Goal: Task Accomplishment & Management: Manage account settings

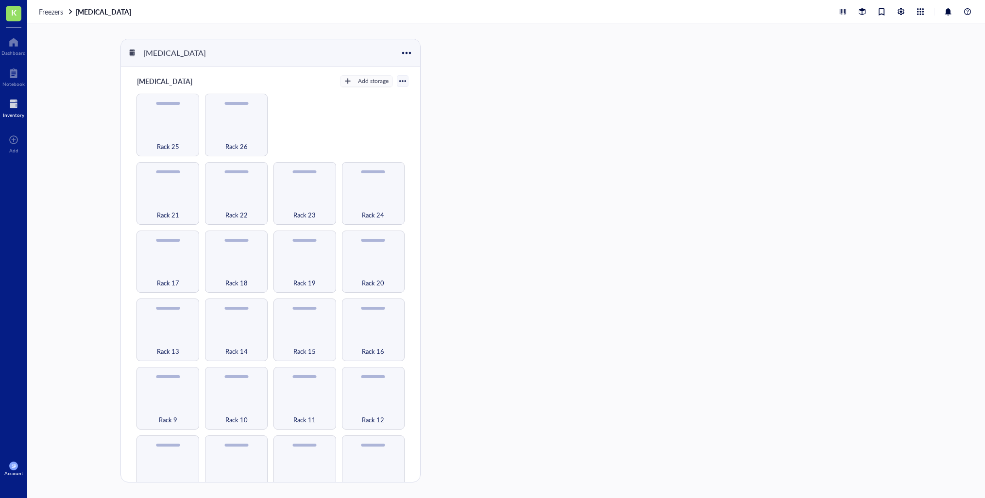
click at [757, 295] on div "[MEDICAL_DATA] [MEDICAL_DATA] Add storage Rack 1 Rack 2 Rack 3 Rack 4 Rack 5 Ra…" at bounding box center [505, 260] width 957 height 475
drag, startPoint x: 12, startPoint y: 104, endPoint x: 24, endPoint y: 102, distance: 12.8
click at [12, 104] on div at bounding box center [13, 105] width 21 height 16
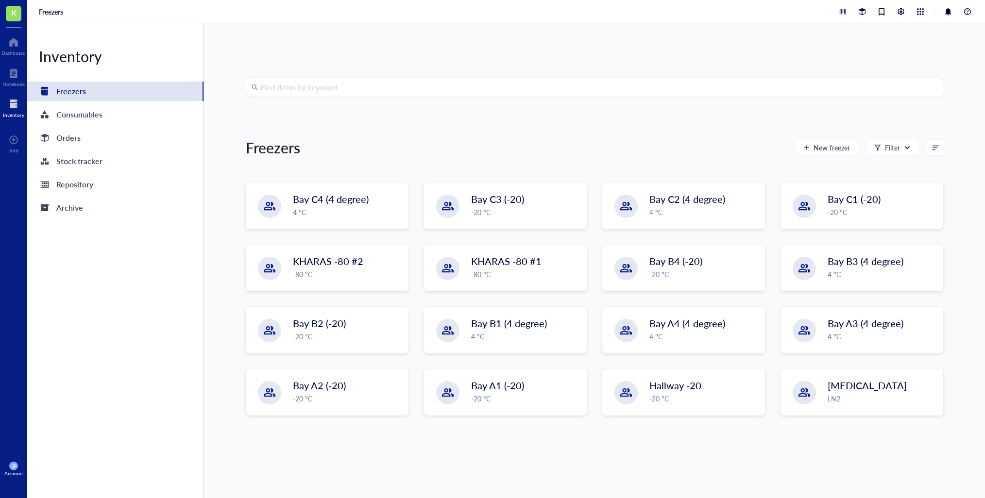
click at [307, 89] on input "search" at bounding box center [598, 87] width 677 height 18
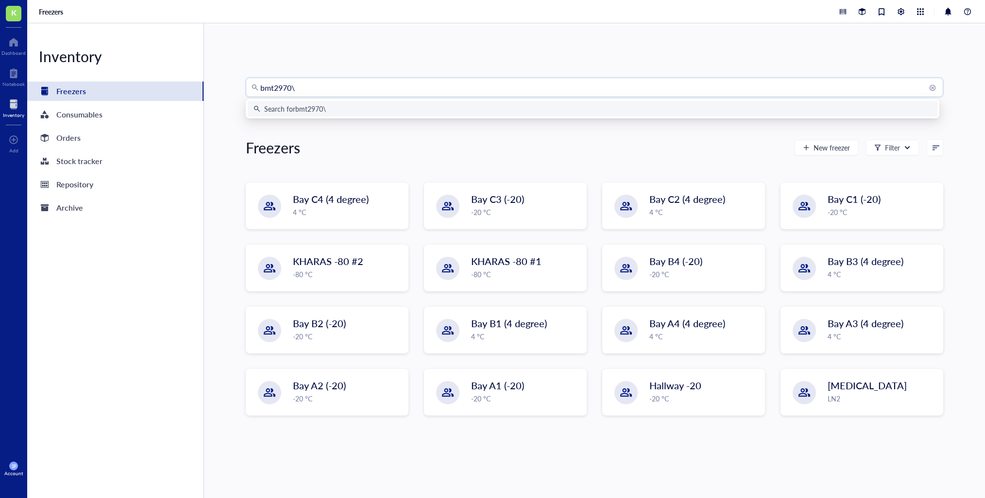
type input "bmt2970"
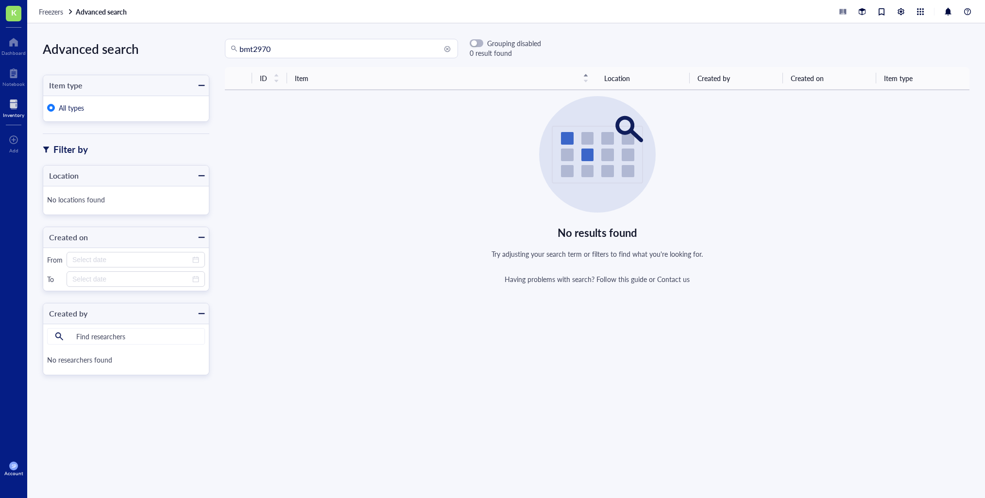
drag, startPoint x: 301, startPoint y: 50, endPoint x: 167, endPoint y: 42, distance: 134.2
click at [167, 42] on div "Advanced search Item type All types Filter by Location No locations found Creat…" at bounding box center [505, 260] width 957 height 475
type input "2970"
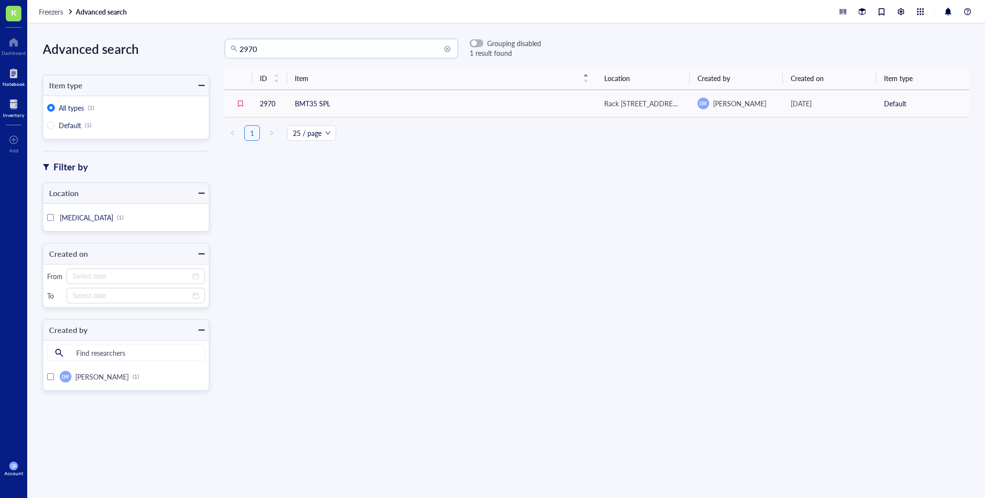
click at [10, 75] on div at bounding box center [13, 74] width 22 height 16
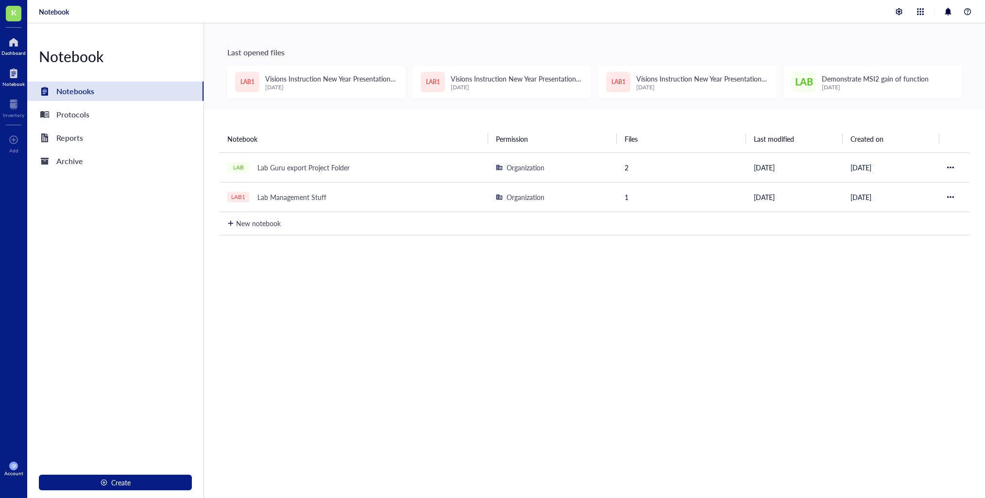
click at [11, 46] on div at bounding box center [13, 42] width 24 height 16
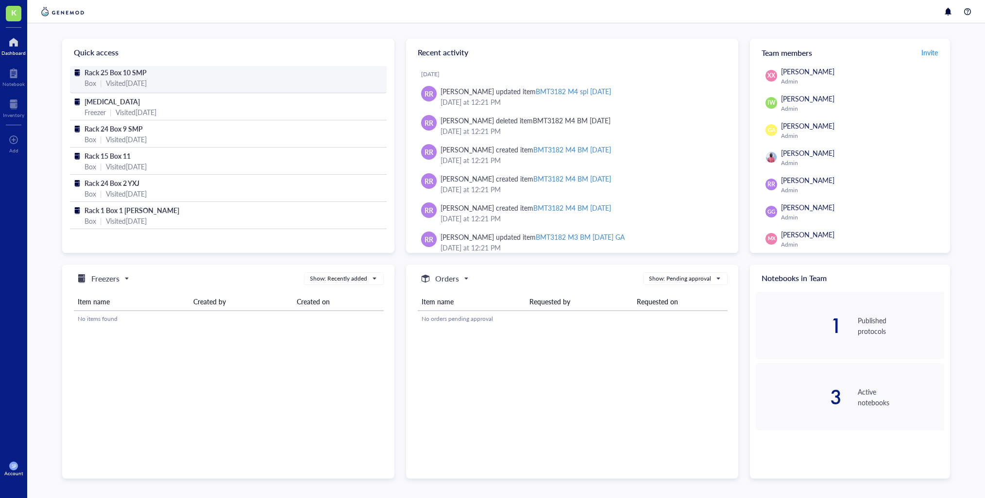
click at [146, 81] on div "Visited 3 months ago" at bounding box center [126, 83] width 41 height 11
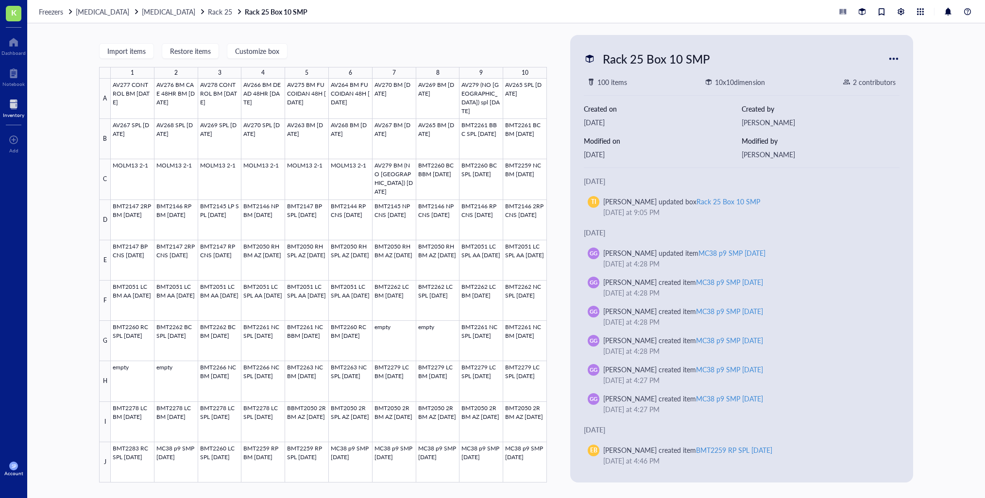
click at [16, 12] on span "K" at bounding box center [13, 12] width 5 height 12
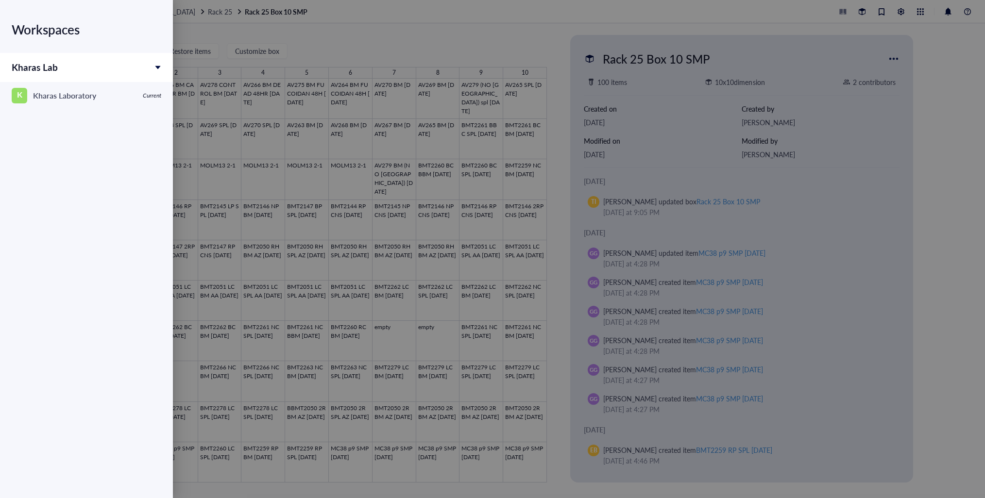
click at [76, 67] on div "Kharas Lab" at bounding box center [86, 67] width 173 height 29
click at [39, 74] on div "Kharas Lab" at bounding box center [35, 68] width 46 height 14
click at [85, 100] on div "Kharas Laboratory" at bounding box center [64, 96] width 63 height 14
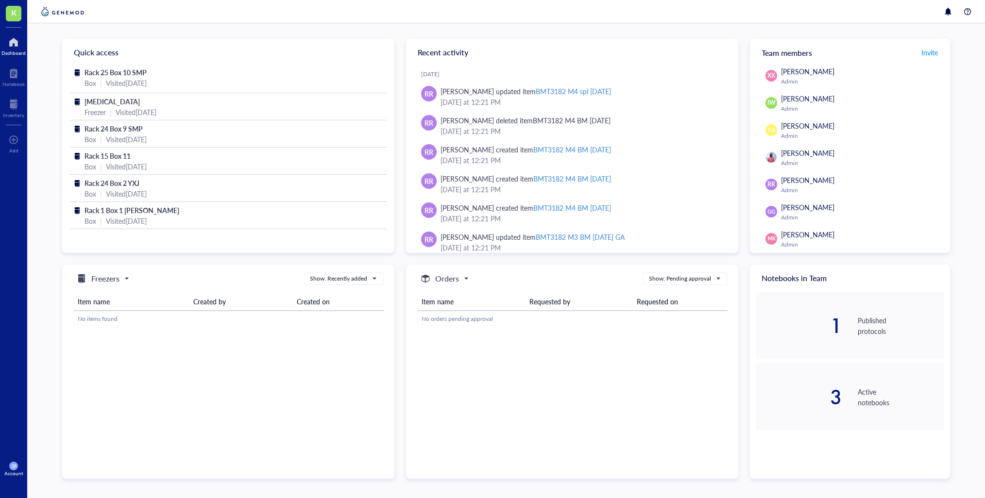
click at [539, 44] on div "Recent activity" at bounding box center [572, 52] width 332 height 27
click at [147, 79] on div "Visited [DATE]" at bounding box center [126, 83] width 41 height 11
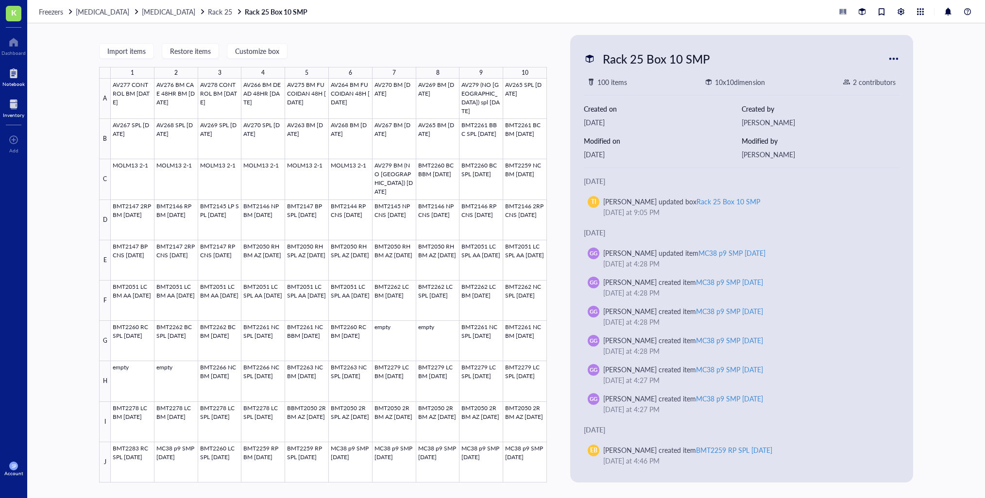
click at [17, 73] on div at bounding box center [13, 74] width 22 height 16
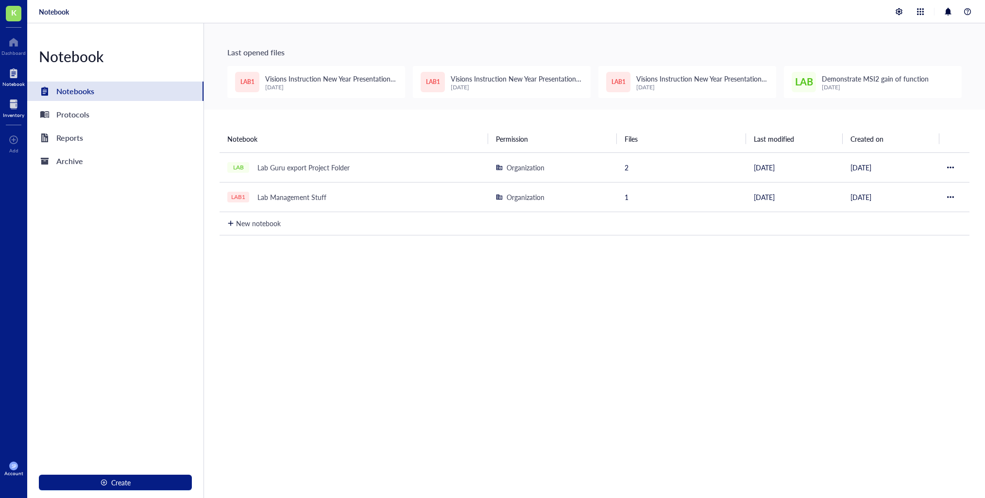
click at [14, 110] on div at bounding box center [13, 105] width 21 height 16
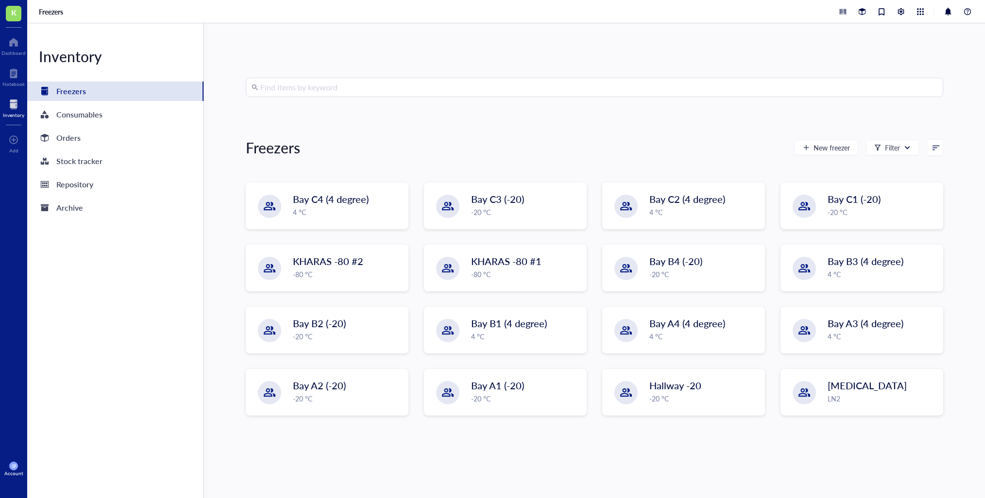
drag, startPoint x: 309, startPoint y: 84, endPoint x: 330, endPoint y: 84, distance: 20.4
click at [309, 84] on input "search" at bounding box center [598, 87] width 677 height 18
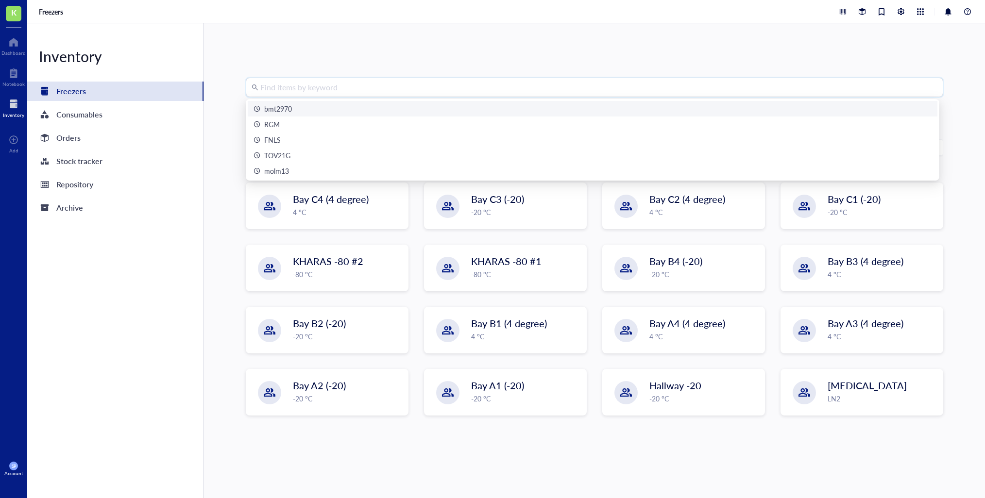
click at [311, 107] on div "bmt2970" at bounding box center [592, 108] width 678 height 11
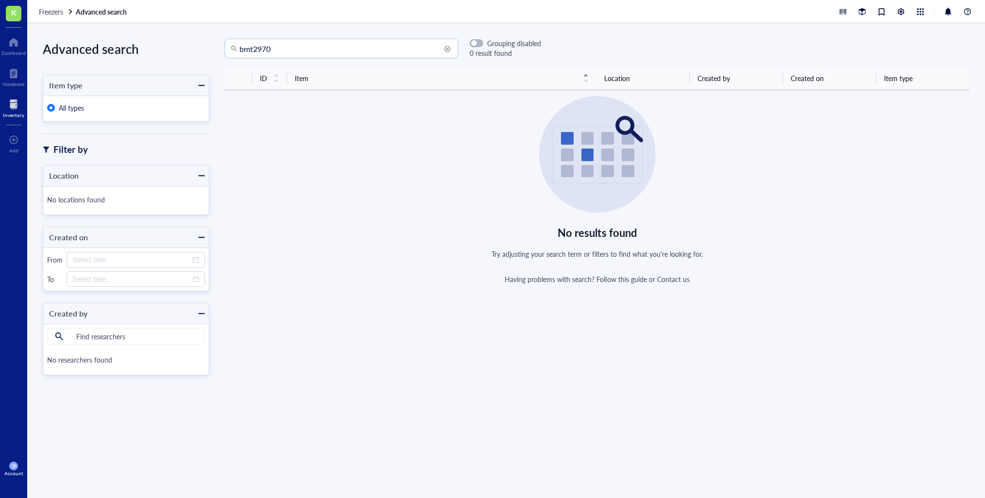
drag, startPoint x: 252, startPoint y: 50, endPoint x: 219, endPoint y: 50, distance: 33.0
click at [219, 50] on div "bmt2970 bmt2970 Grouping disabled 0 result found" at bounding box center [375, 48] width 332 height 19
type input "2970"
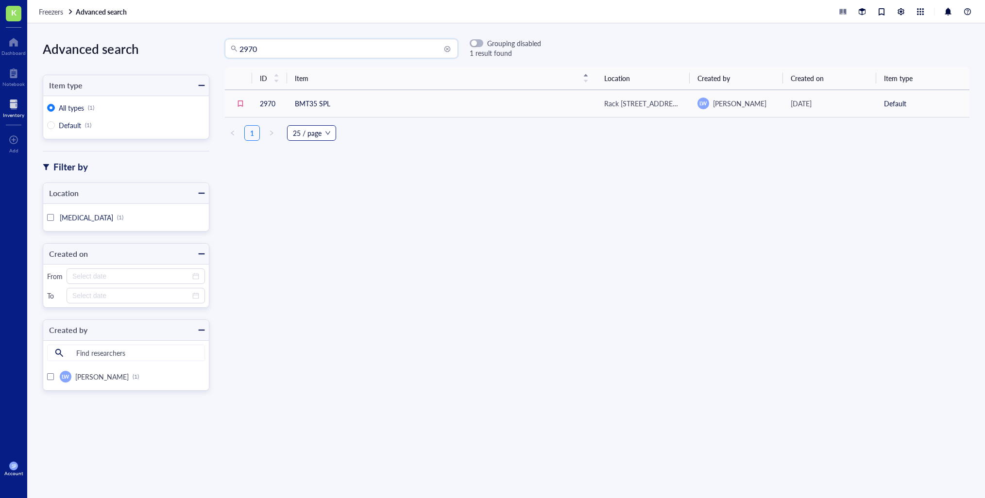
click at [324, 134] on span "25 / page" at bounding box center [311, 133] width 37 height 15
click at [397, 145] on div "ID Item Location Created by Created on Item type 2970 BMT35 SPL Rack 9 Box 4 Su…" at bounding box center [597, 108] width 744 height 82
drag, startPoint x: 269, startPoint y: 46, endPoint x: 189, endPoint y: 38, distance: 81.0
click at [188, 39] on div "Advanced search Item type All types (1) Default (1) Filter by Location [MEDICAL…" at bounding box center [505, 260] width 957 height 475
type input "b"
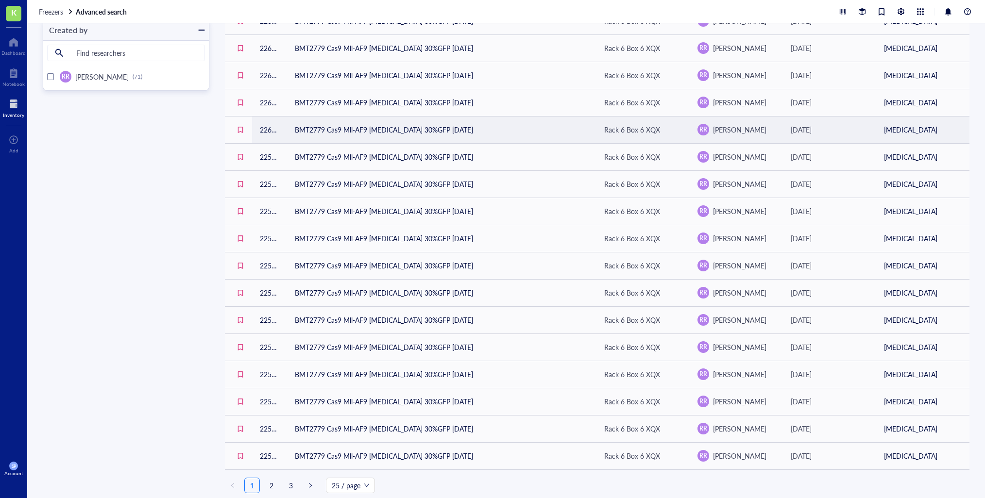
scroll to position [302, 0]
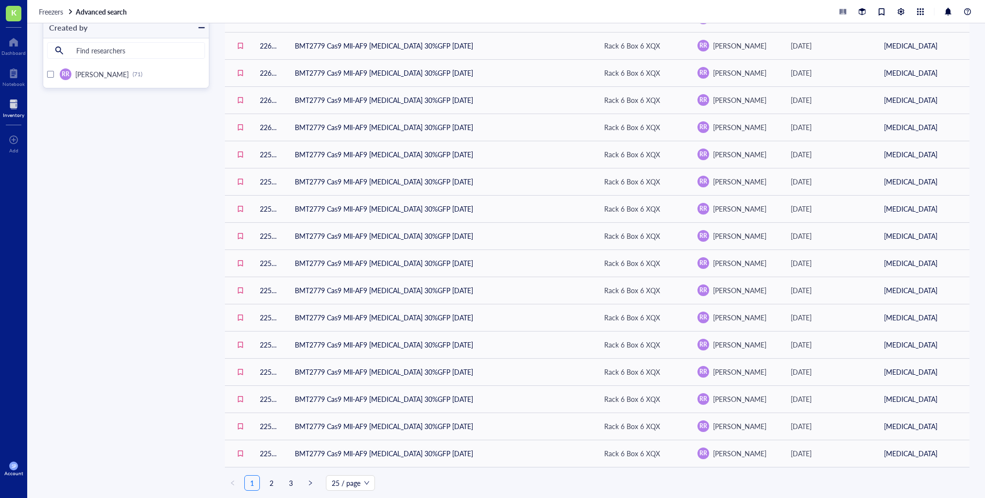
drag, startPoint x: 270, startPoint y: 480, endPoint x: 286, endPoint y: 489, distance: 18.1
click at [270, 480] on link "2" at bounding box center [271, 483] width 15 height 15
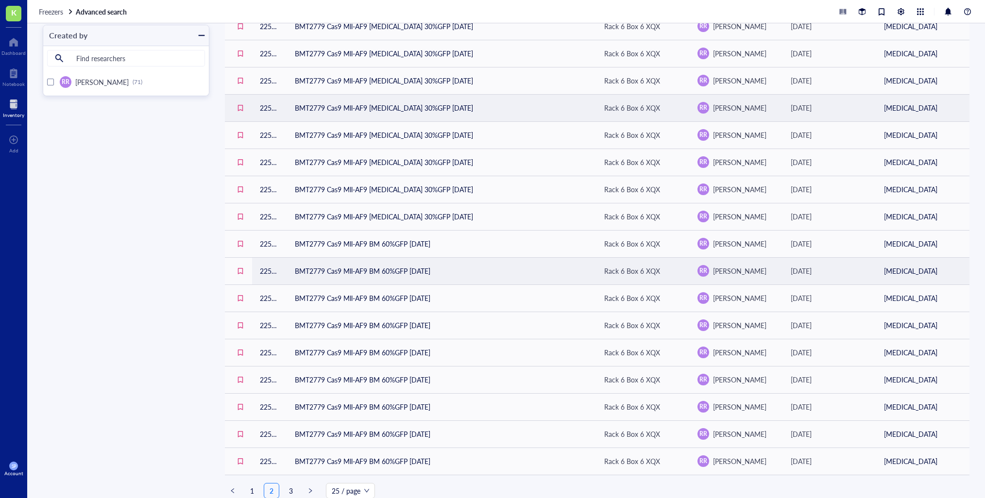
scroll to position [302, 0]
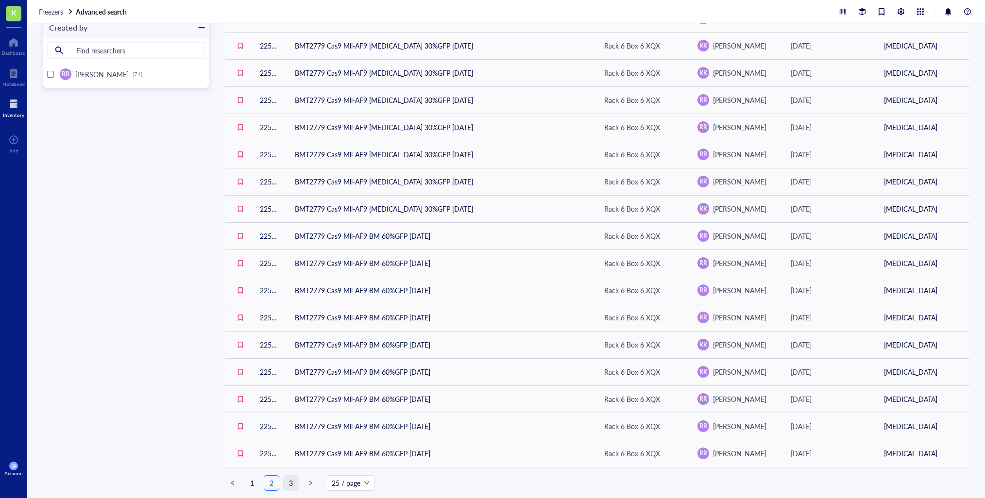
click at [289, 481] on link "3" at bounding box center [291, 483] width 15 height 15
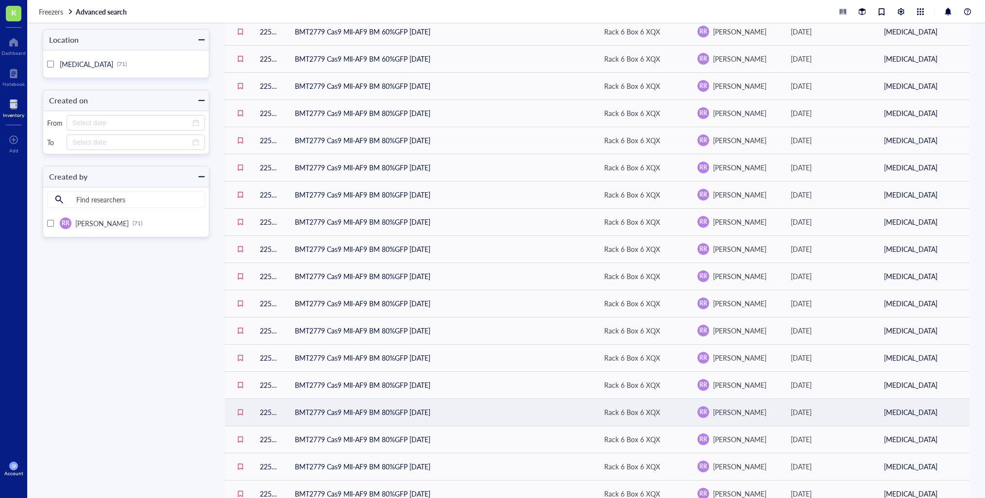
scroll to position [194, 0]
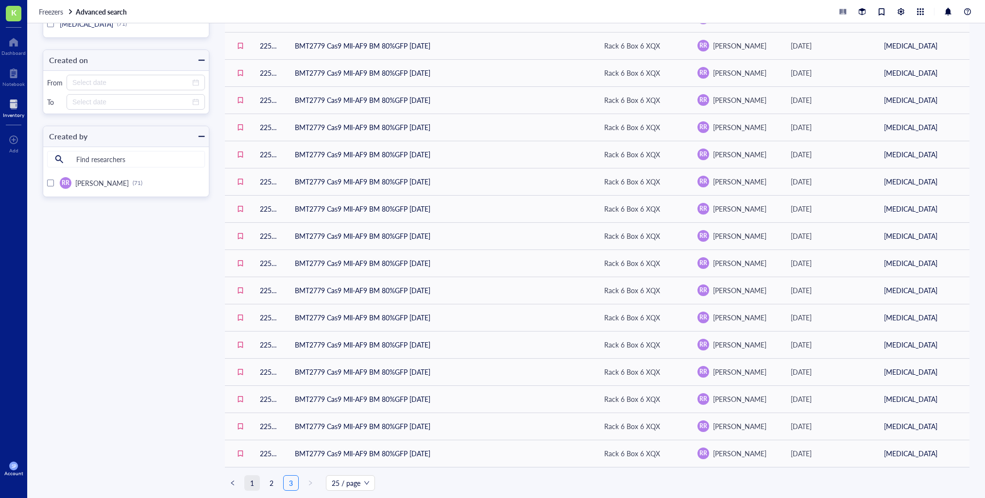
click at [250, 480] on link "1" at bounding box center [252, 483] width 15 height 15
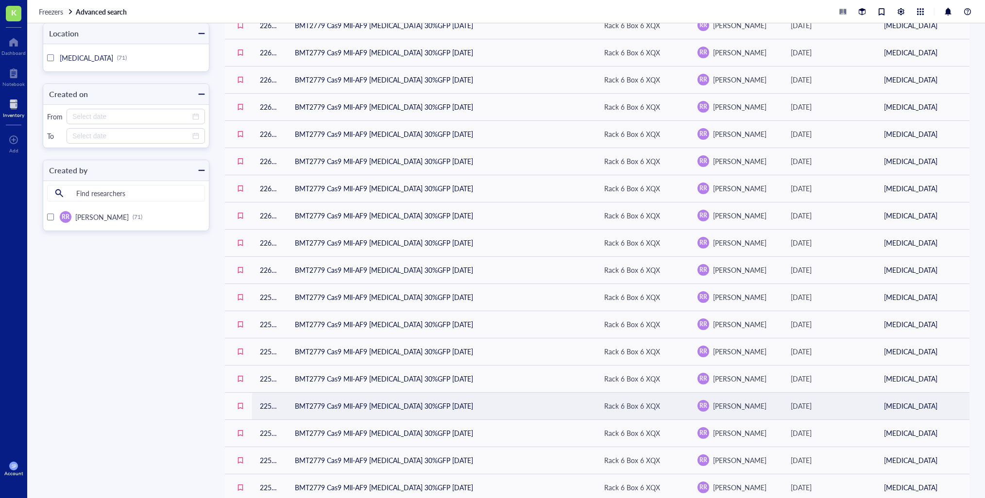
scroll to position [302, 0]
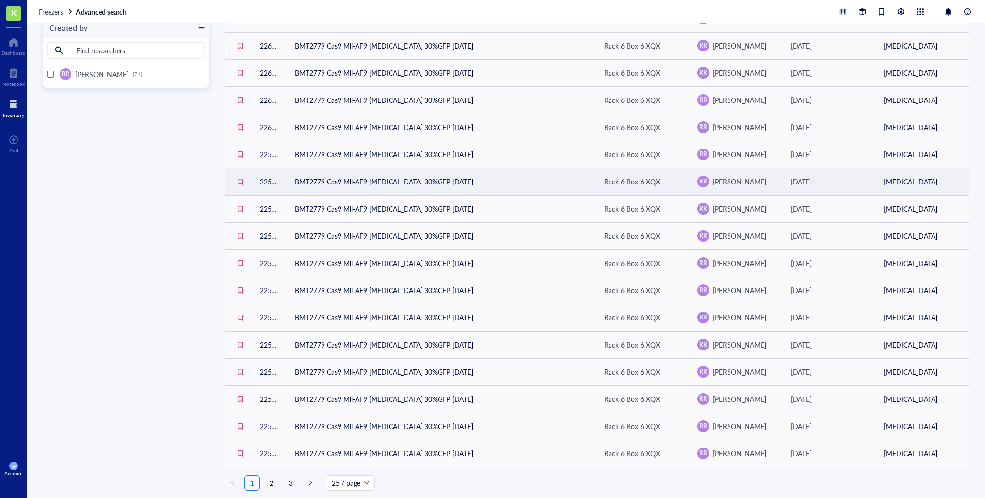
click at [270, 483] on link "2" at bounding box center [271, 483] width 15 height 15
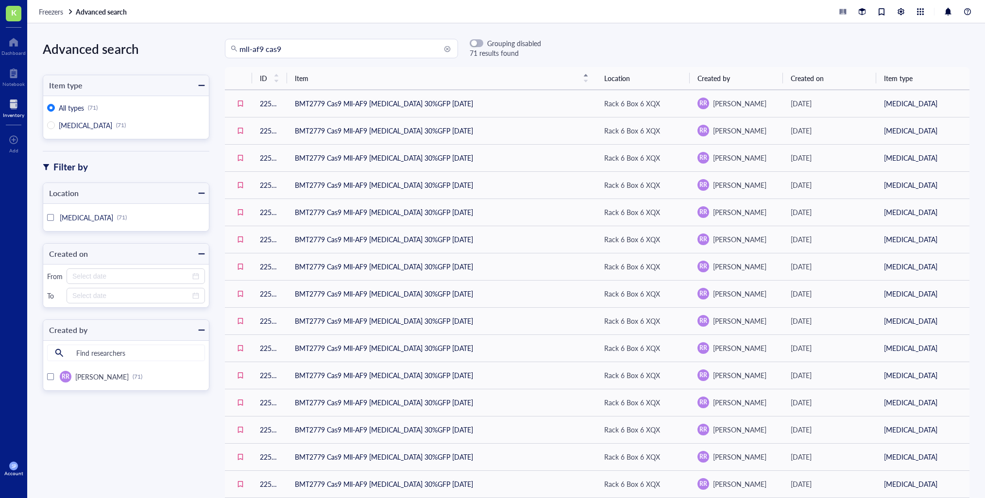
scroll to position [302, 0]
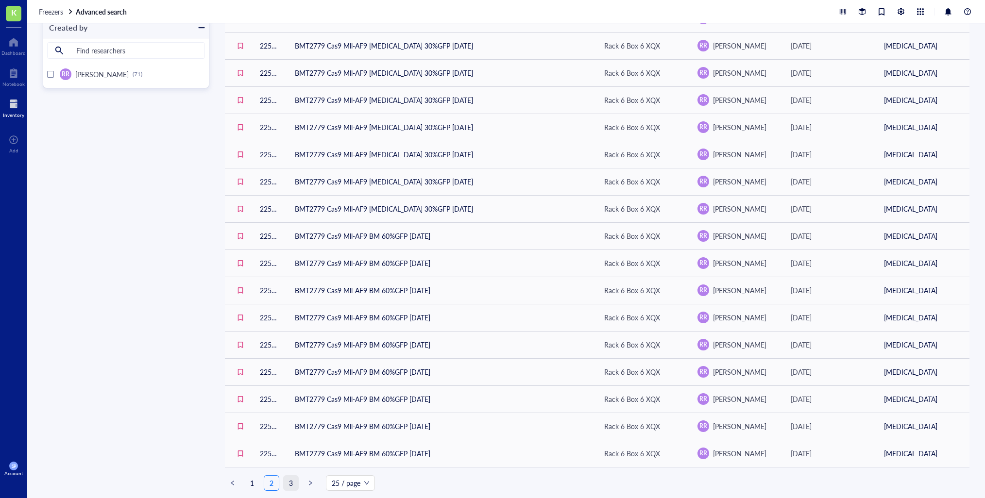
click at [292, 481] on link "3" at bounding box center [291, 483] width 15 height 15
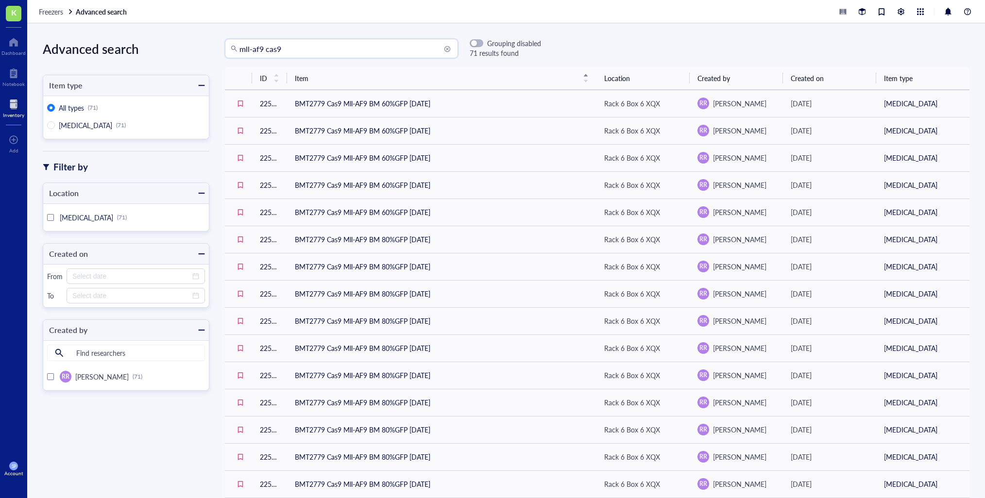
drag, startPoint x: 310, startPoint y: 50, endPoint x: 107, endPoint y: 40, distance: 203.1
click at [103, 39] on div "Advanced search Item type All types (71) [MEDICAL_DATA] (71) Filter by Location…" at bounding box center [505, 260] width 957 height 475
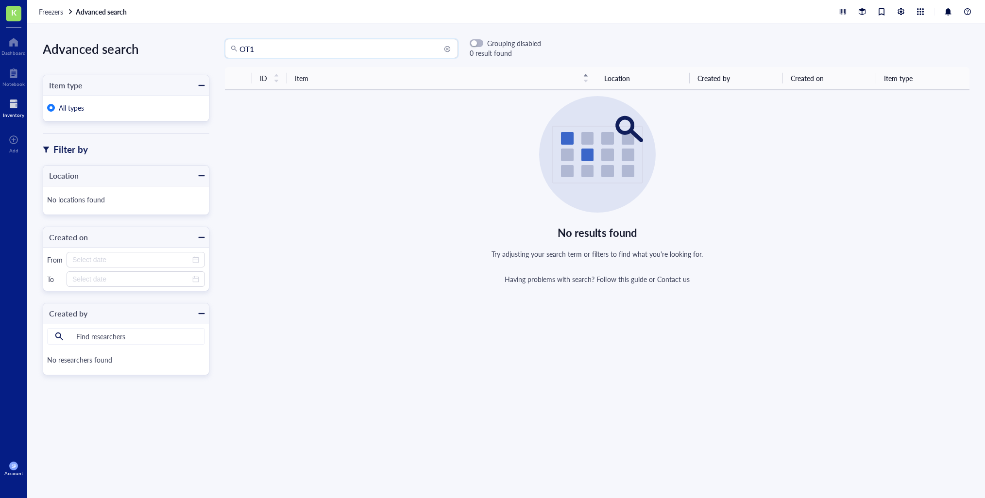
drag, startPoint x: 274, startPoint y: 50, endPoint x: 337, endPoint y: 41, distance: 64.2
click at [167, 44] on div "Advanced search Item type All types Filter by Location No locations found Creat…" at bounding box center [505, 260] width 957 height 475
type input "2969"
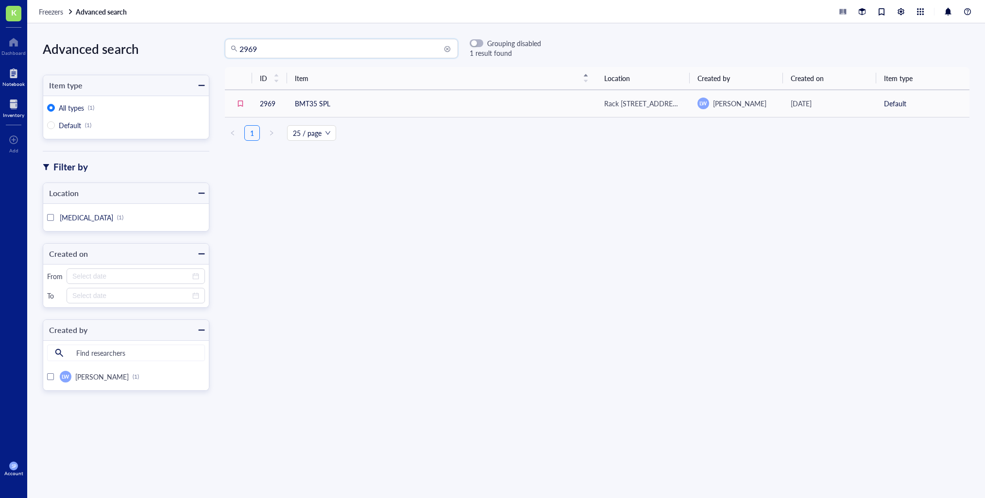
click at [17, 74] on div at bounding box center [13, 74] width 22 height 16
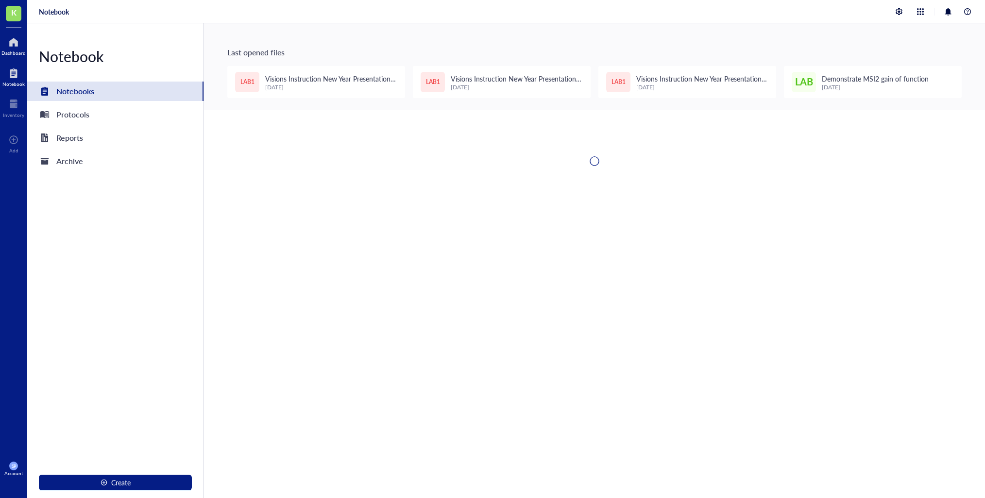
click at [8, 42] on div at bounding box center [13, 42] width 24 height 16
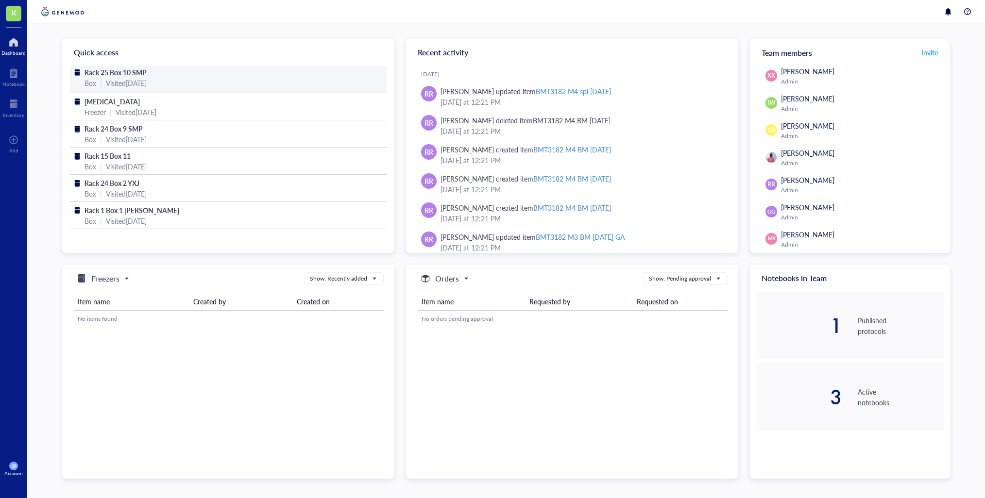
click at [173, 68] on div "Rack 25 Box 10 SMP" at bounding box center [227, 72] width 287 height 11
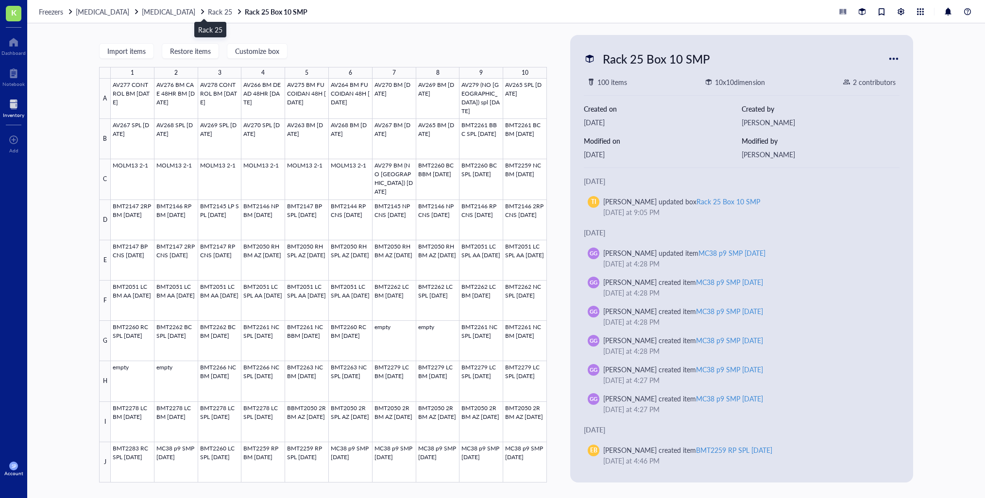
drag, startPoint x: 202, startPoint y: 15, endPoint x: 207, endPoint y: 16, distance: 5.1
click at [208, 15] on span "Rack 25" at bounding box center [220, 12] width 24 height 10
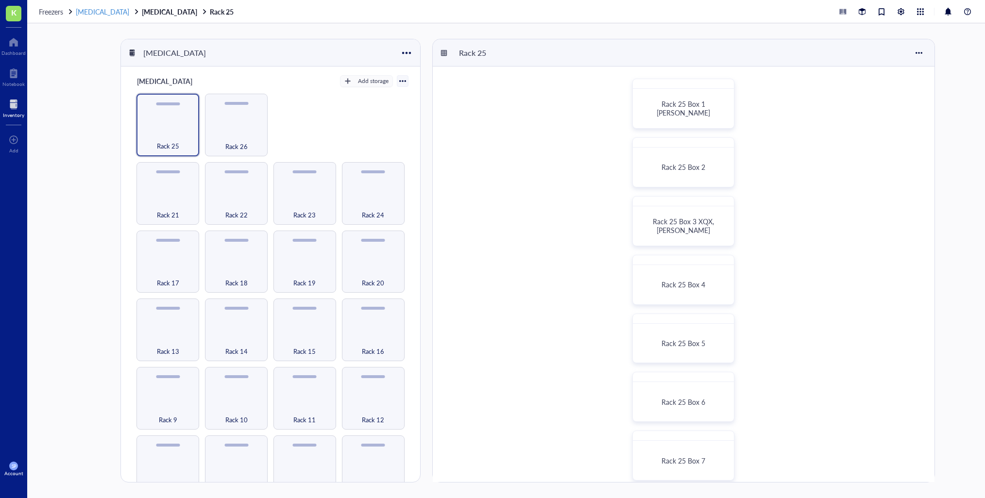
click at [99, 12] on span "[MEDICAL_DATA]" at bounding box center [102, 12] width 53 height 10
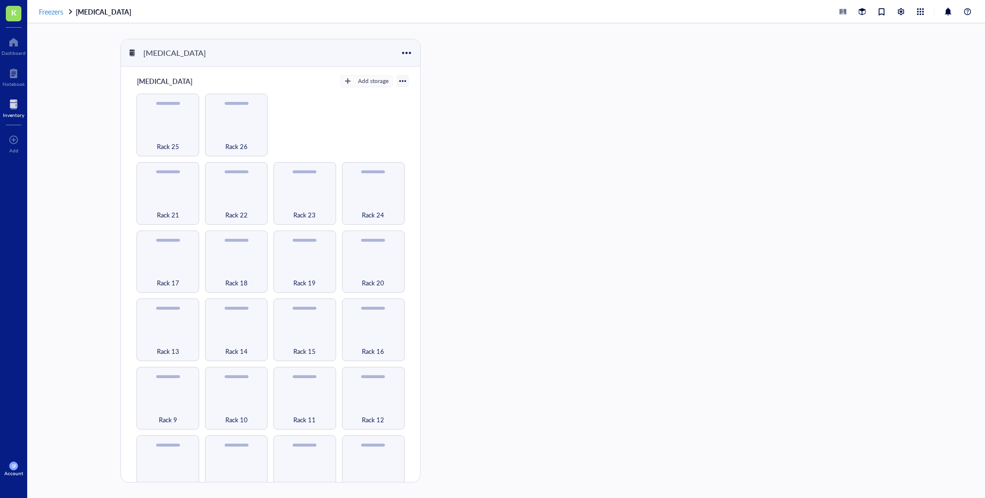
click at [54, 10] on span "Freezers" at bounding box center [51, 12] width 24 height 10
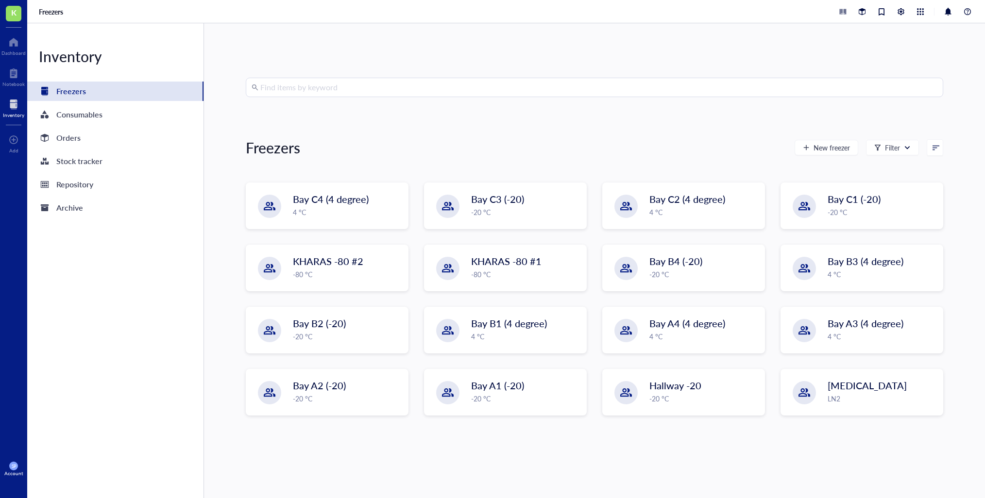
click at [265, 85] on input "search" at bounding box center [598, 87] width 677 height 18
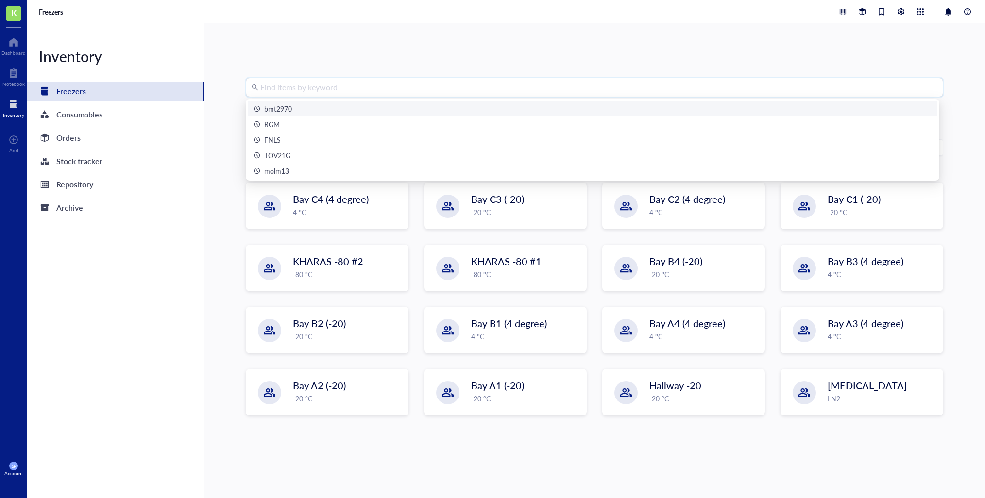
type input "m"
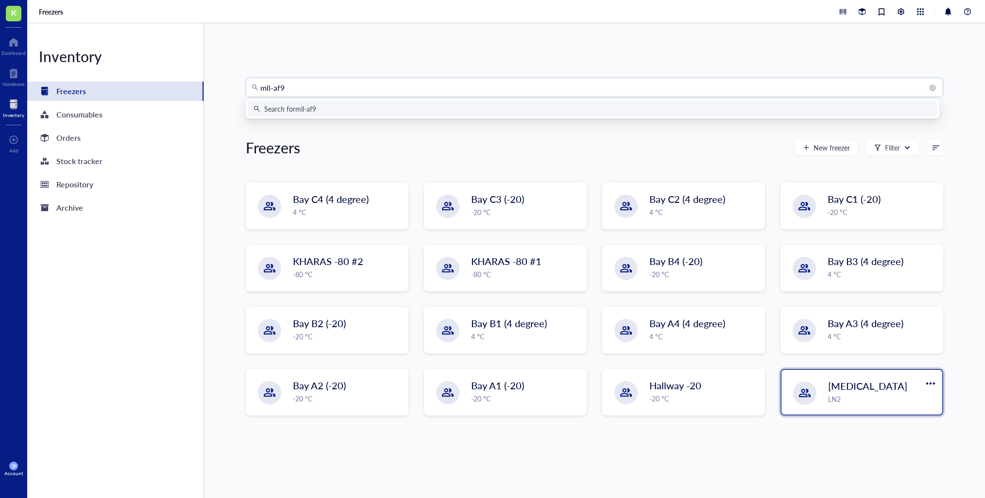
type input "mll-af9"
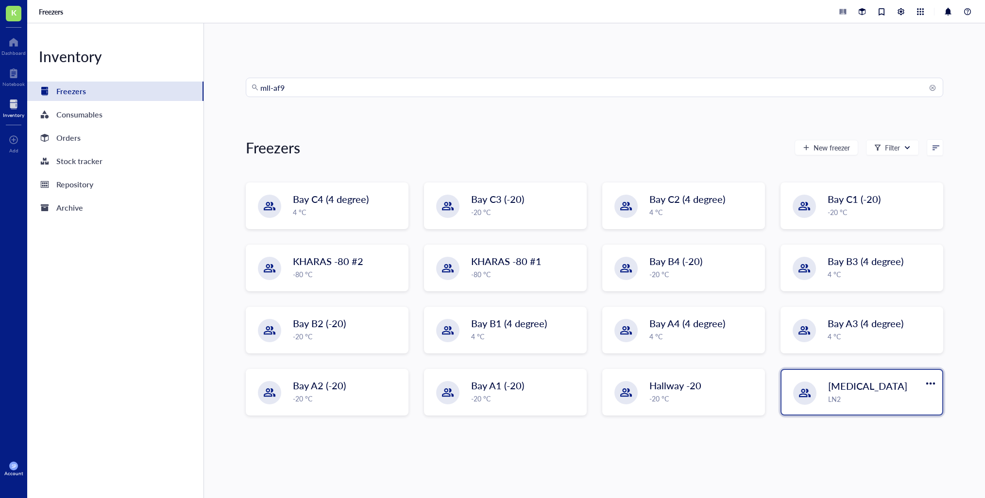
click at [808, 391] on div at bounding box center [804, 393] width 23 height 23
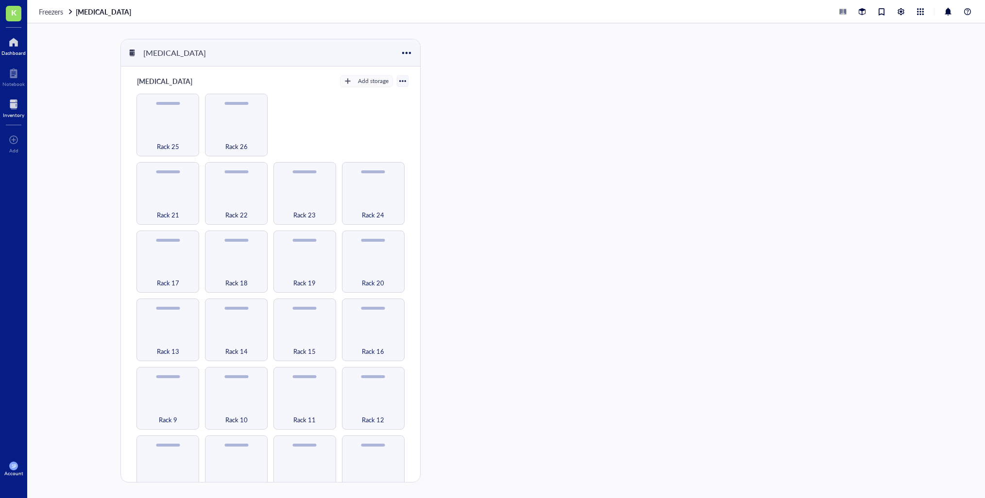
click at [14, 43] on div at bounding box center [13, 42] width 24 height 16
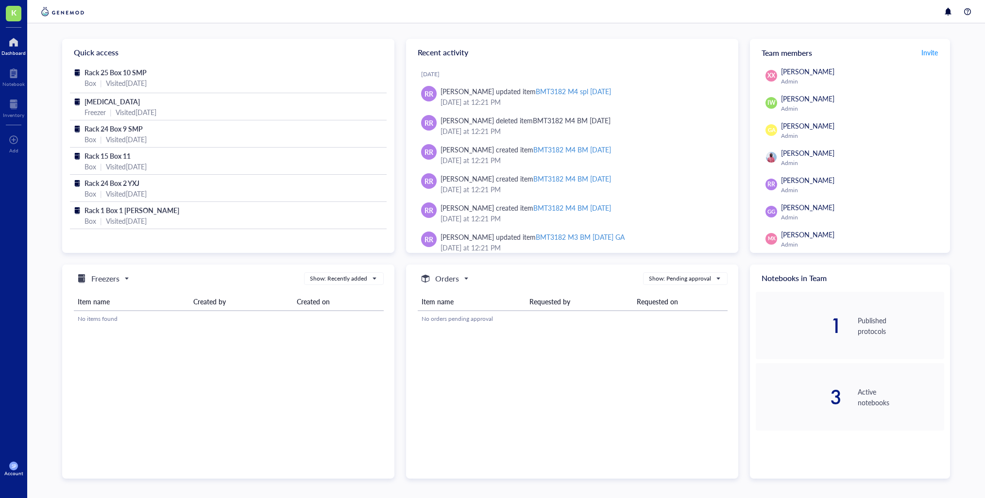
click at [14, 16] on span "K" at bounding box center [13, 12] width 5 height 12
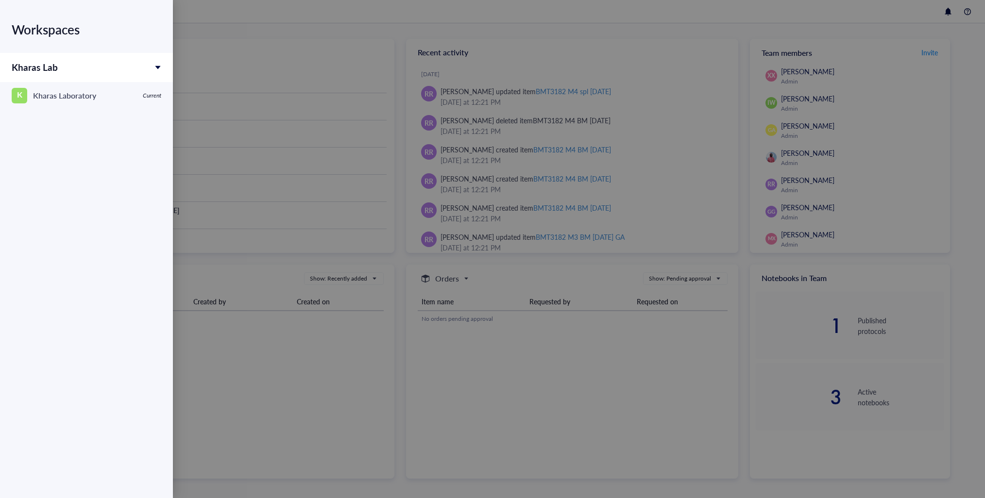
drag, startPoint x: 42, startPoint y: 69, endPoint x: 183, endPoint y: 96, distance: 142.8
click at [42, 69] on span "Kharas Lab" at bounding box center [35, 67] width 46 height 13
click at [274, 99] on div at bounding box center [492, 249] width 985 height 498
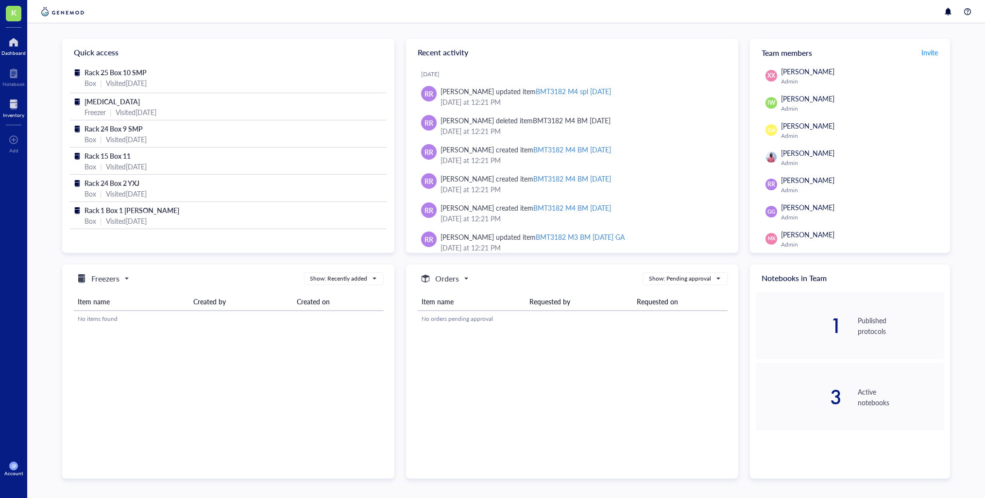
drag, startPoint x: 11, startPoint y: 72, endPoint x: 18, endPoint y: 107, distance: 35.7
click at [11, 72] on div at bounding box center [13, 74] width 22 height 16
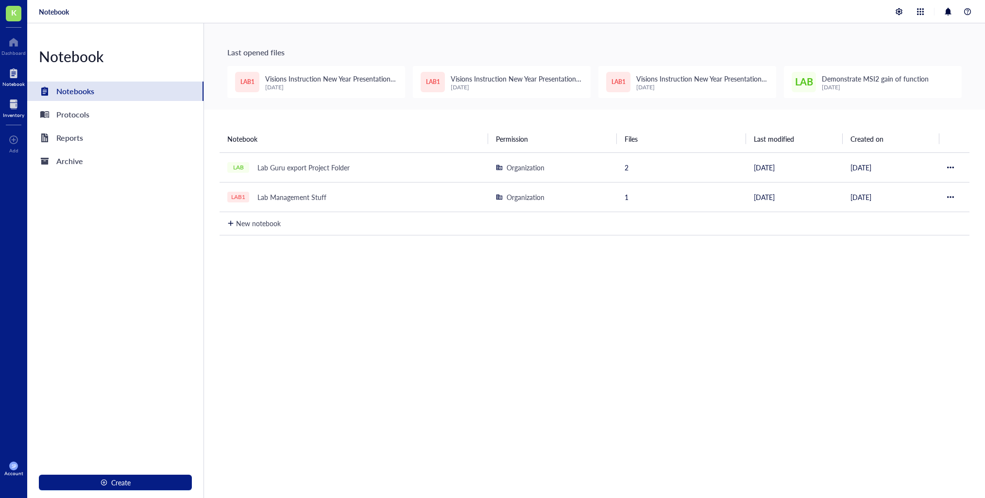
click at [15, 101] on div at bounding box center [13, 105] width 21 height 16
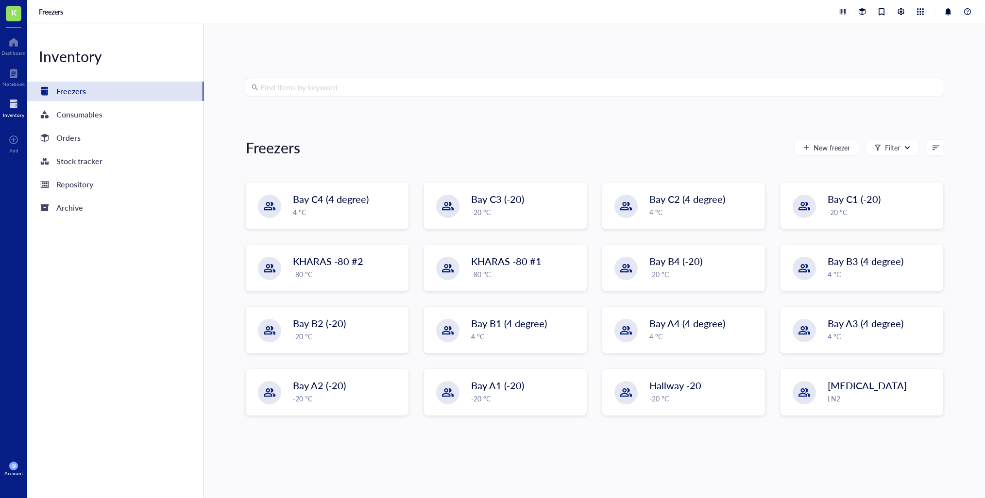
click at [298, 103] on div "Find items by keyword Freezers New freezer Filter Bay C4 (4 degree) 4 °C Bay C3…" at bounding box center [594, 261] width 697 height 366
click at [312, 86] on input "search" at bounding box center [598, 87] width 677 height 18
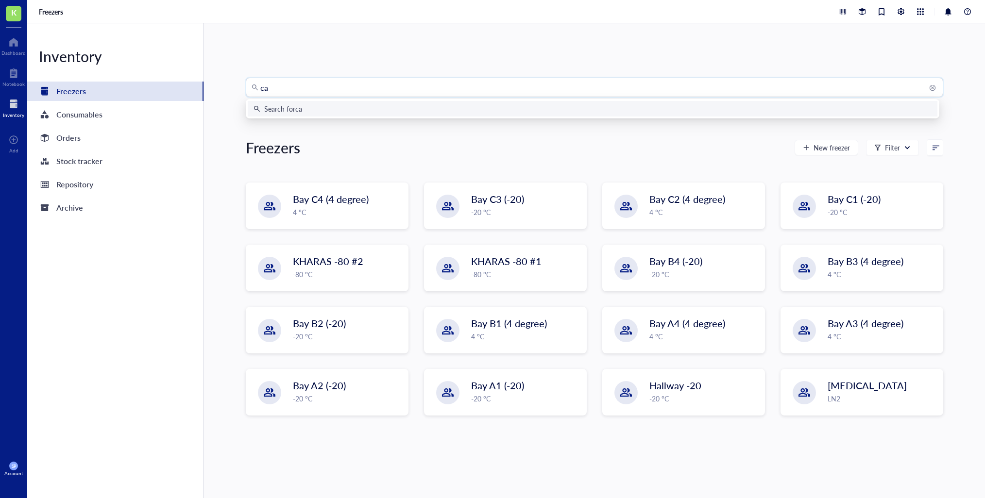
type input "c"
type input "C"
type input "Crbn"
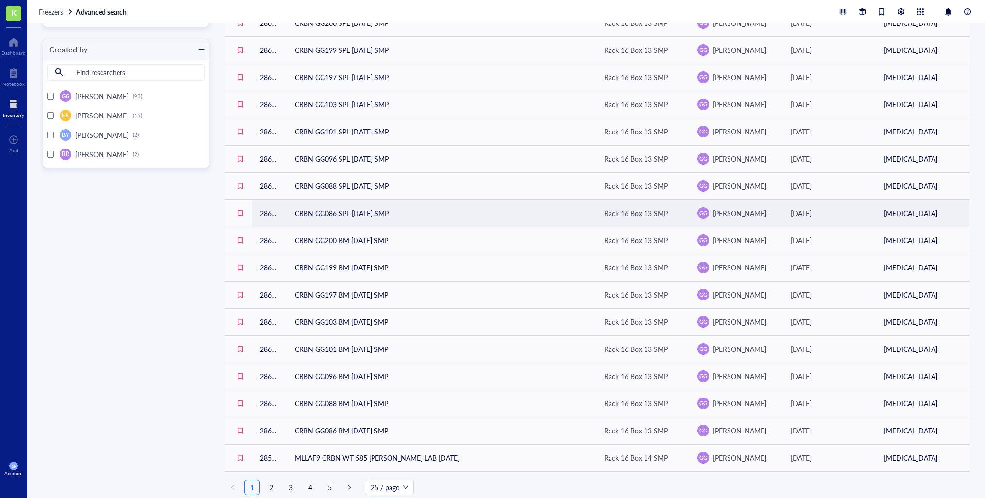
scroll to position [302, 0]
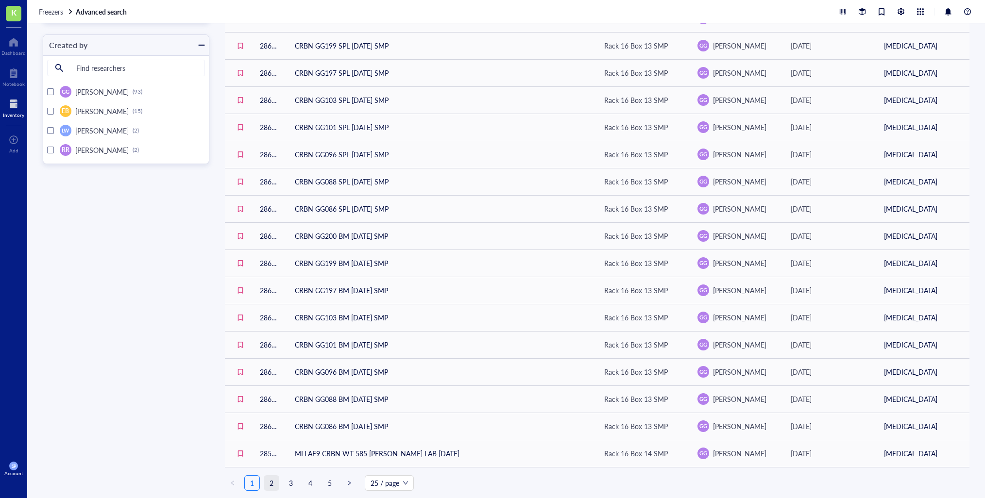
click at [271, 485] on link "2" at bounding box center [271, 483] width 15 height 15
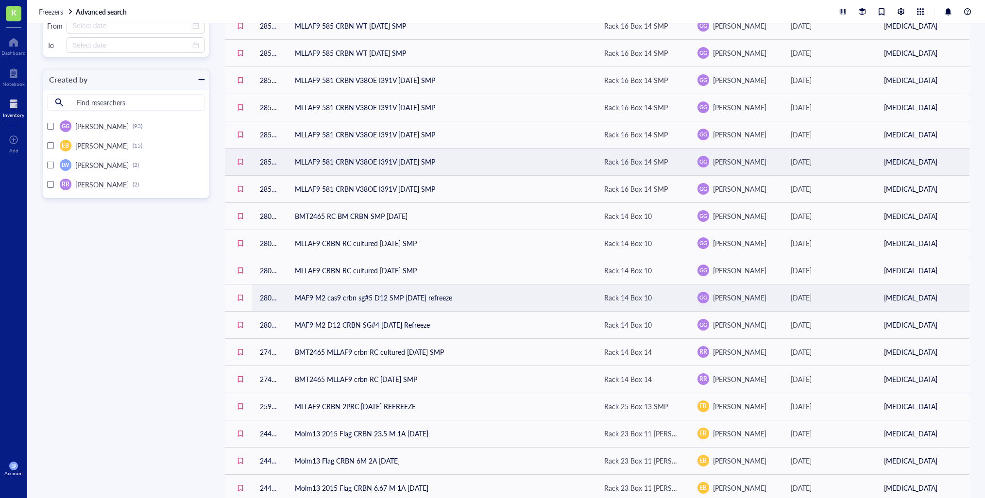
scroll to position [302, 0]
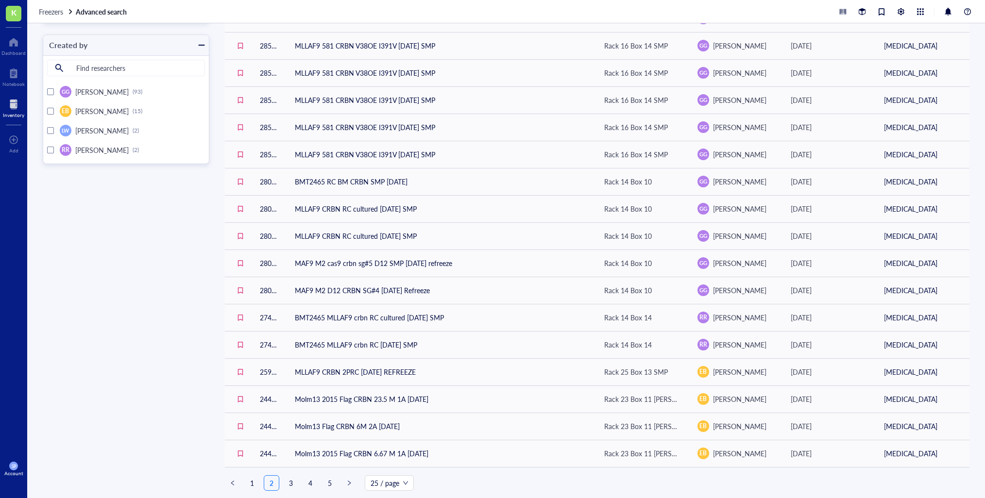
drag, startPoint x: 291, startPoint y: 482, endPoint x: 318, endPoint y: 474, distance: 27.9
click at [291, 482] on link "3" at bounding box center [291, 483] width 15 height 15
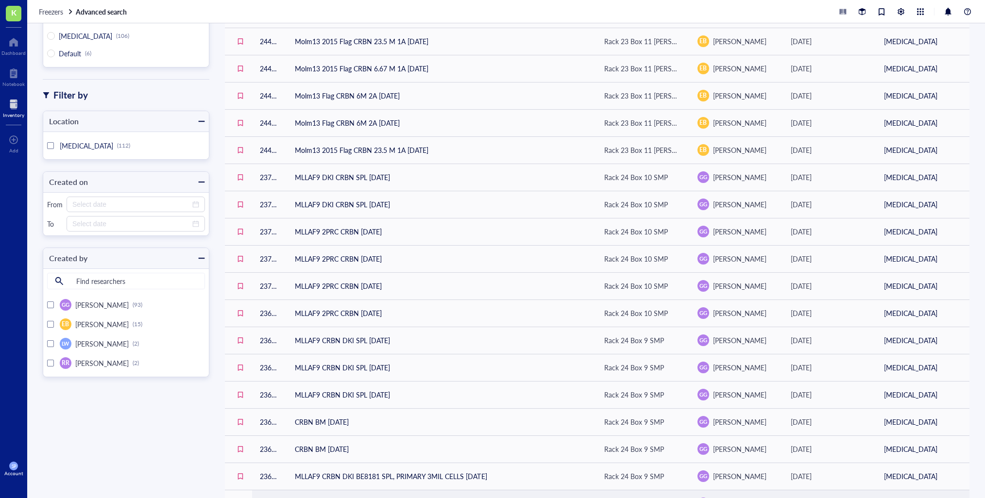
scroll to position [302, 0]
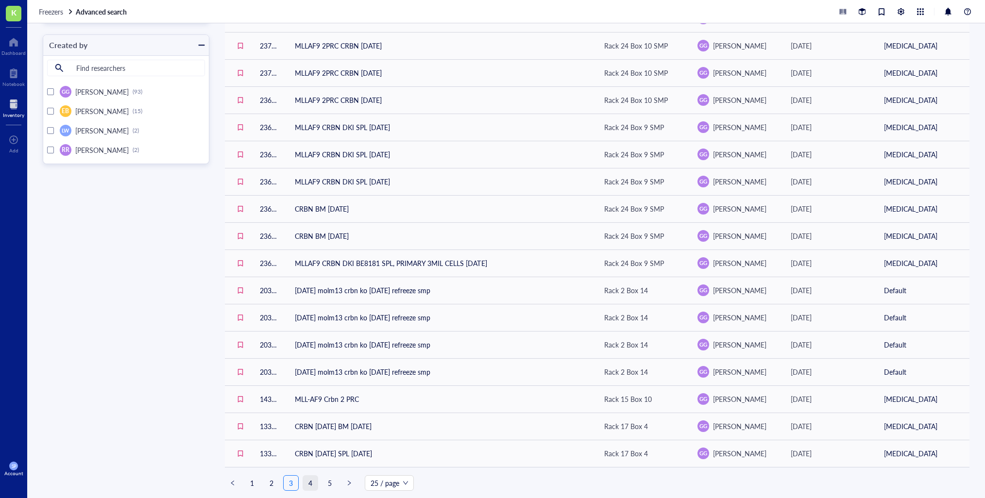
click at [310, 484] on link "4" at bounding box center [310, 483] width 15 height 15
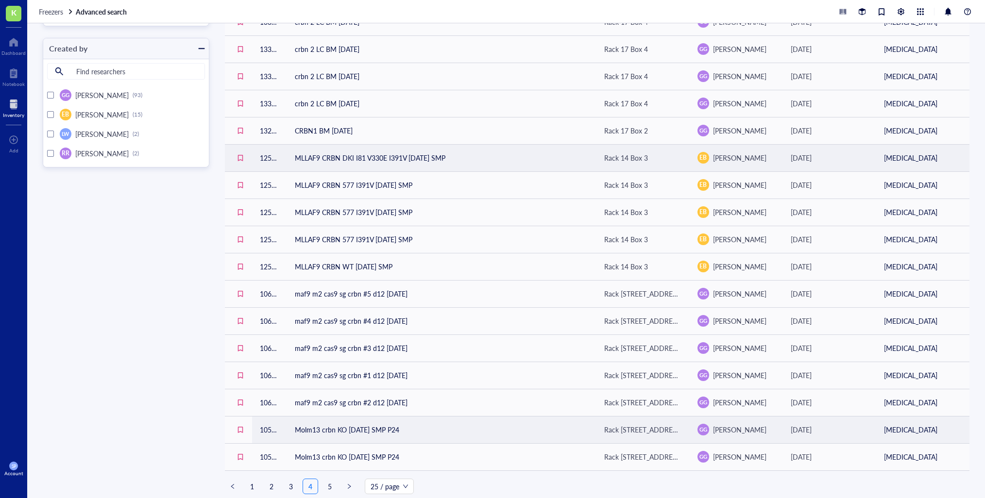
scroll to position [302, 0]
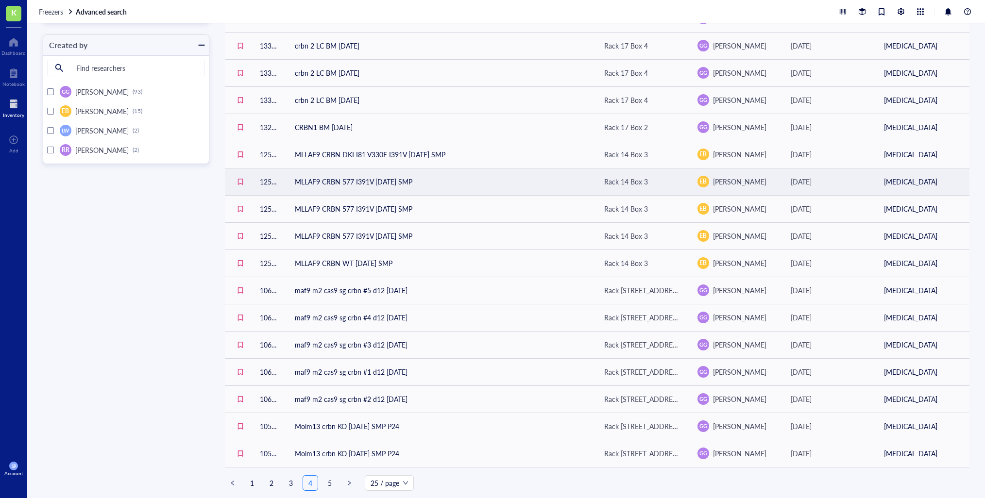
drag, startPoint x: 326, startPoint y: 483, endPoint x: 331, endPoint y: 481, distance: 5.7
click at [326, 483] on link "5" at bounding box center [329, 483] width 15 height 15
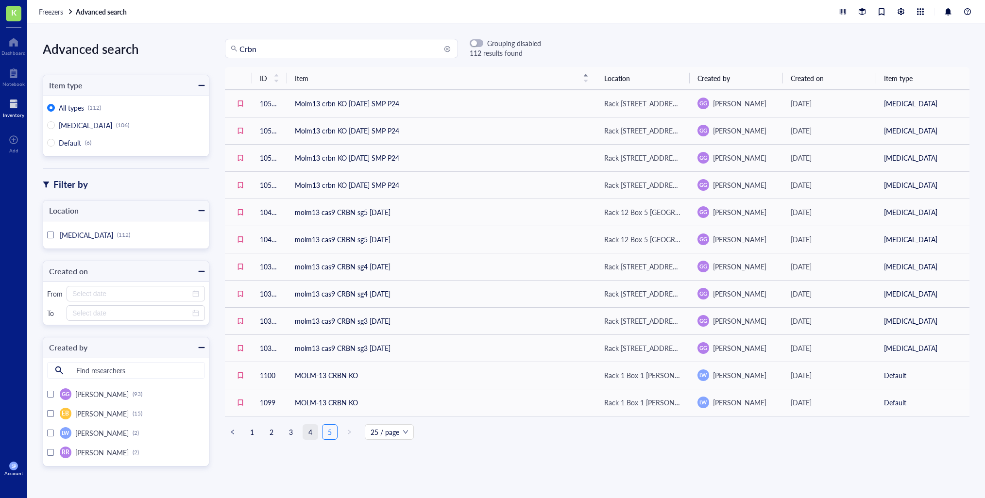
click at [307, 433] on link "4" at bounding box center [310, 432] width 15 height 15
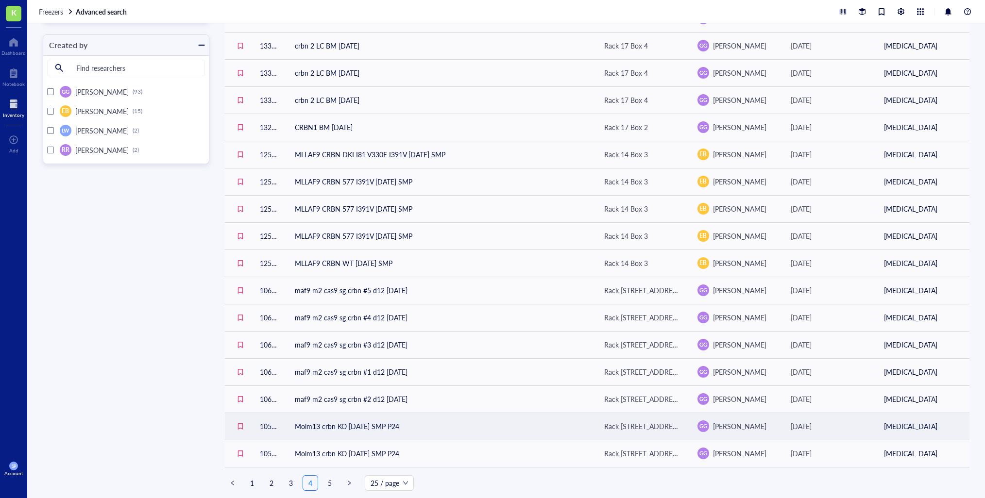
scroll to position [301, 0]
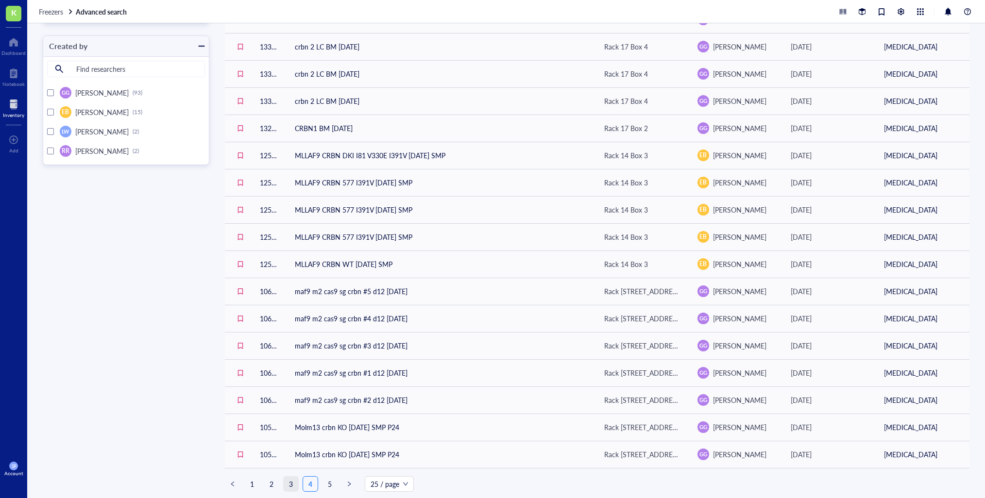
click at [289, 484] on link "3" at bounding box center [291, 484] width 15 height 15
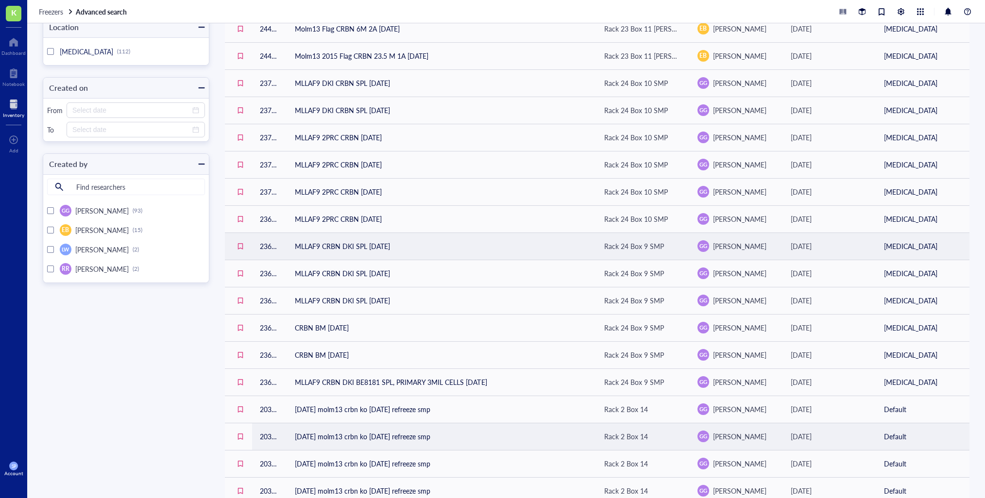
scroll to position [302, 0]
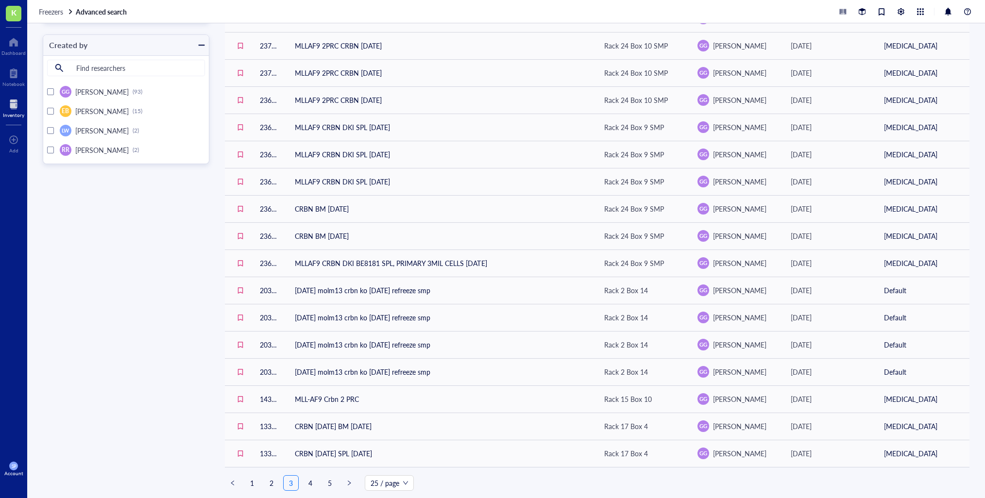
click at [269, 483] on link "2" at bounding box center [271, 483] width 15 height 15
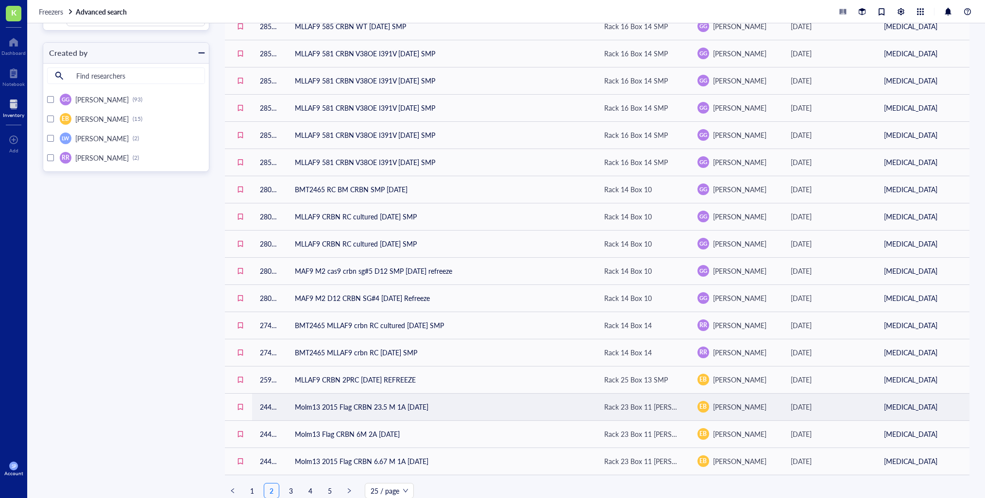
scroll to position [302, 0]
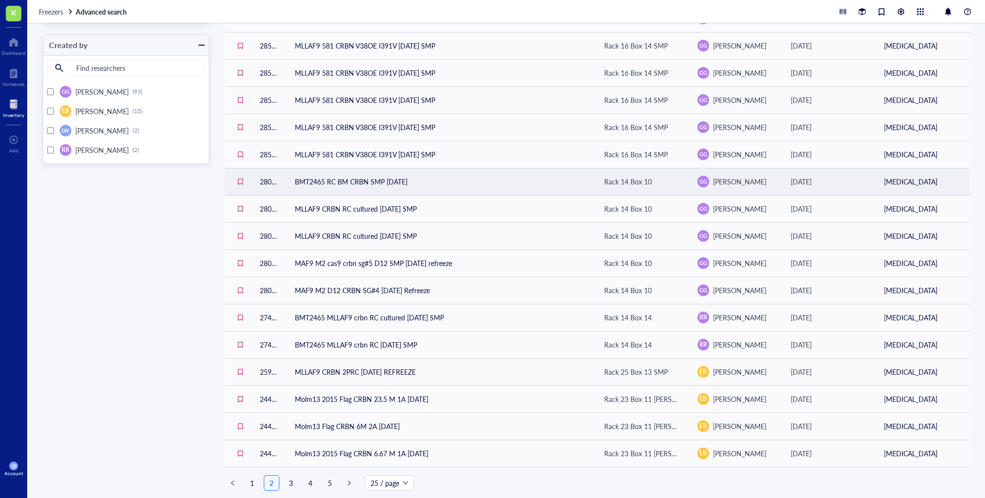
click at [256, 485] on link "1" at bounding box center [252, 483] width 15 height 15
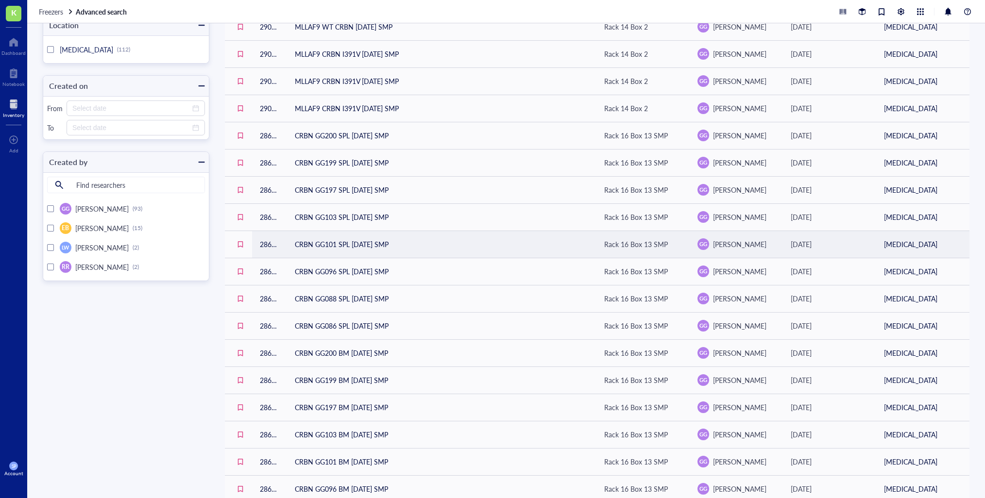
scroll to position [302, 0]
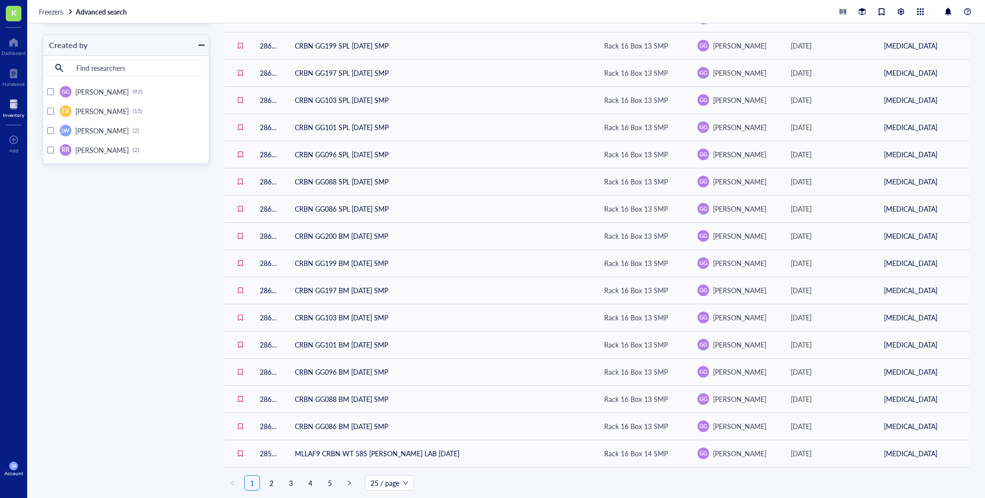
drag, startPoint x: 327, startPoint y: 481, endPoint x: 339, endPoint y: 464, distance: 20.5
click at [327, 481] on link "5" at bounding box center [329, 483] width 15 height 15
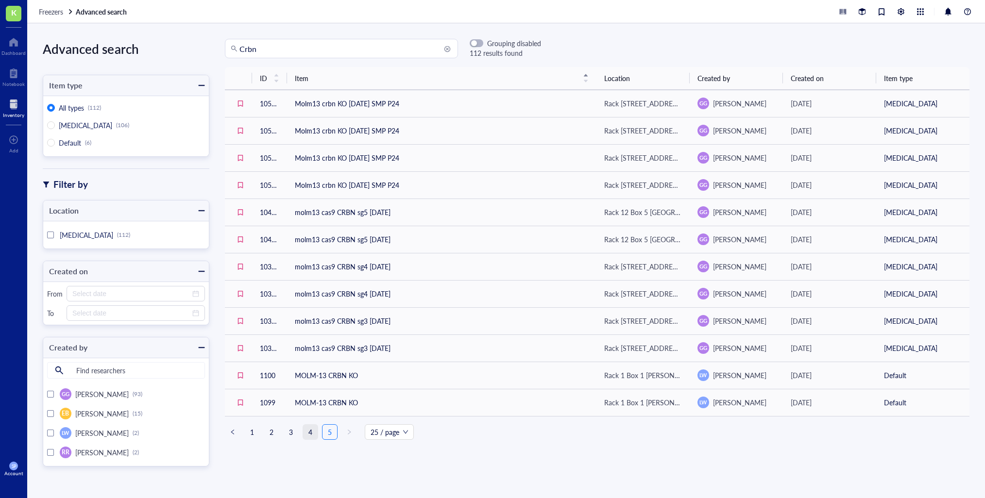
click at [314, 431] on link "4" at bounding box center [310, 432] width 15 height 15
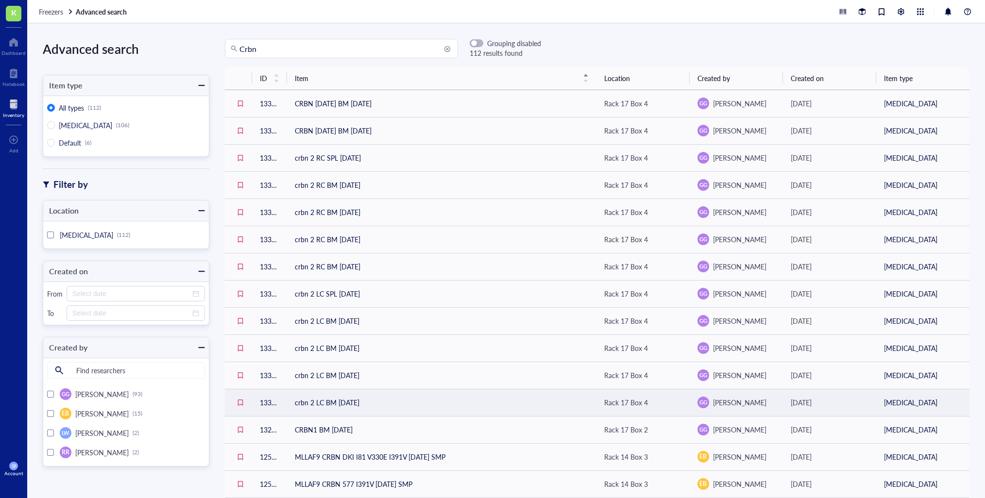
scroll to position [302, 0]
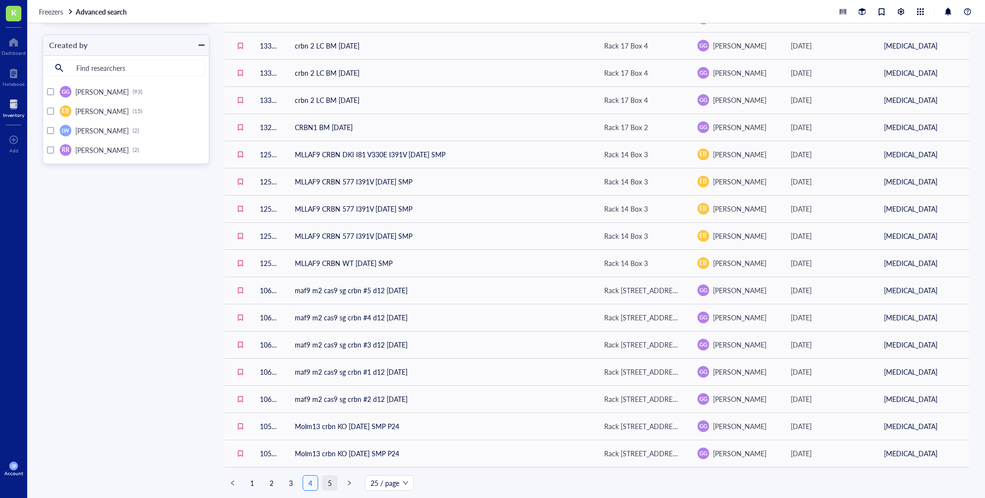
click at [328, 483] on link "5" at bounding box center [329, 483] width 15 height 15
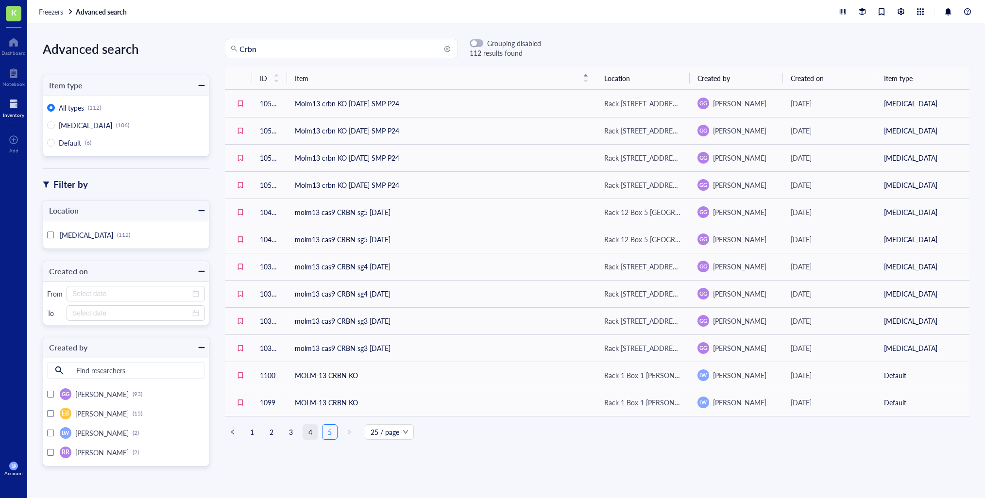
click at [305, 431] on link "4" at bounding box center [310, 432] width 15 height 15
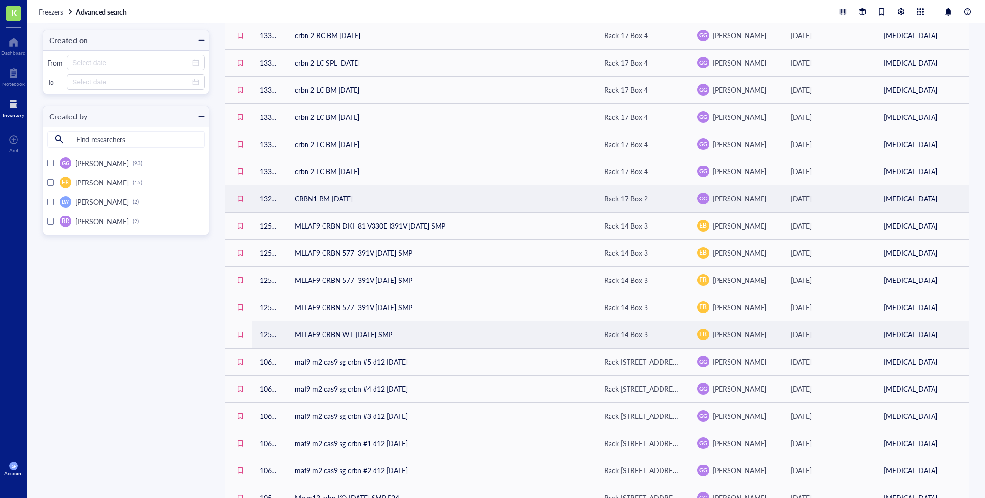
scroll to position [302, 0]
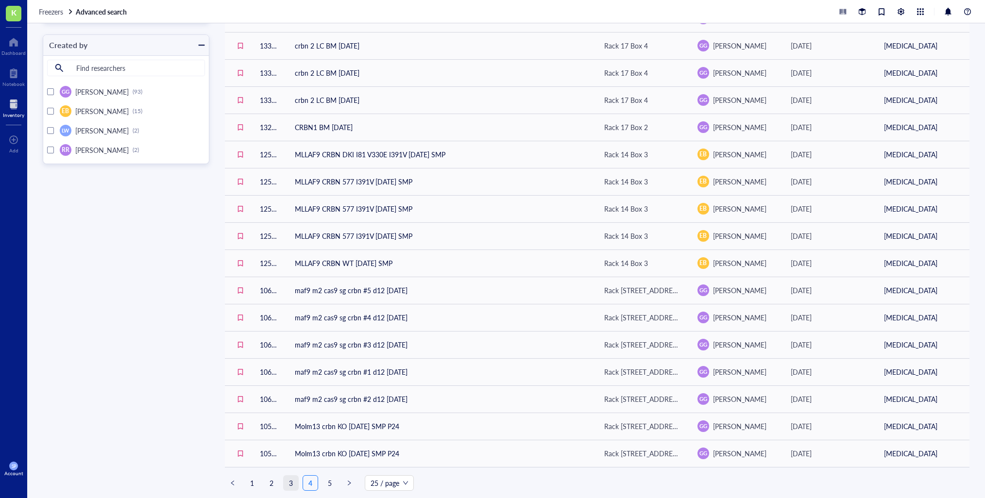
click at [290, 484] on link "3" at bounding box center [291, 483] width 15 height 15
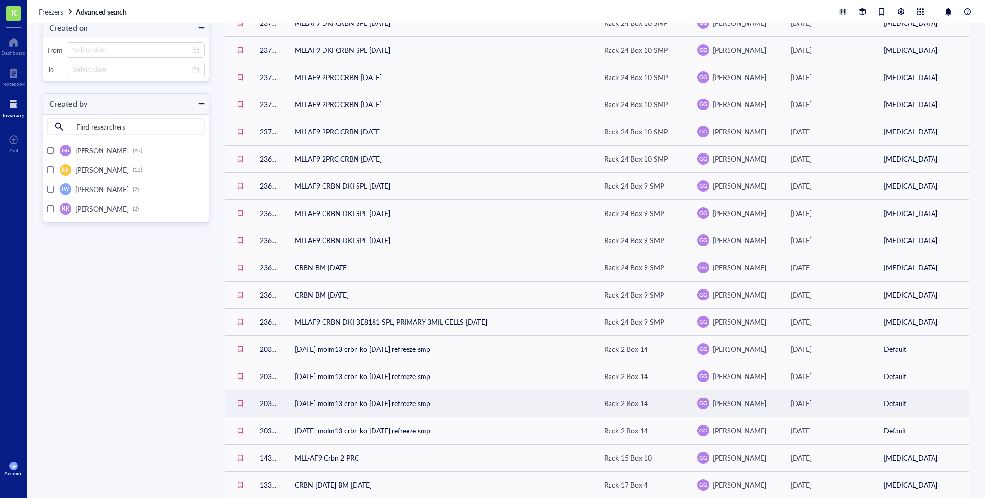
scroll to position [302, 0]
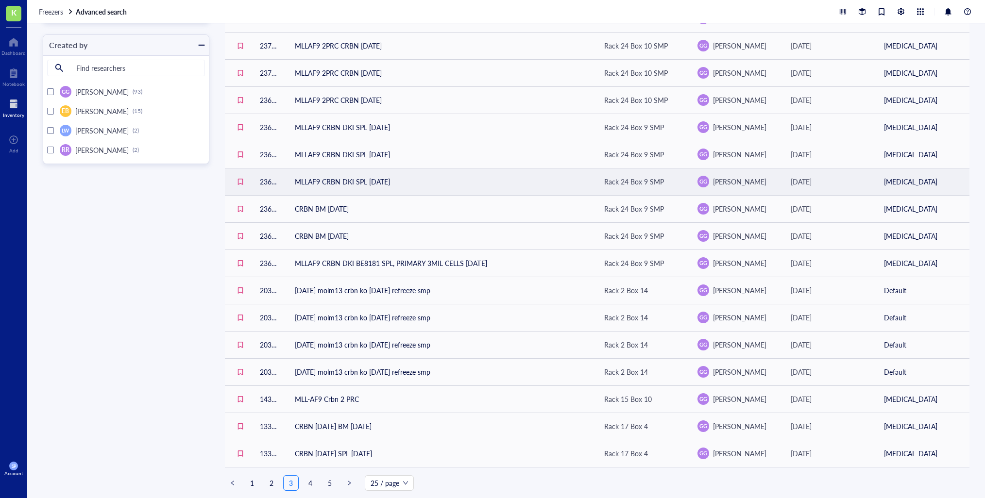
drag, startPoint x: 270, startPoint y: 484, endPoint x: 277, endPoint y: 476, distance: 10.3
click at [270, 484] on link "2" at bounding box center [271, 483] width 15 height 15
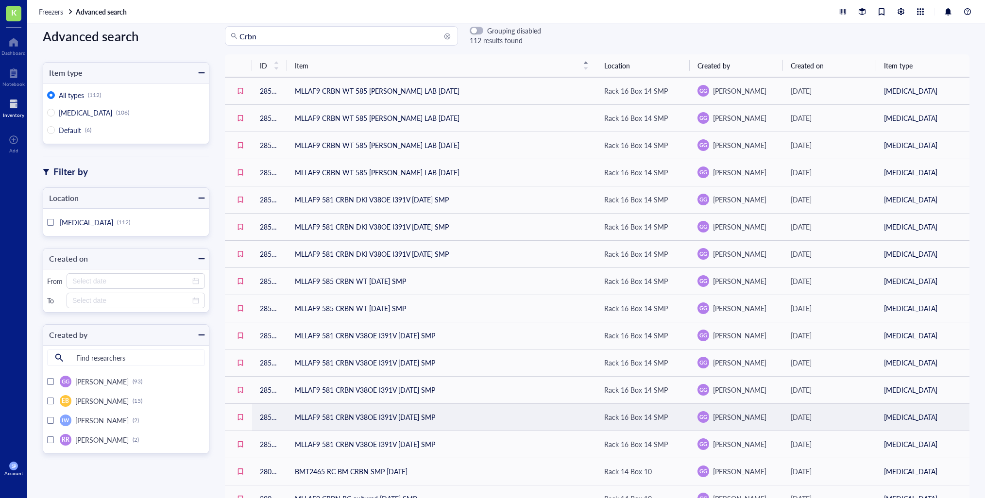
scroll to position [302, 0]
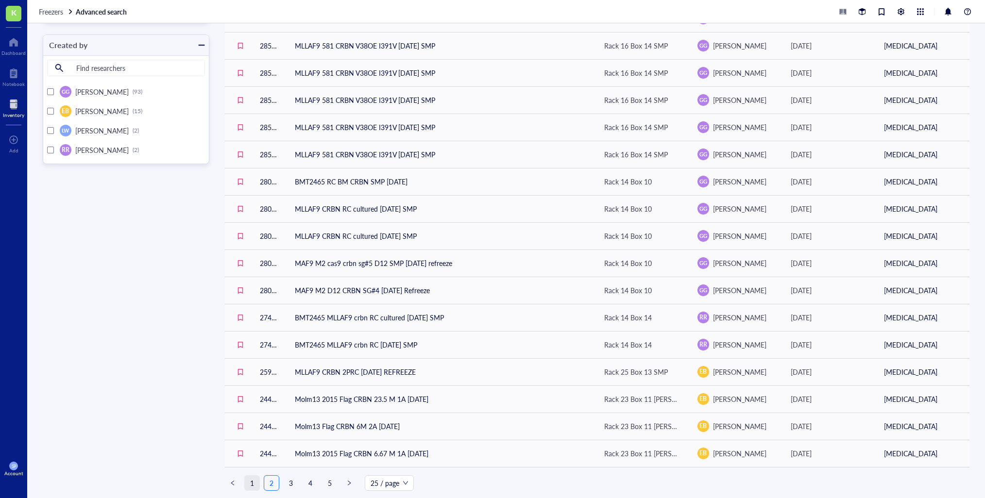
click at [251, 482] on link "1" at bounding box center [252, 483] width 15 height 15
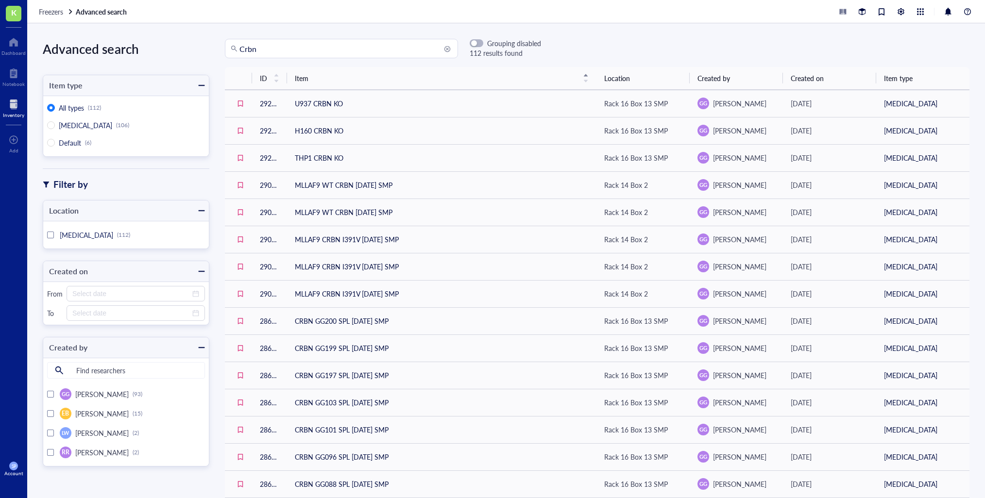
drag, startPoint x: 288, startPoint y: 53, endPoint x: 139, endPoint y: 47, distance: 149.2
click at [139, 47] on div "Advanced search Item type All types (112) [MEDICAL_DATA] (106) Default (6) Filt…" at bounding box center [505, 260] width 957 height 475
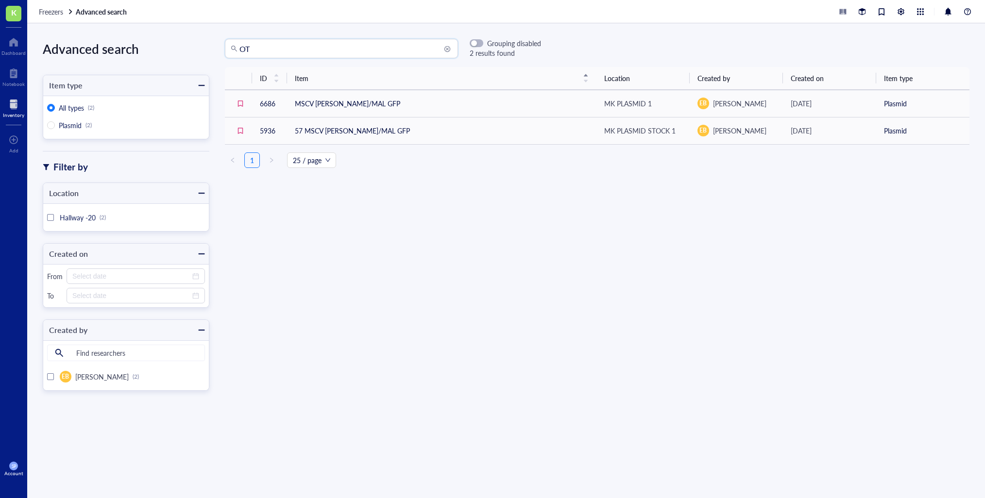
type input "O"
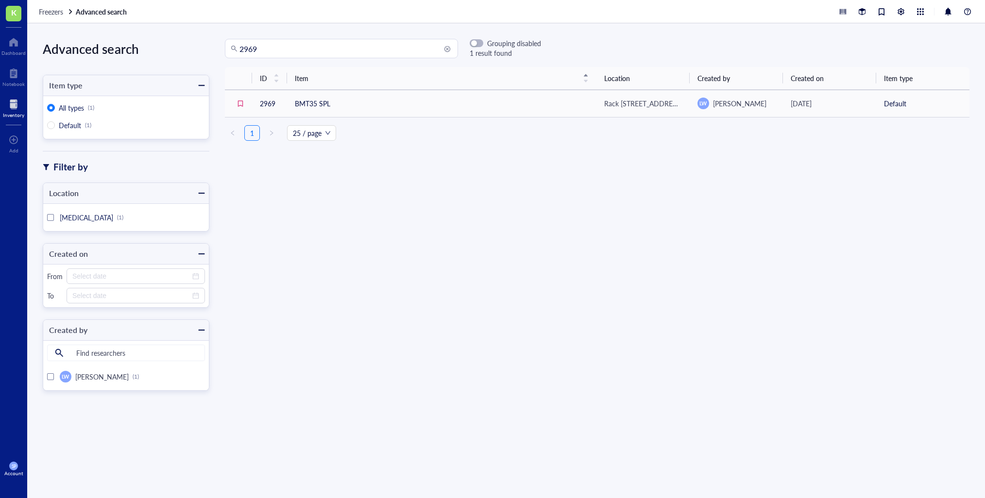
click at [601, 240] on div "ID Item Location Created by Created on Item type 2969 BMT35 SPL Rack 9 Box 4 Su…" at bounding box center [596, 265] width 775 height 397
drag, startPoint x: 271, startPoint y: 51, endPoint x: 173, endPoint y: 43, distance: 98.9
click at [172, 43] on div "Advanced search Item type All types (1) Default (1) Filter by Location [MEDICAL…" at bounding box center [505, 260] width 957 height 475
click at [606, 161] on div "ID Item Location Created by Created on Item type 2969 BMT35 SPL Rack 9 Box 4 Su…" at bounding box center [596, 265] width 775 height 397
drag, startPoint x: 277, startPoint y: 48, endPoint x: 503, endPoint y: 48, distance: 226.7
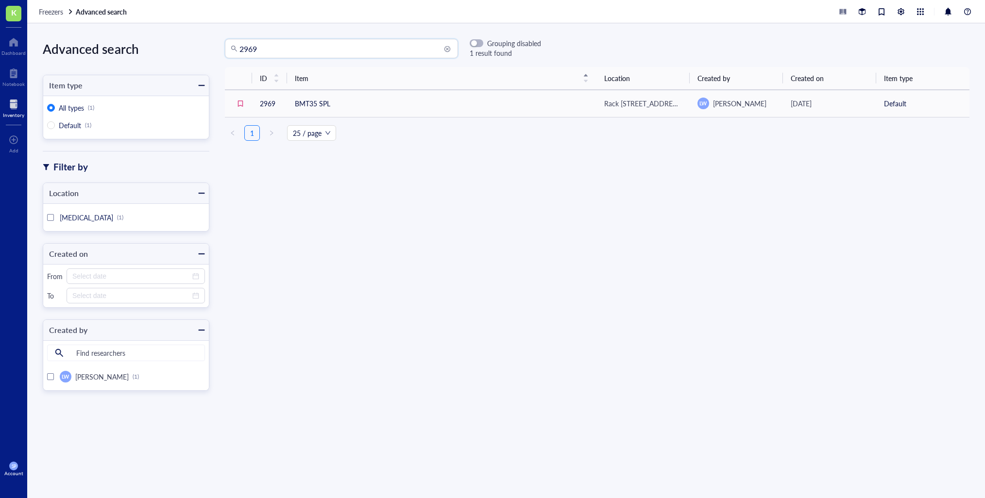
click at [169, 36] on div "Advanced search Item type All types (1) Default (1) Filter by Location [MEDICAL…" at bounding box center [505, 260] width 957 height 475
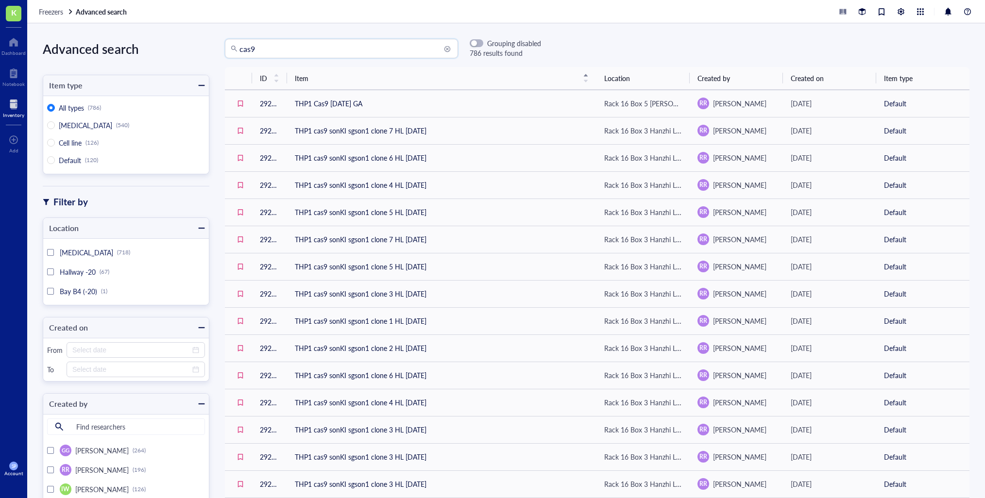
drag, startPoint x: 239, startPoint y: 51, endPoint x: 267, endPoint y: 56, distance: 28.2
click at [239, 51] on div "cas9" at bounding box center [341, 48] width 233 height 19
drag, startPoint x: 241, startPoint y: 50, endPoint x: 294, endPoint y: 53, distance: 52.5
click at [241, 50] on input "cas9" at bounding box center [345, 48] width 213 height 18
type input "mll-af9 cas9"
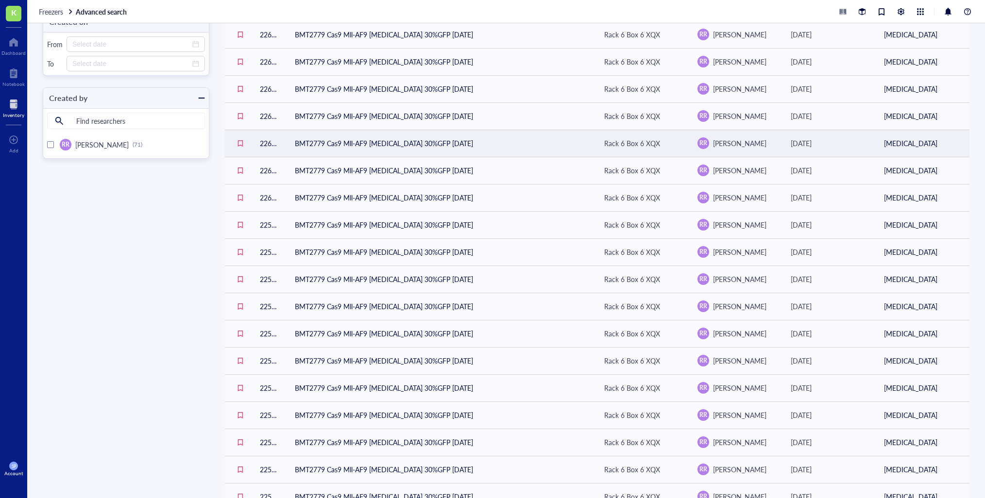
scroll to position [302, 0]
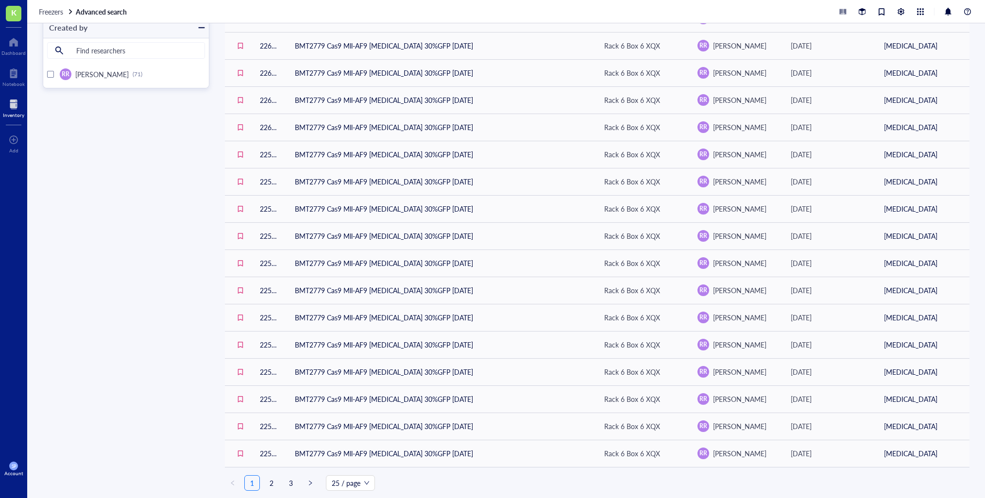
drag, startPoint x: 292, startPoint y: 479, endPoint x: 307, endPoint y: 441, distance: 40.9
click at [291, 479] on link "3" at bounding box center [291, 483] width 15 height 15
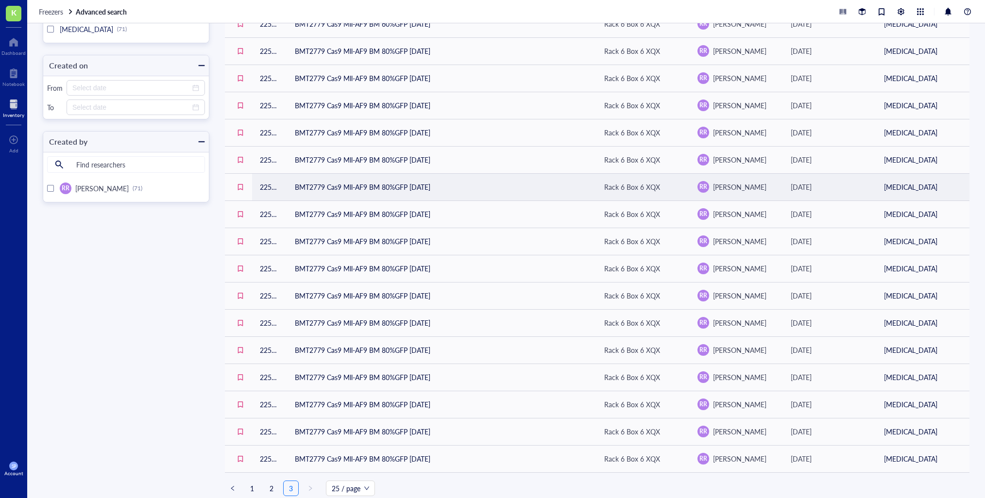
scroll to position [194, 0]
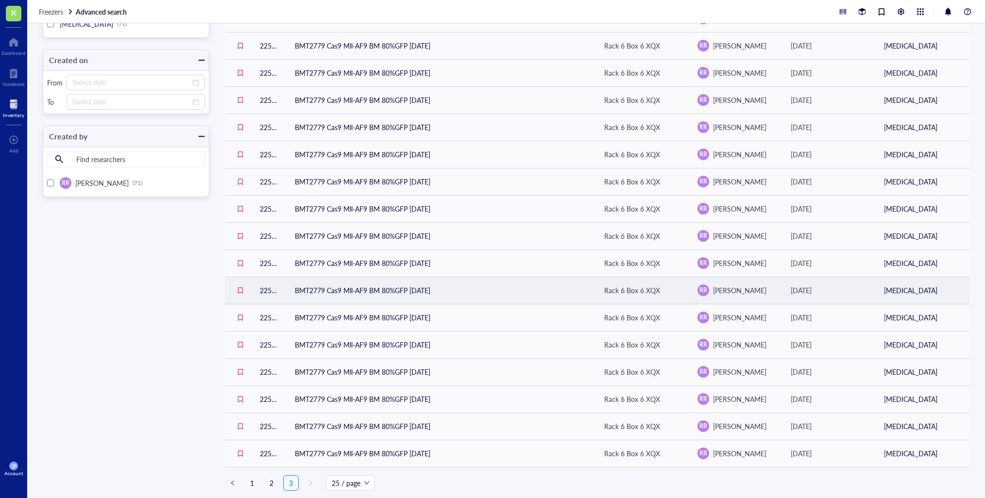
click at [268, 483] on link "2" at bounding box center [271, 483] width 15 height 15
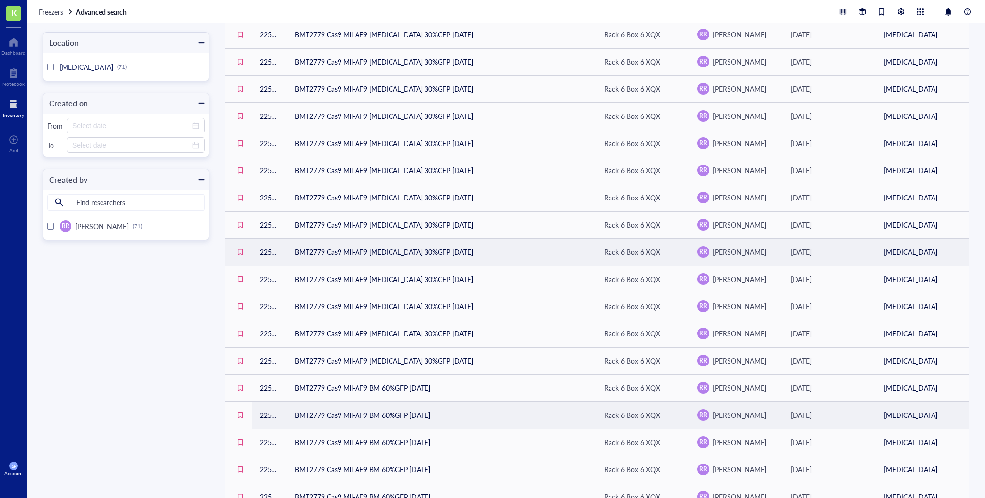
scroll to position [302, 0]
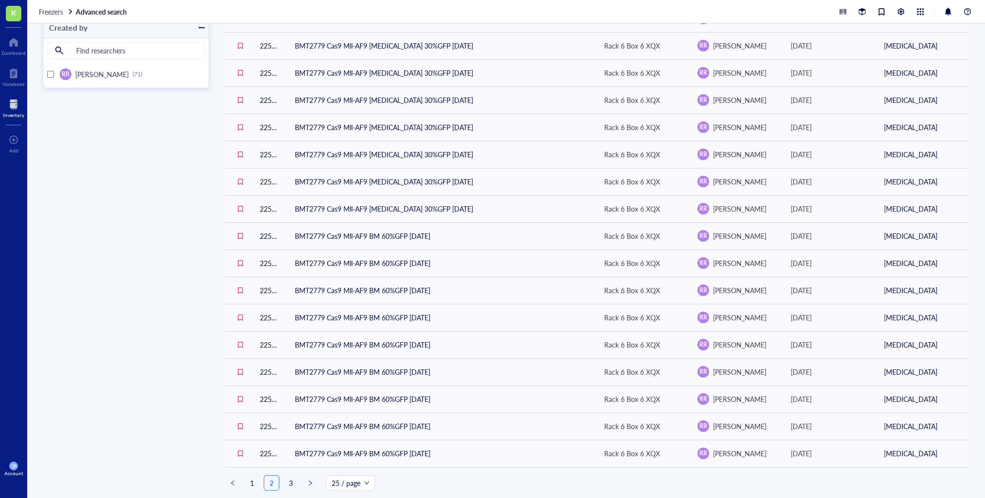
drag, startPoint x: 250, startPoint y: 482, endPoint x: 259, endPoint y: 476, distance: 11.1
click at [250, 482] on link "1" at bounding box center [252, 483] width 15 height 15
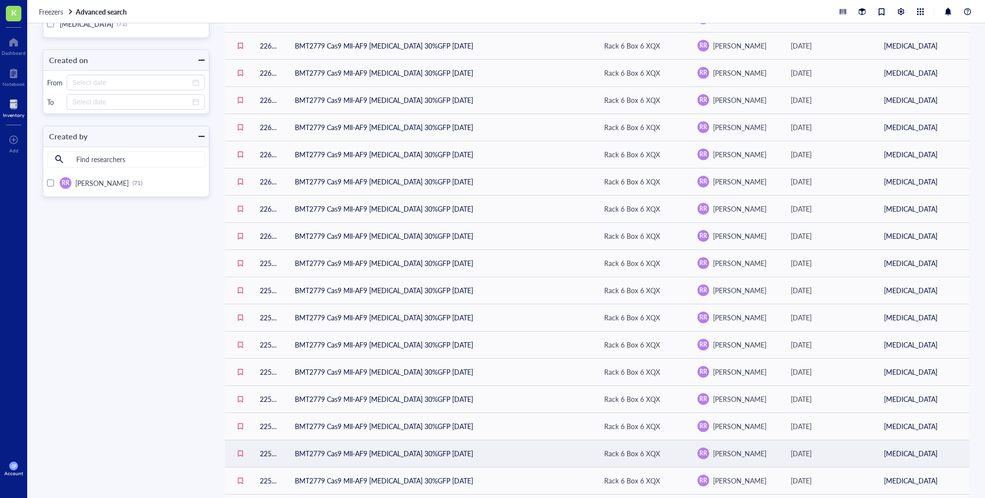
scroll to position [302, 0]
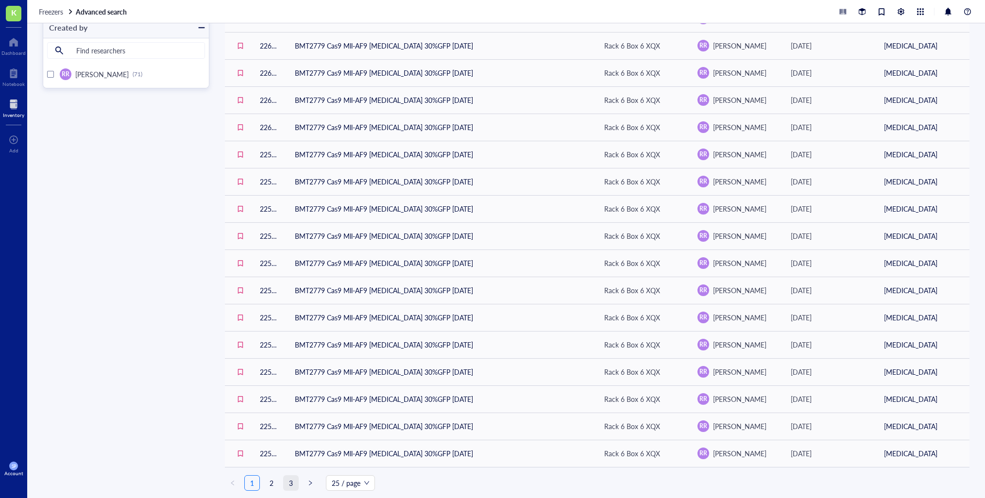
click at [290, 483] on link "3" at bounding box center [291, 483] width 15 height 15
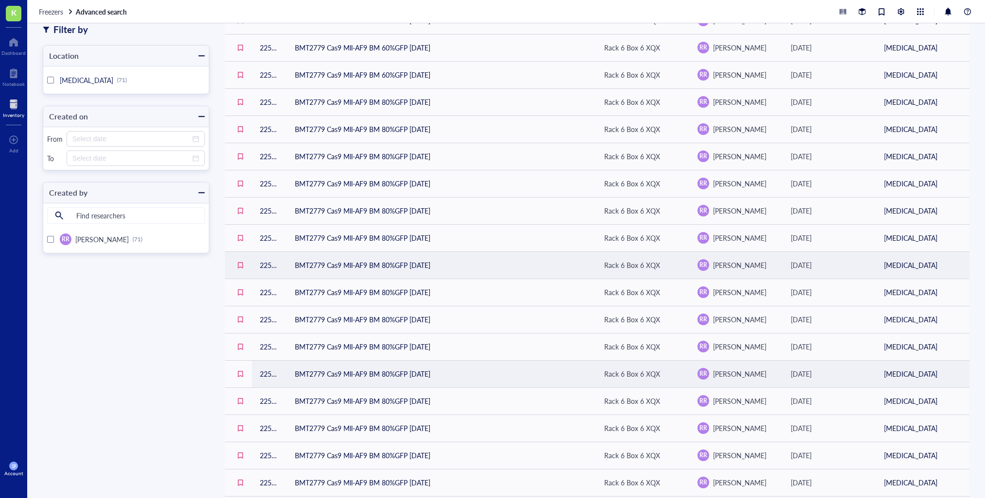
scroll to position [194, 0]
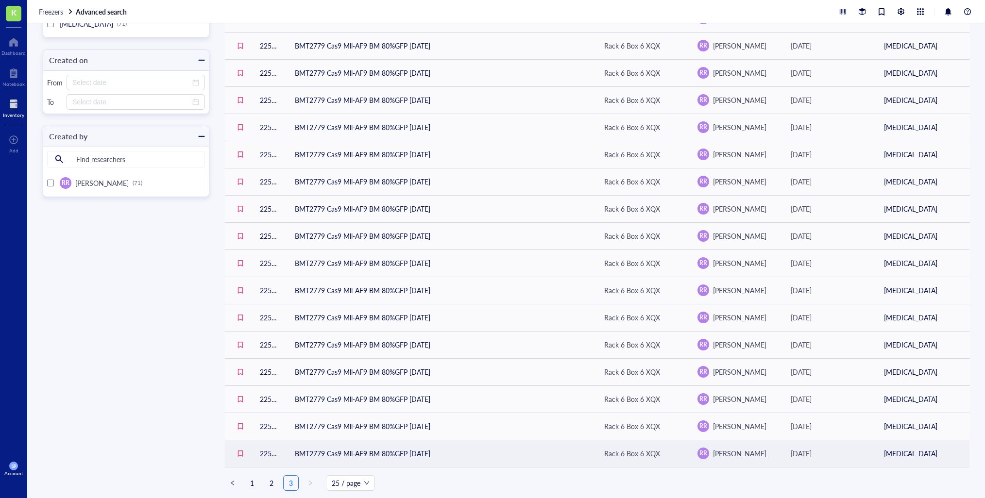
click at [383, 452] on td "BMT2779 Cas9 Mll-AF9 BM 80%GFP [DATE]" at bounding box center [441, 453] width 309 height 27
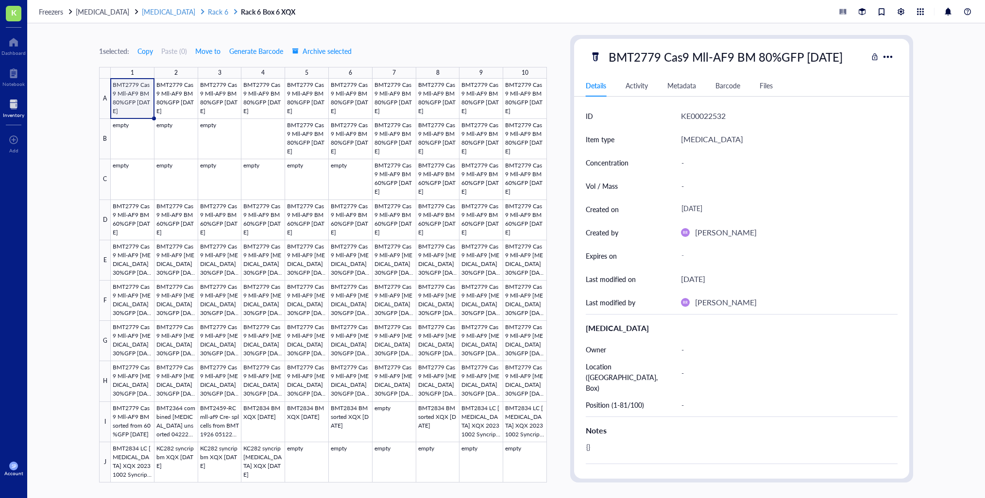
click at [151, 14] on span "[MEDICAL_DATA]" at bounding box center [168, 12] width 53 height 10
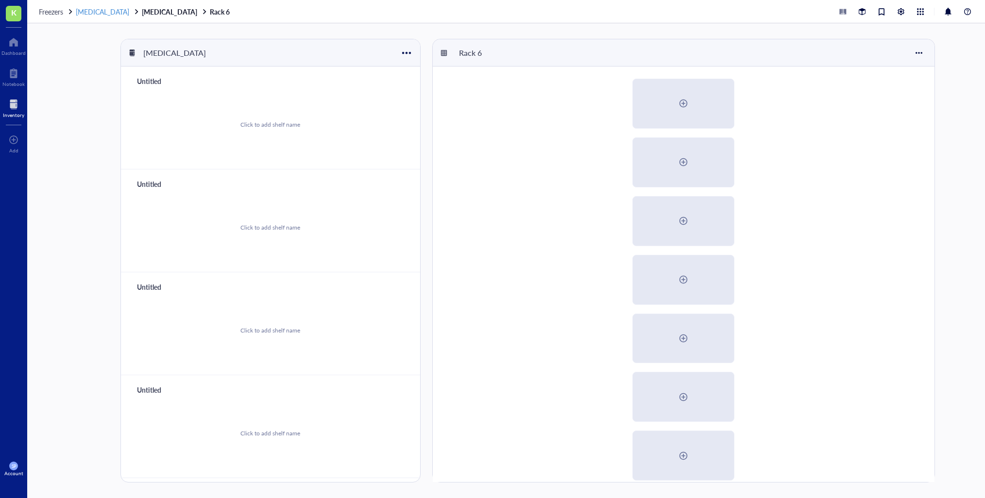
click at [90, 15] on span "[MEDICAL_DATA]" at bounding box center [102, 12] width 53 height 10
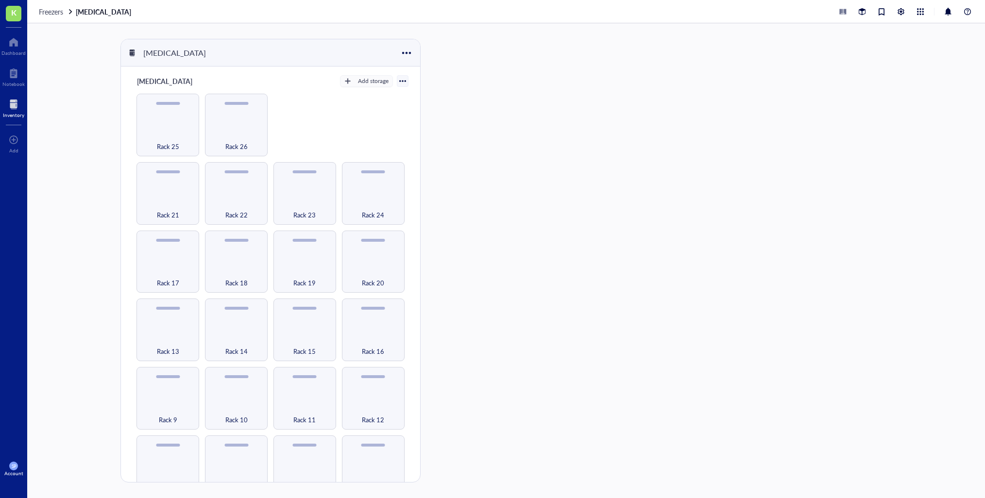
click at [52, 10] on span "Freezers" at bounding box center [51, 12] width 24 height 10
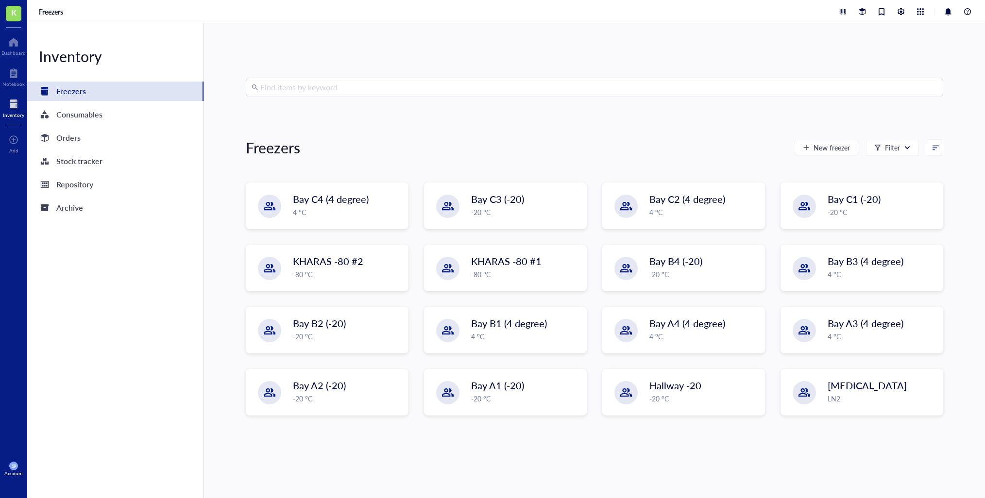
click at [293, 90] on input "search" at bounding box center [598, 87] width 677 height 18
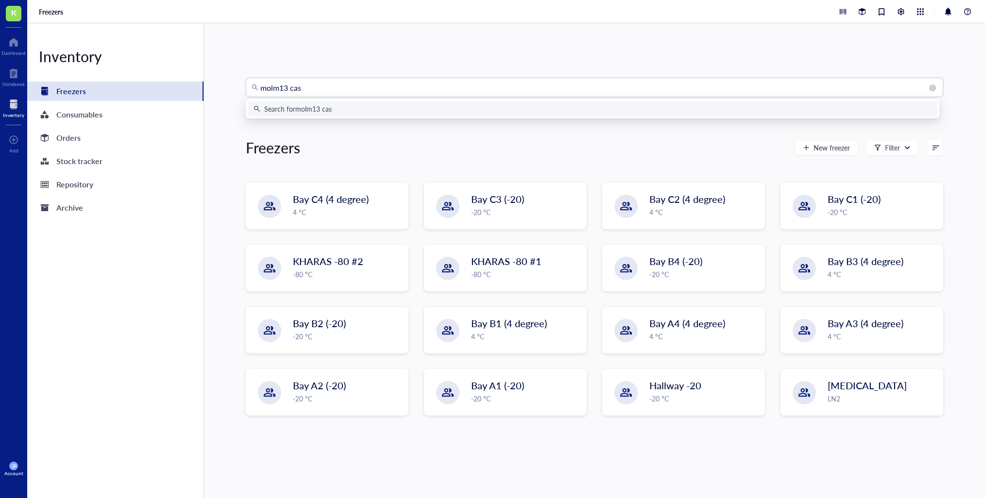
type input "molm13 cas9"
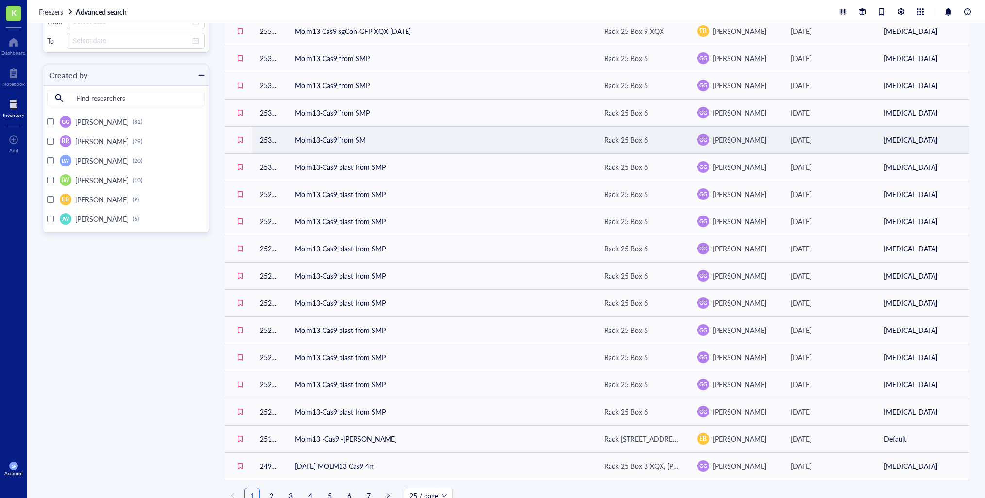
scroll to position [302, 0]
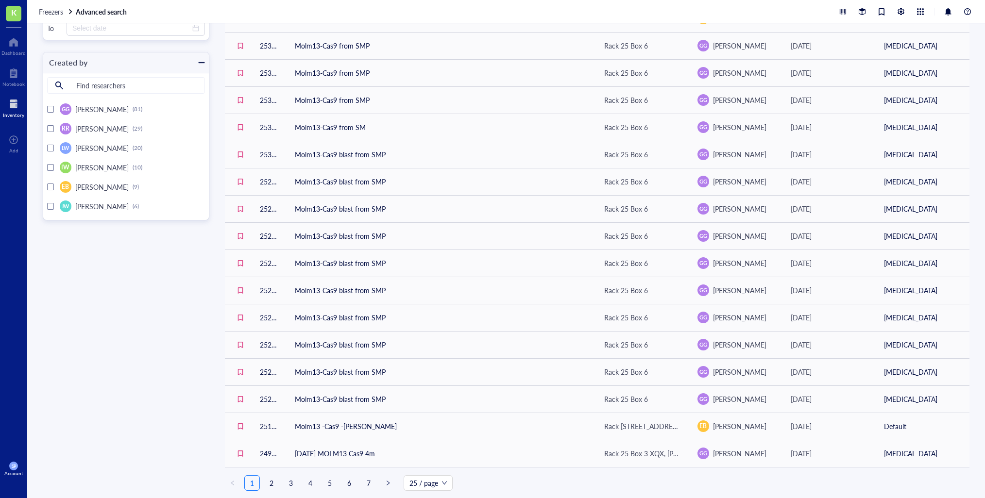
drag, startPoint x: 368, startPoint y: 481, endPoint x: 365, endPoint y: 487, distance: 6.7
click at [368, 481] on link "7" at bounding box center [368, 483] width 15 height 15
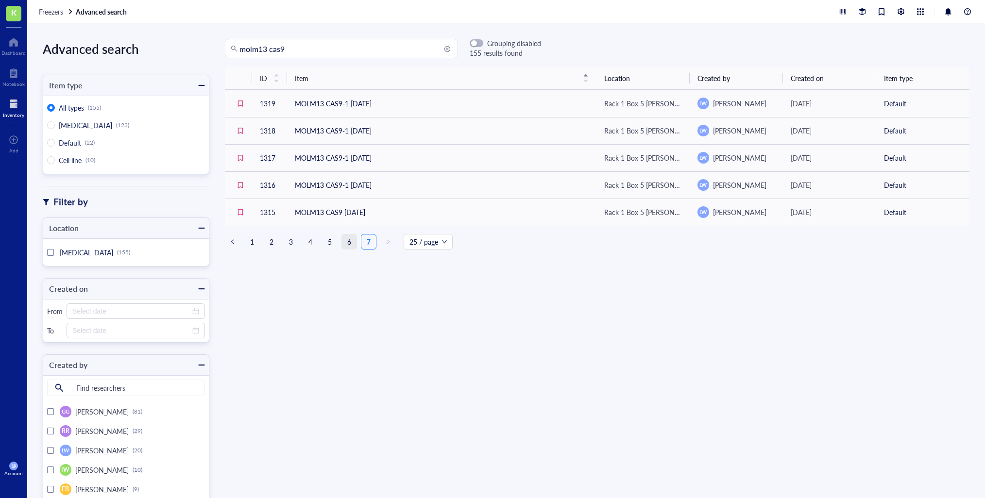
click at [347, 243] on link "6" at bounding box center [349, 241] width 15 height 15
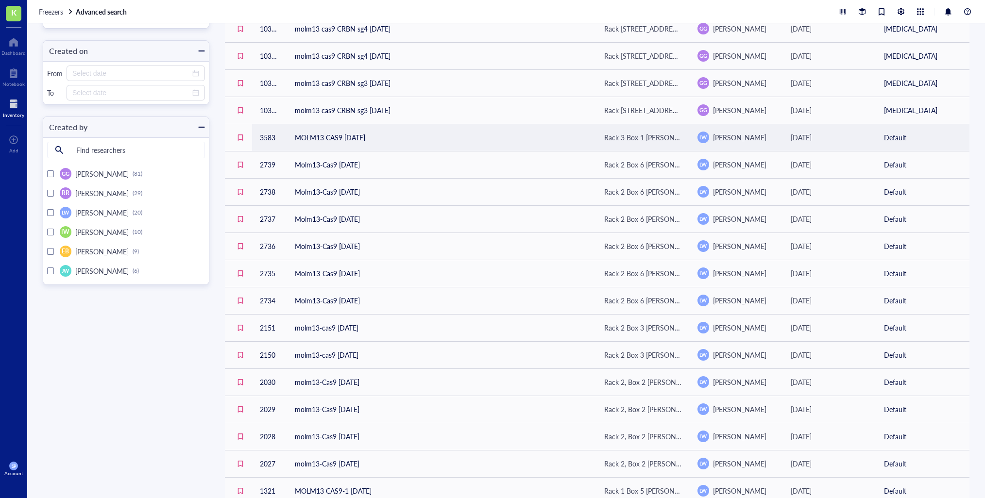
scroll to position [302, 0]
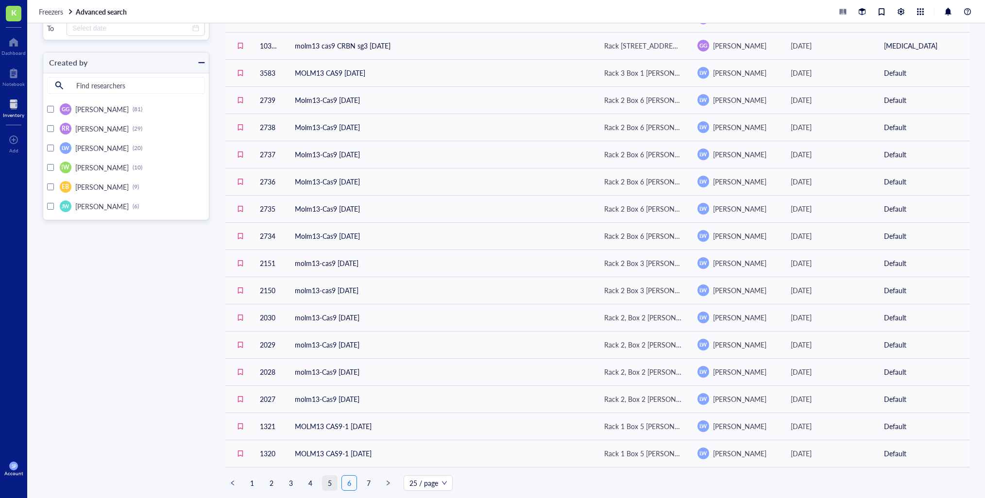
click at [327, 482] on link "5" at bounding box center [329, 483] width 15 height 15
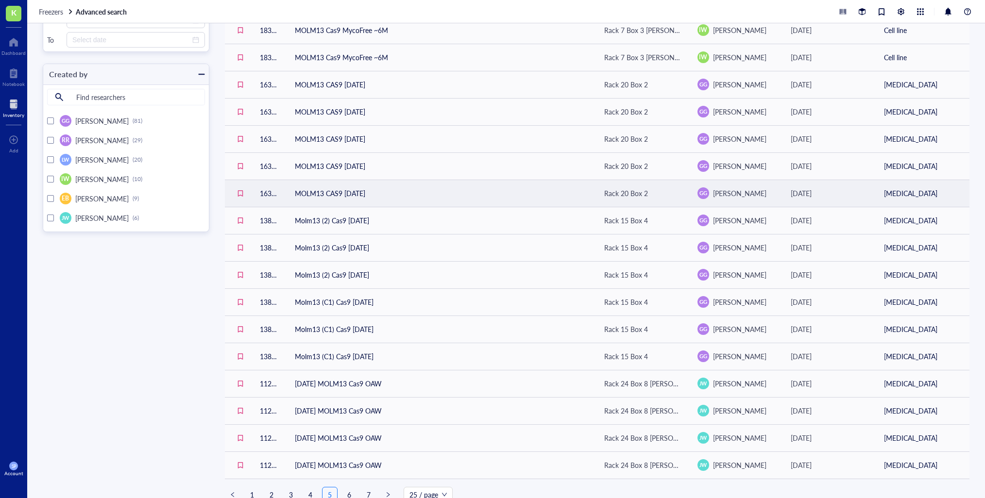
scroll to position [302, 0]
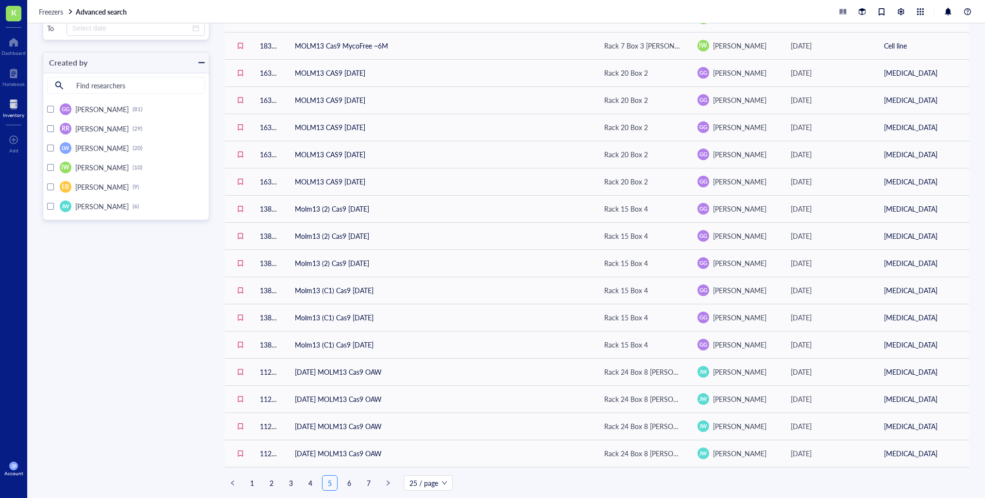
drag, startPoint x: 345, startPoint y: 480, endPoint x: 364, endPoint y: 485, distance: 19.7
click at [345, 481] on link "6" at bounding box center [349, 483] width 15 height 15
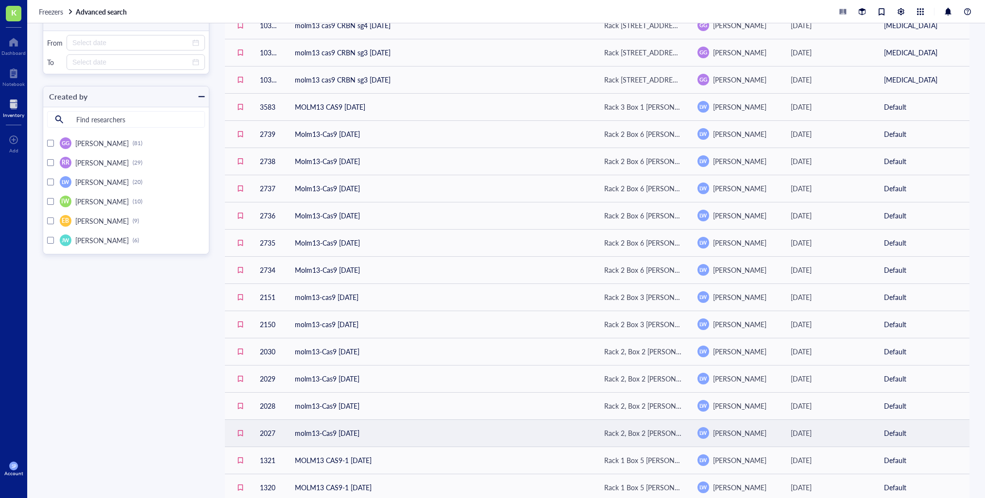
scroll to position [302, 0]
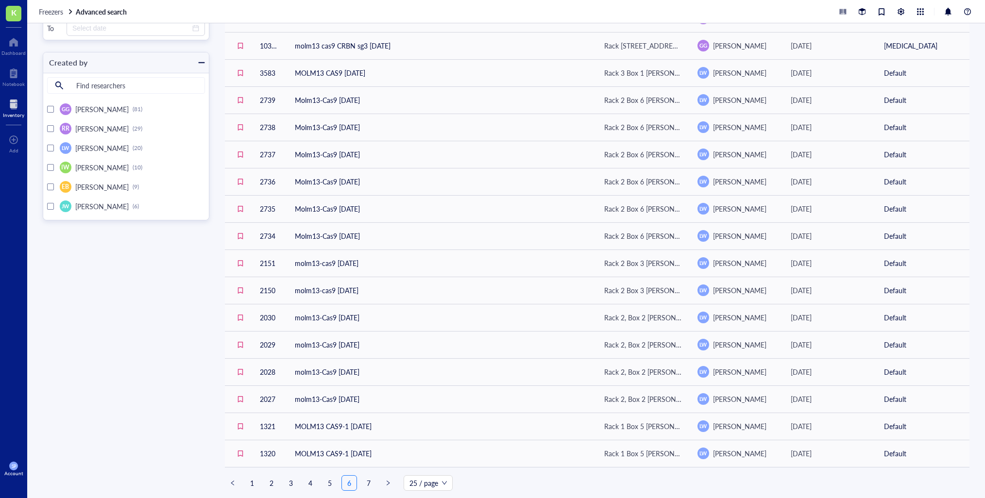
drag, startPoint x: 368, startPoint y: 480, endPoint x: 409, endPoint y: 491, distance: 41.7
click at [369, 480] on link "7" at bounding box center [368, 483] width 15 height 15
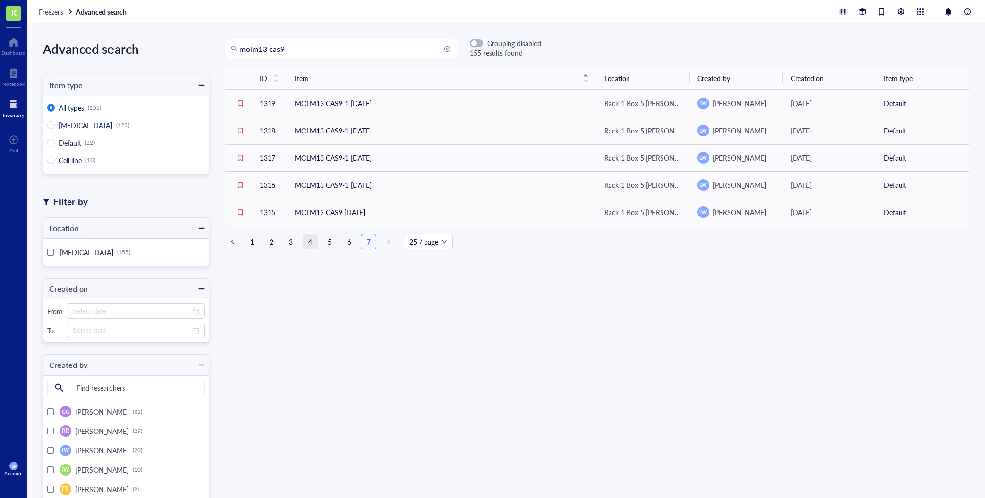
click at [307, 240] on link "4" at bounding box center [310, 241] width 15 height 15
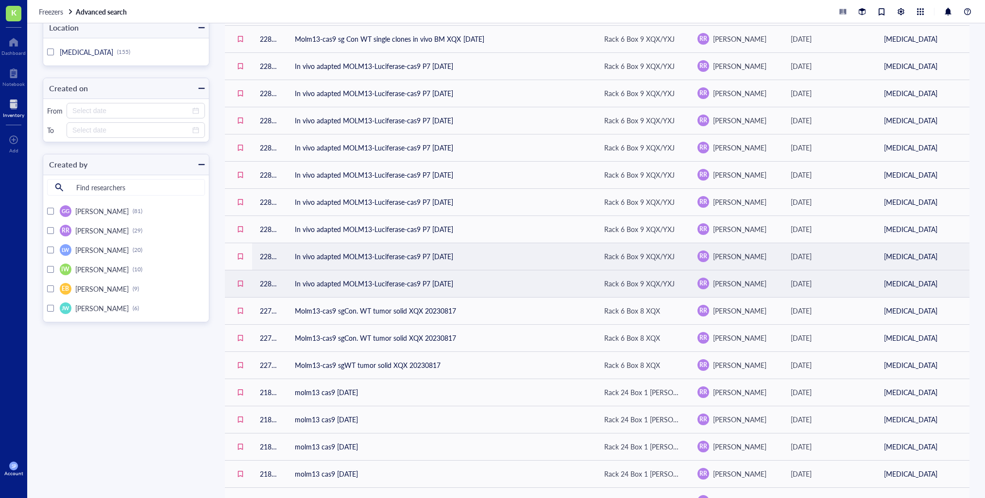
scroll to position [302, 0]
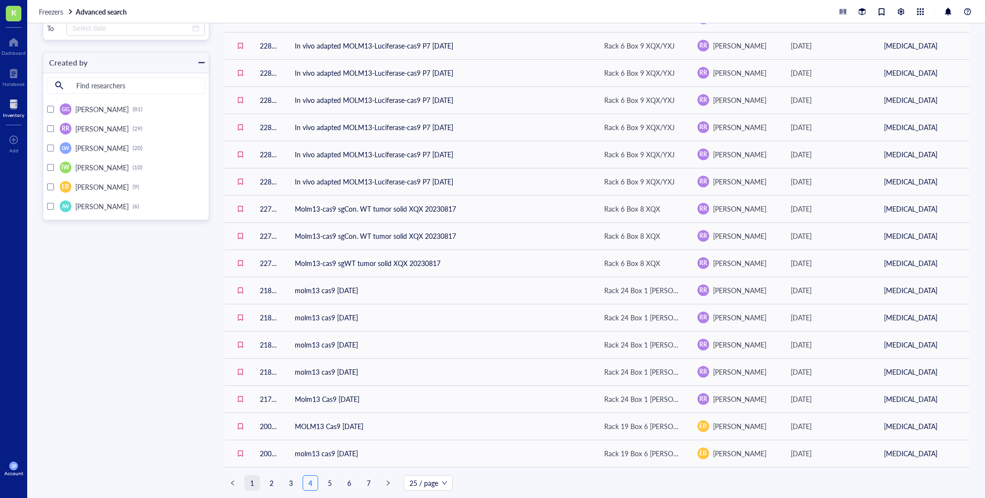
click at [253, 481] on link "1" at bounding box center [252, 483] width 15 height 15
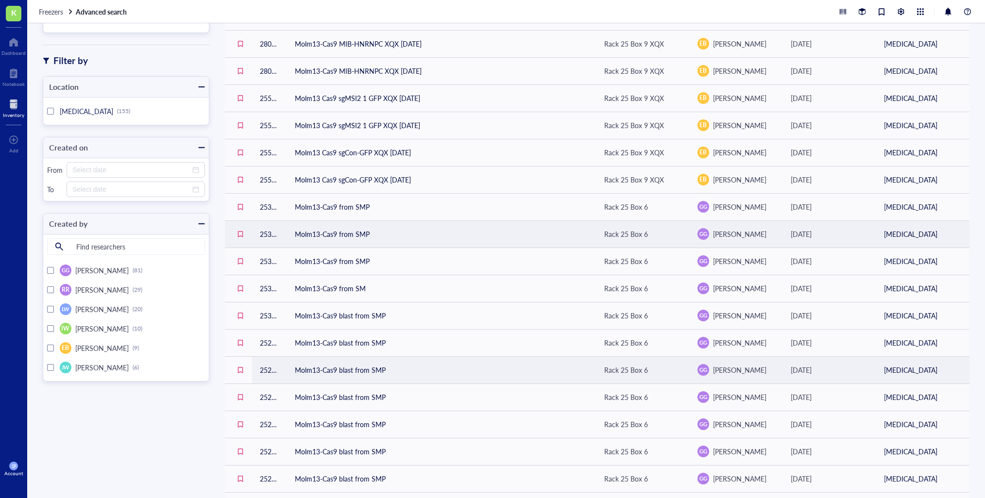
scroll to position [302, 0]
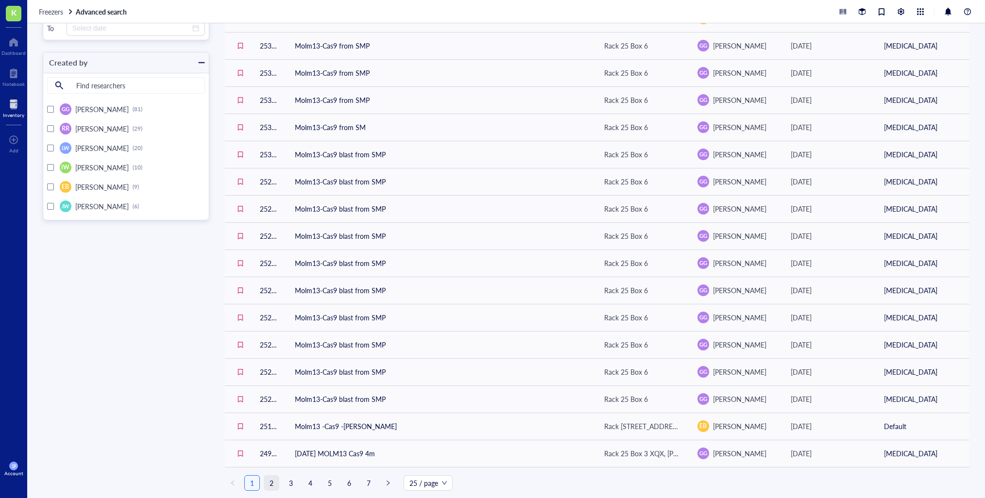
click at [270, 484] on link "2" at bounding box center [271, 483] width 15 height 15
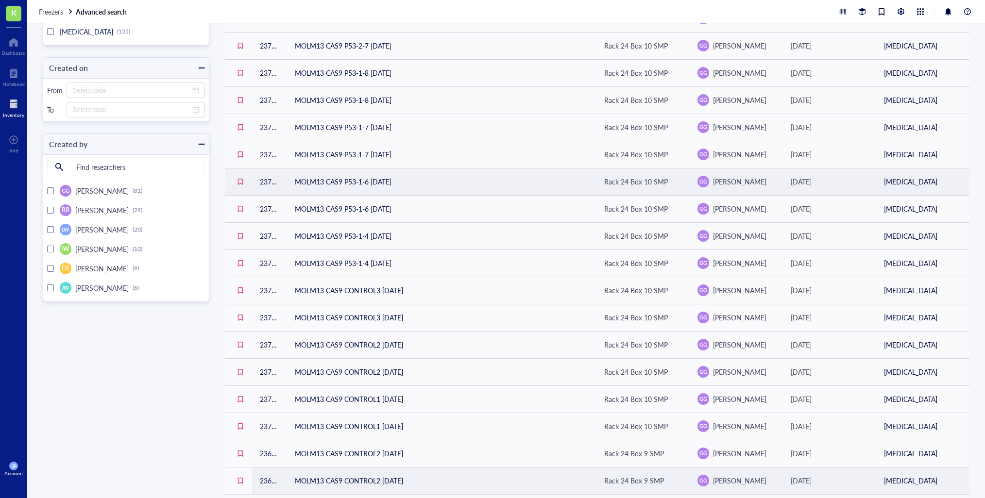
scroll to position [302, 0]
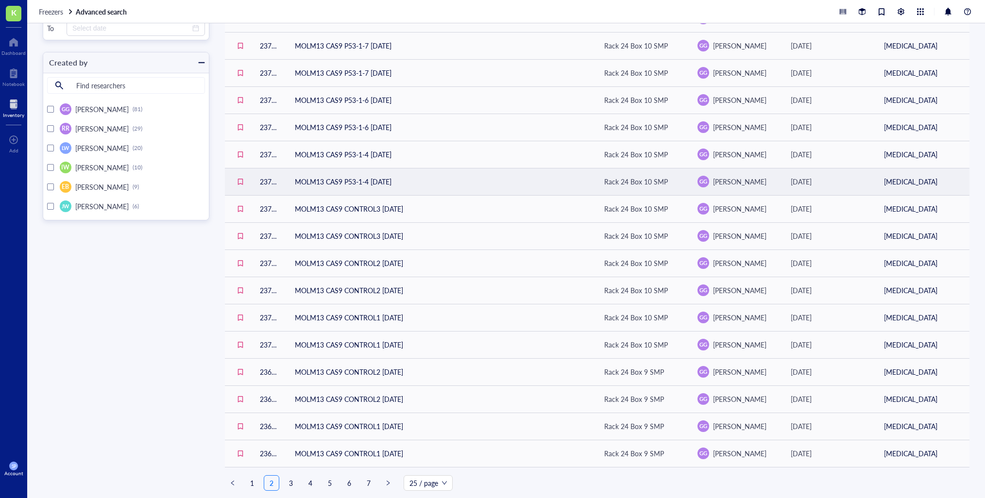
click at [291, 481] on link "3" at bounding box center [291, 483] width 15 height 15
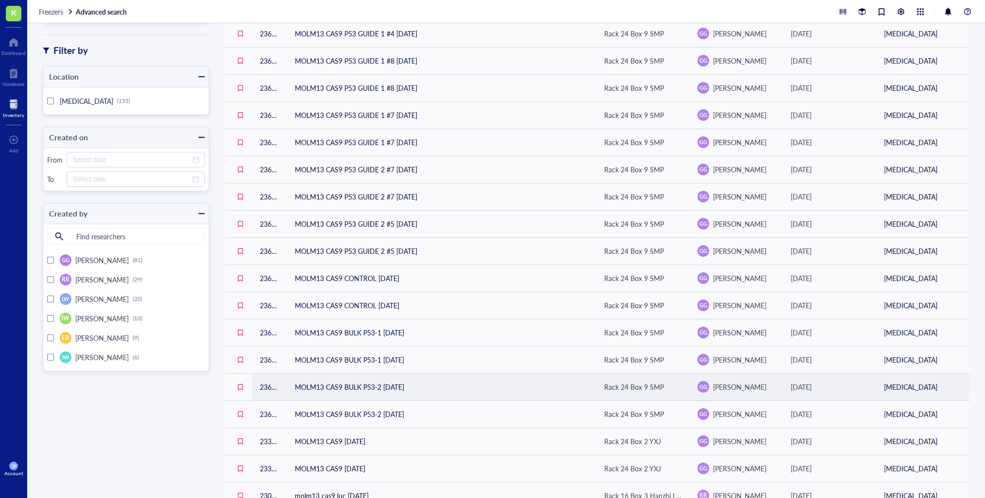
scroll to position [302, 0]
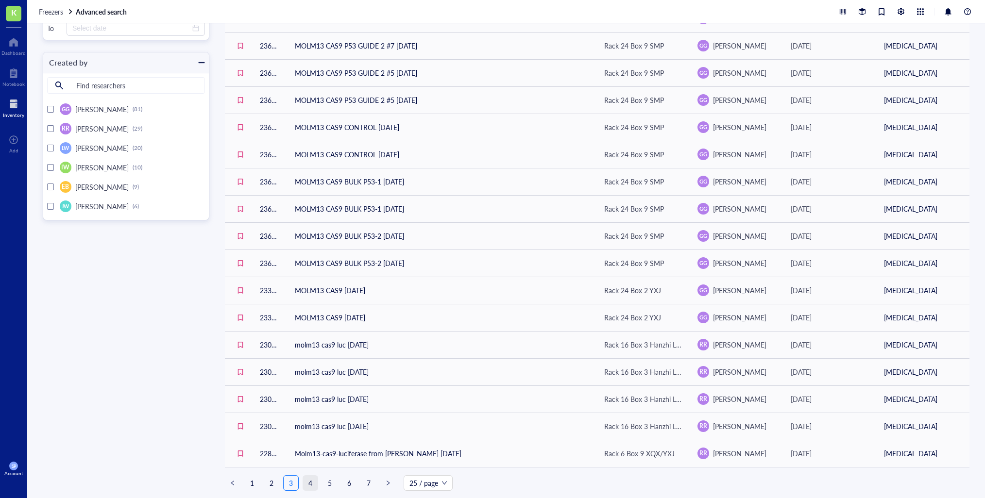
click at [310, 483] on link "4" at bounding box center [310, 483] width 15 height 15
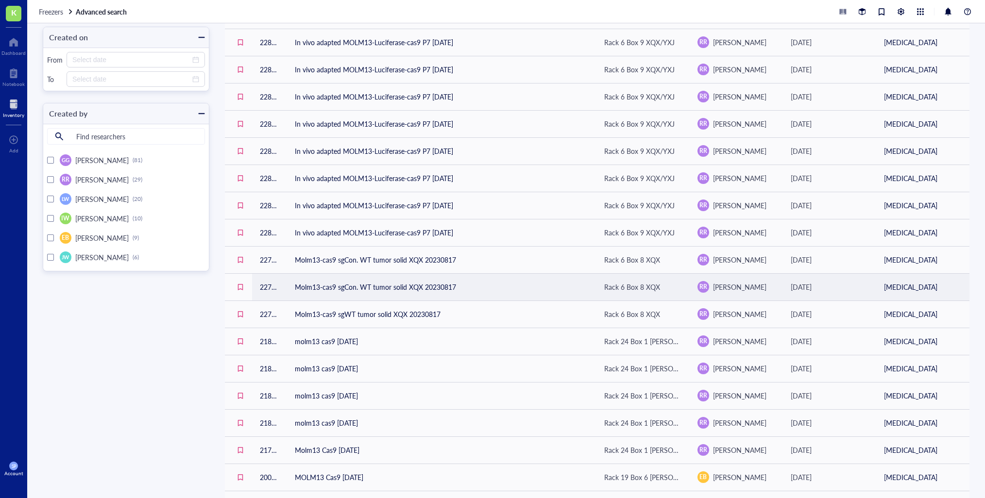
scroll to position [302, 0]
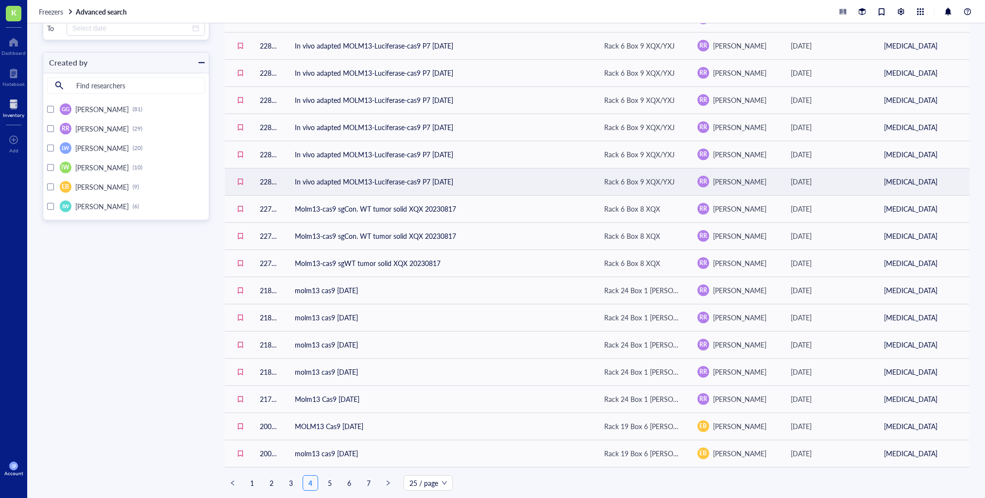
click at [332, 483] on link "5" at bounding box center [329, 483] width 15 height 15
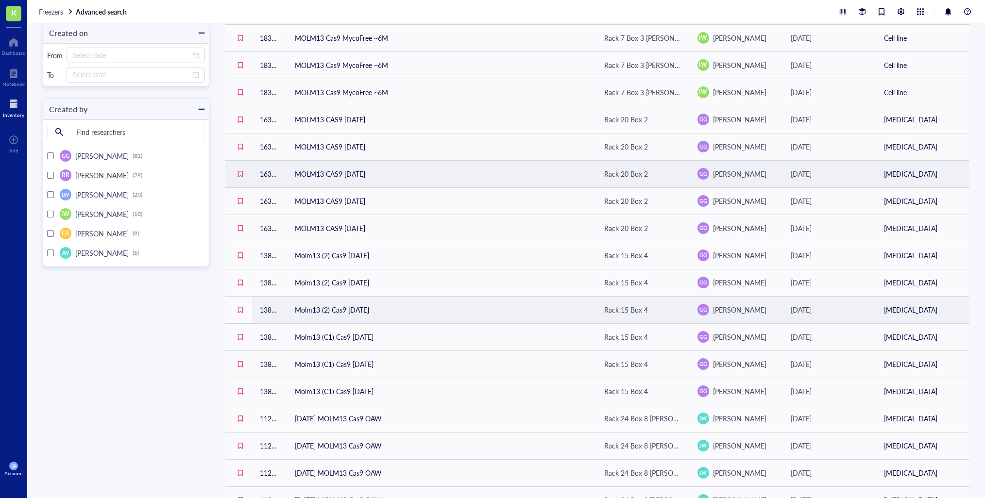
scroll to position [302, 0]
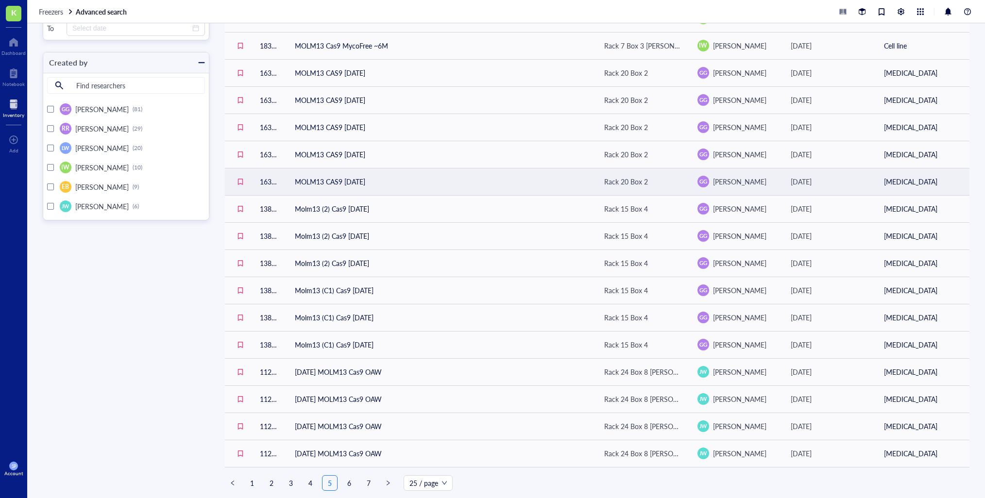
click at [348, 484] on link "6" at bounding box center [349, 483] width 15 height 15
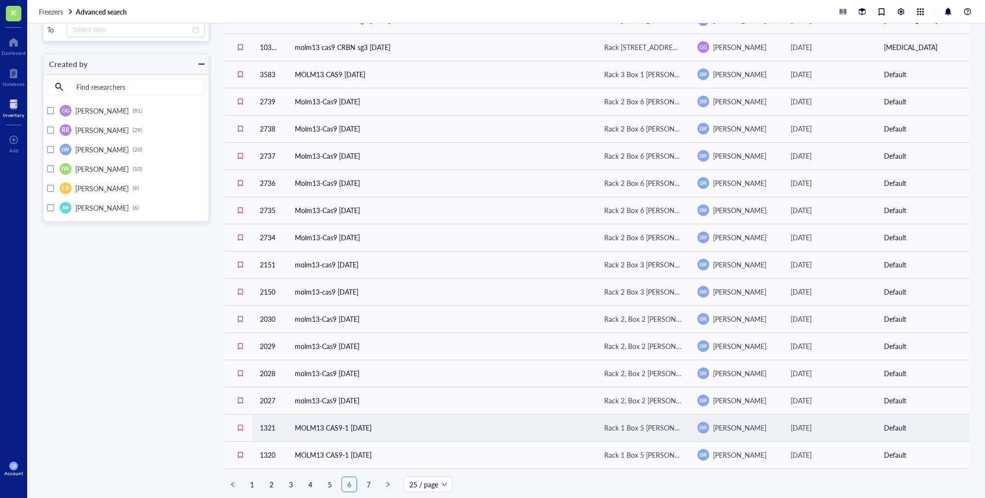
scroll to position [302, 0]
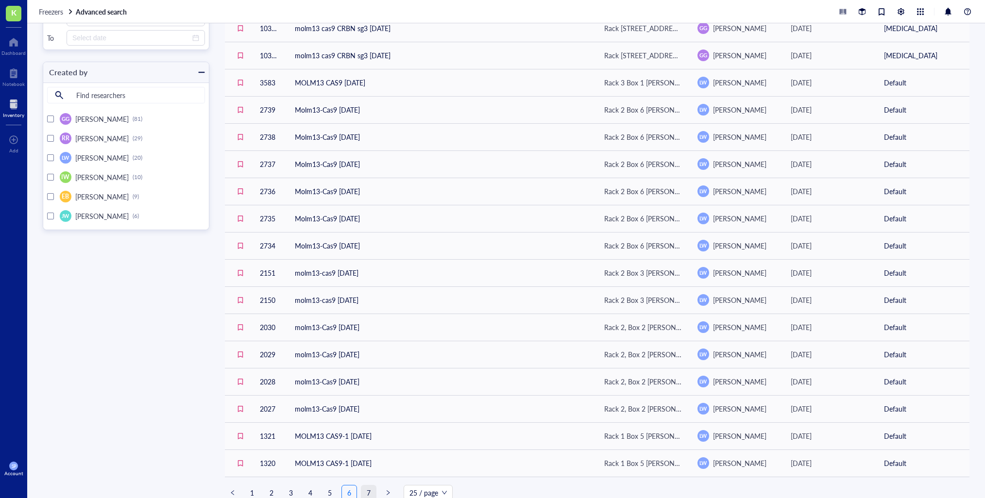
click at [366, 491] on link "7" at bounding box center [368, 492] width 15 height 15
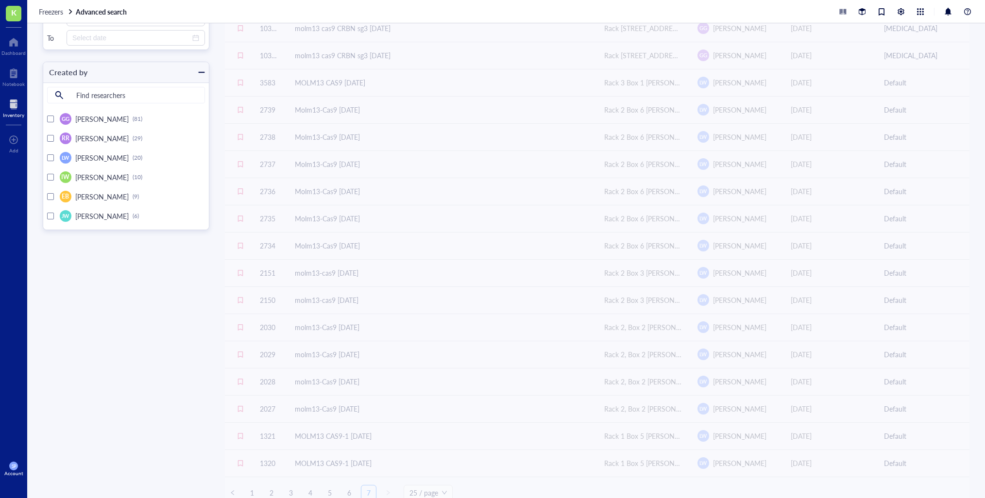
scroll to position [4, 0]
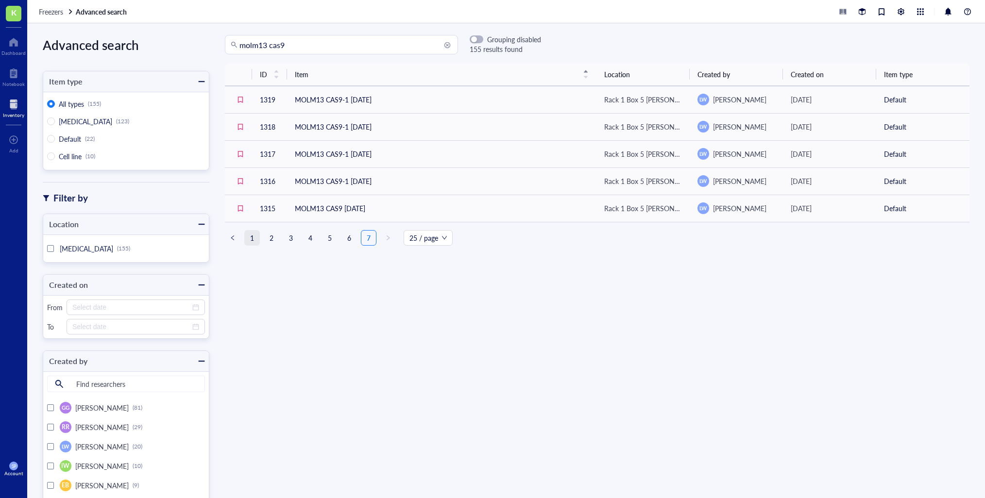
click at [251, 236] on link "1" at bounding box center [252, 238] width 15 height 15
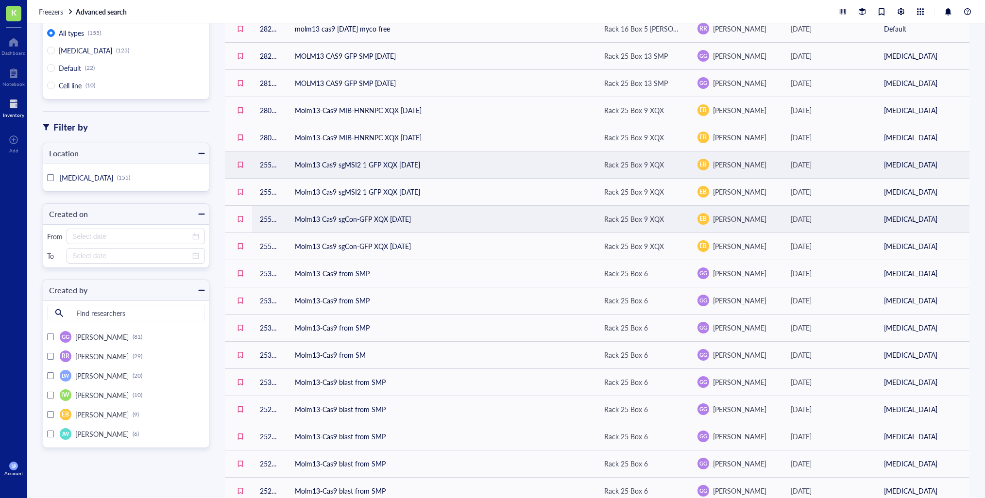
scroll to position [78, 0]
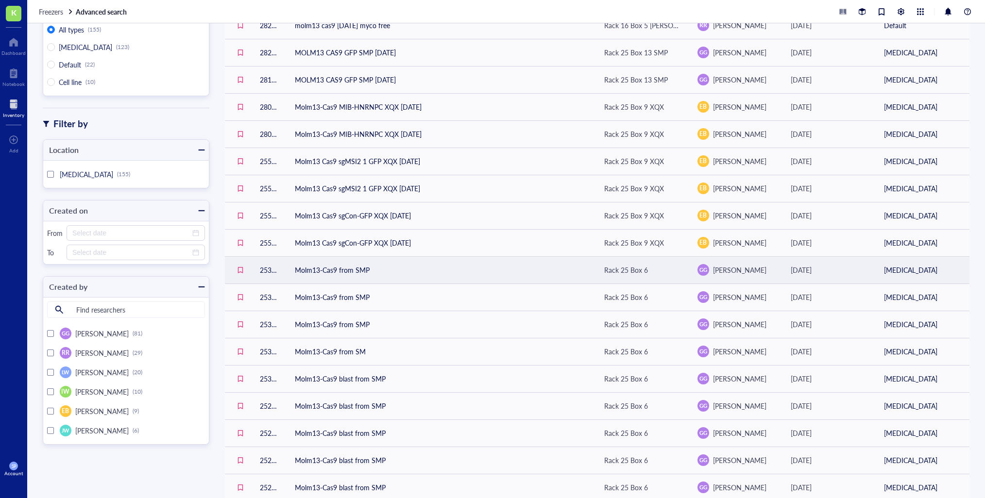
click at [307, 271] on td "Molm13-Cas9 from SMP" at bounding box center [441, 269] width 309 height 27
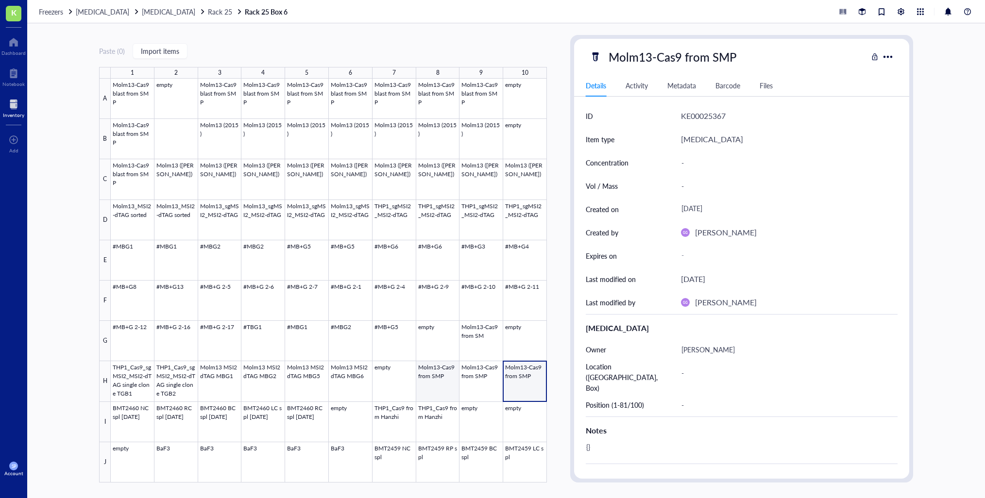
click at [419, 377] on div at bounding box center [329, 281] width 436 height 404
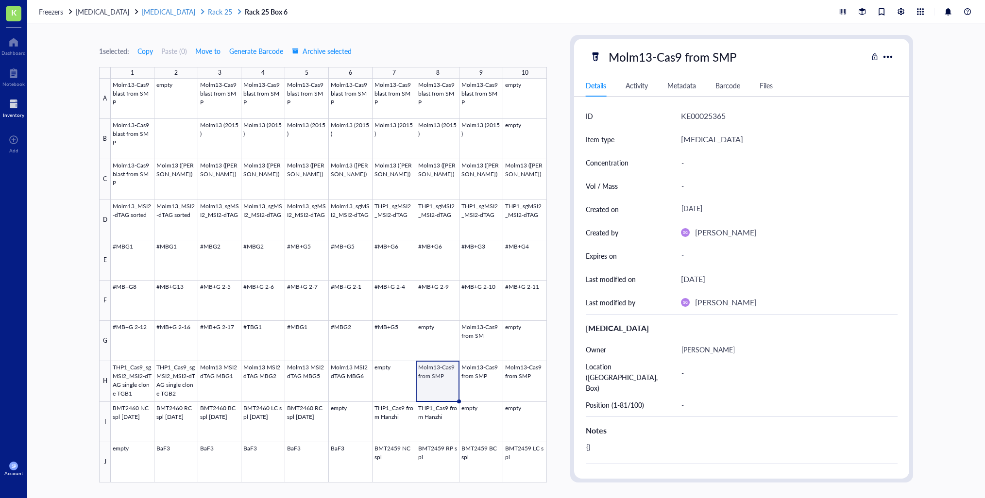
click at [162, 11] on span "[MEDICAL_DATA]" at bounding box center [168, 12] width 53 height 10
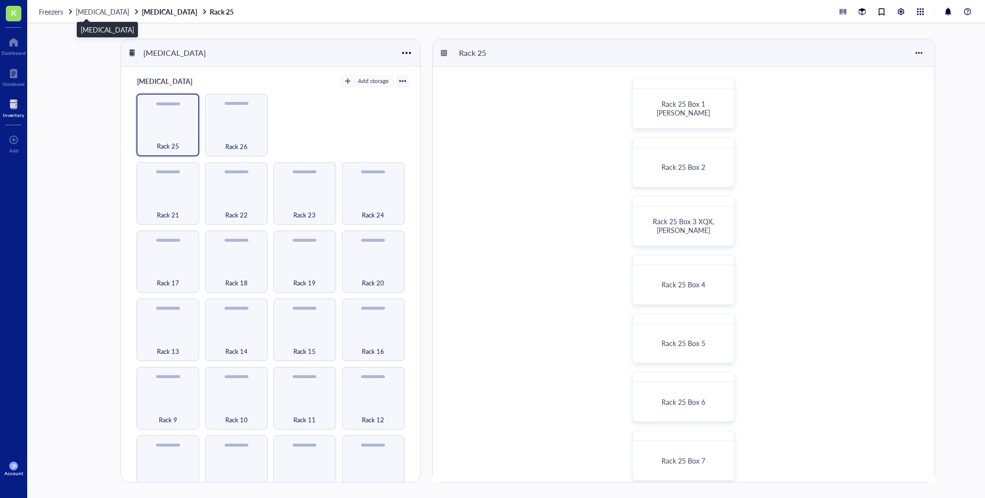
click at [96, 8] on span "[MEDICAL_DATA]" at bounding box center [102, 12] width 53 height 10
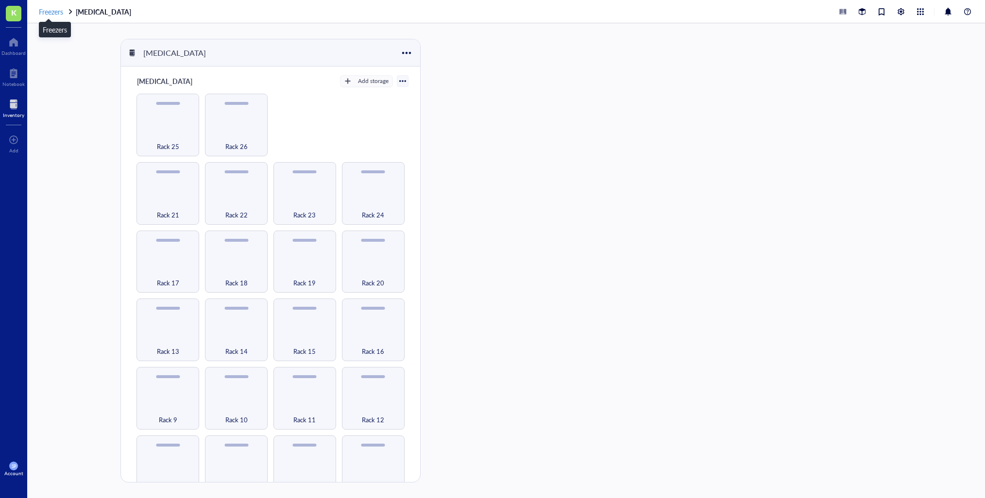
click at [51, 11] on span "Freezers" at bounding box center [51, 12] width 24 height 10
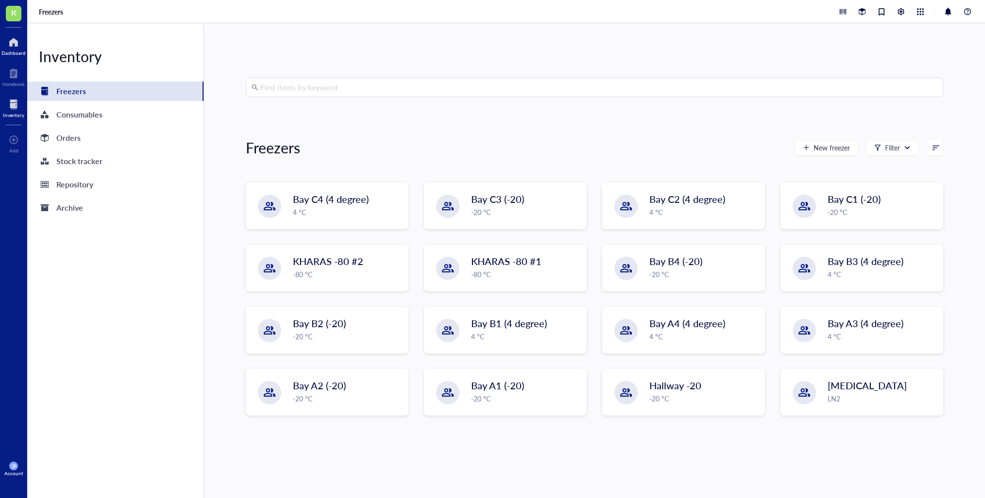
click at [16, 49] on div at bounding box center [13, 42] width 24 height 16
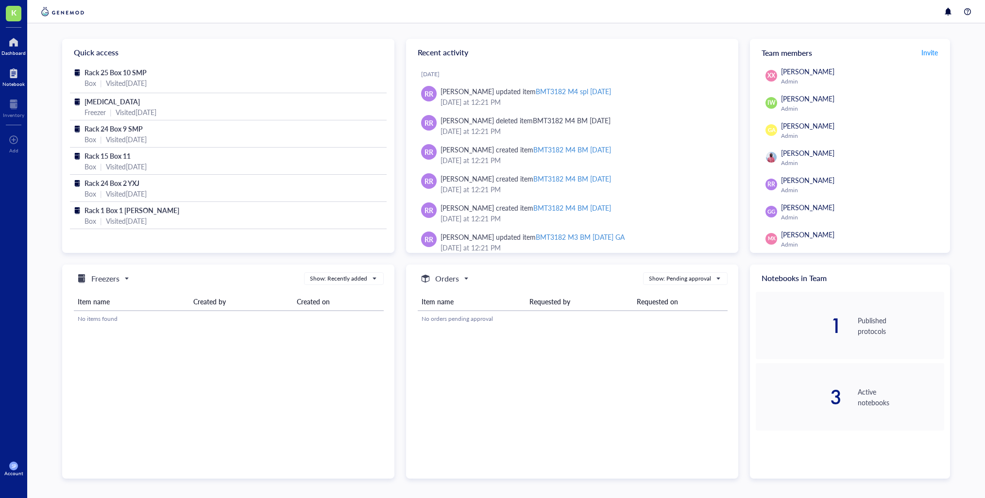
click at [11, 70] on div at bounding box center [13, 74] width 22 height 16
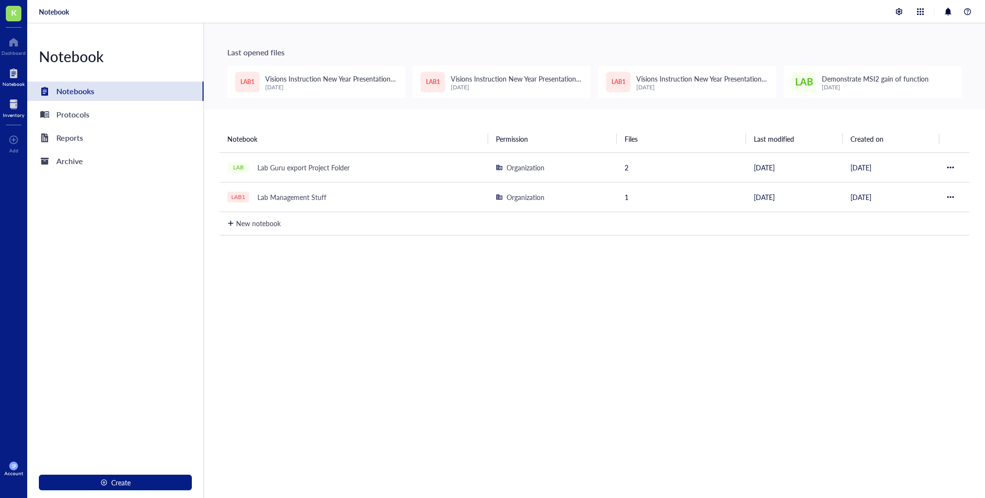
drag, startPoint x: 4, startPoint y: 94, endPoint x: 18, endPoint y: 109, distance: 21.0
click at [4, 94] on div "Inventory" at bounding box center [13, 107] width 27 height 27
drag, startPoint x: 15, startPoint y: 108, endPoint x: 12, endPoint y: 129, distance: 21.2
click at [15, 108] on div at bounding box center [13, 105] width 21 height 16
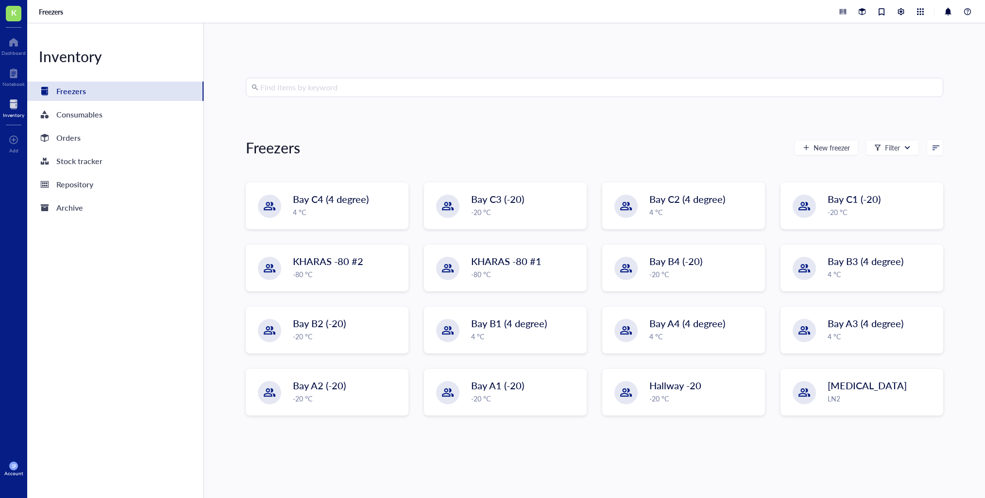
click at [284, 92] on input "search" at bounding box center [598, 87] width 677 height 18
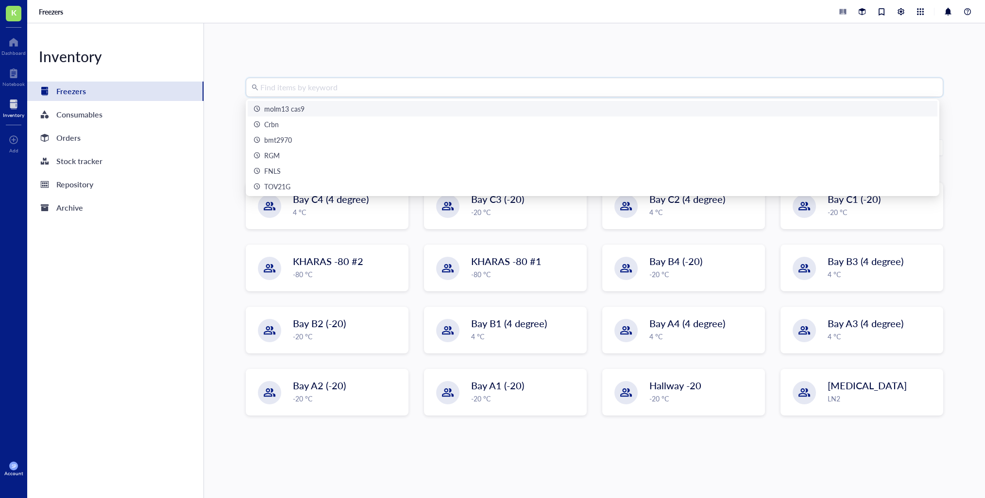
click at [334, 108] on div "molm13 cas9" at bounding box center [592, 108] width 678 height 11
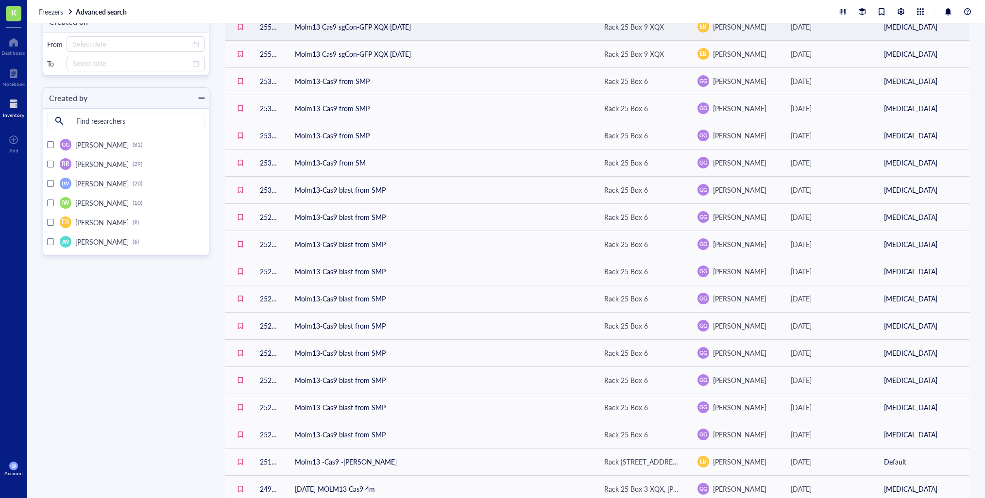
scroll to position [302, 0]
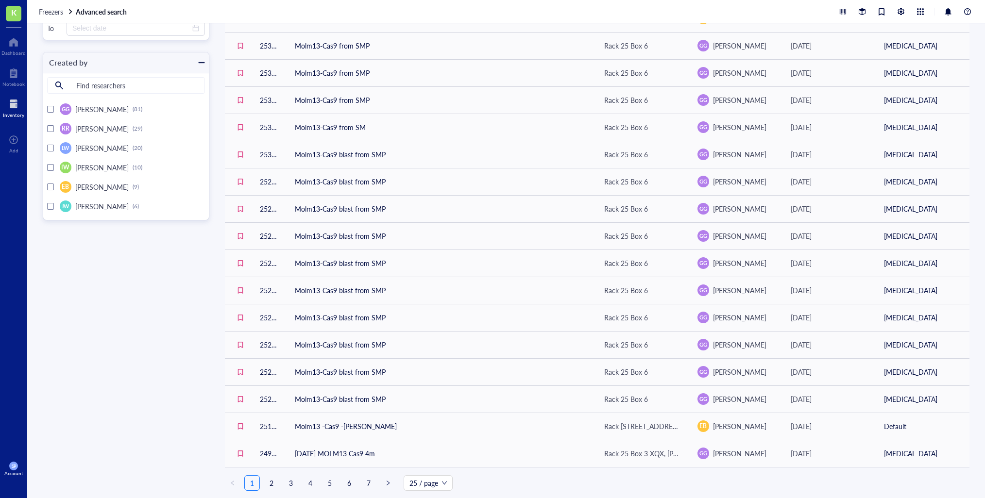
drag, startPoint x: 272, startPoint y: 478, endPoint x: 297, endPoint y: 457, distance: 32.0
click at [272, 478] on link "2" at bounding box center [271, 483] width 15 height 15
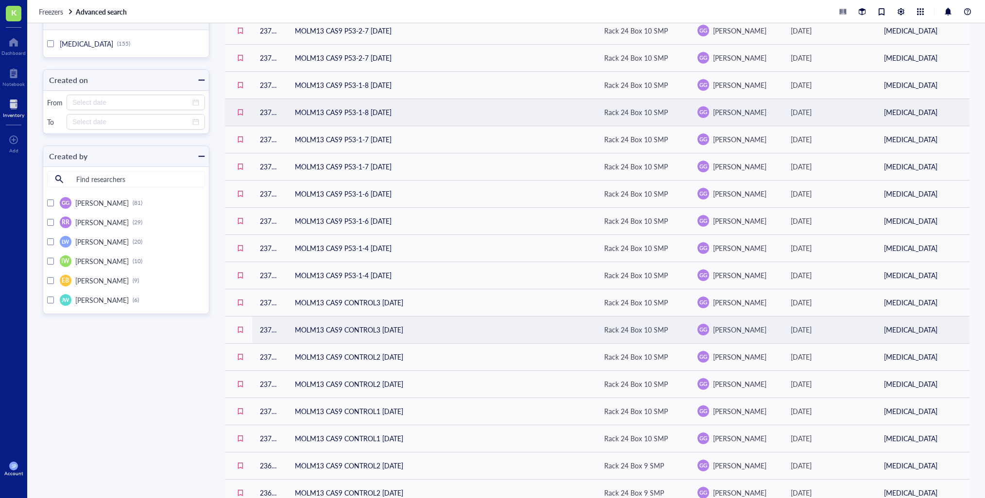
scroll to position [302, 0]
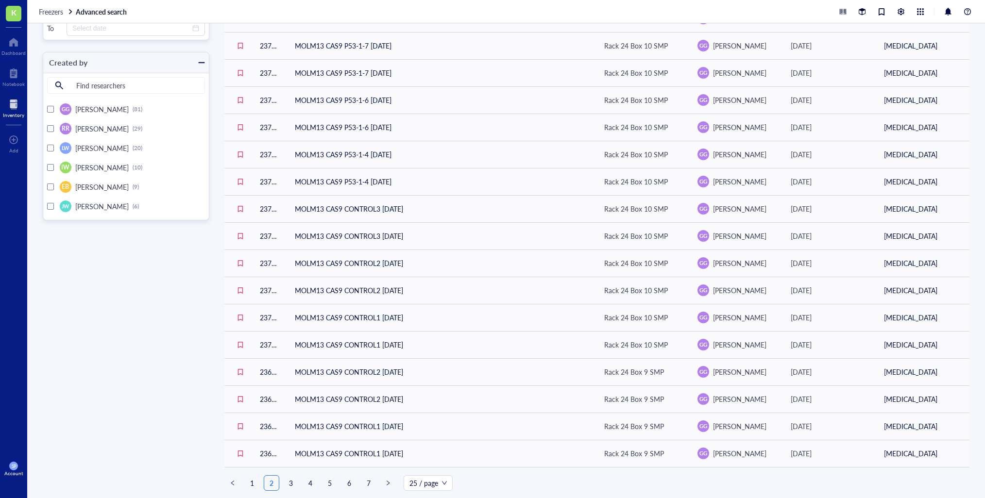
drag, startPoint x: 289, startPoint y: 480, endPoint x: 300, endPoint y: 469, distance: 14.8
click at [289, 481] on link "3" at bounding box center [291, 483] width 15 height 15
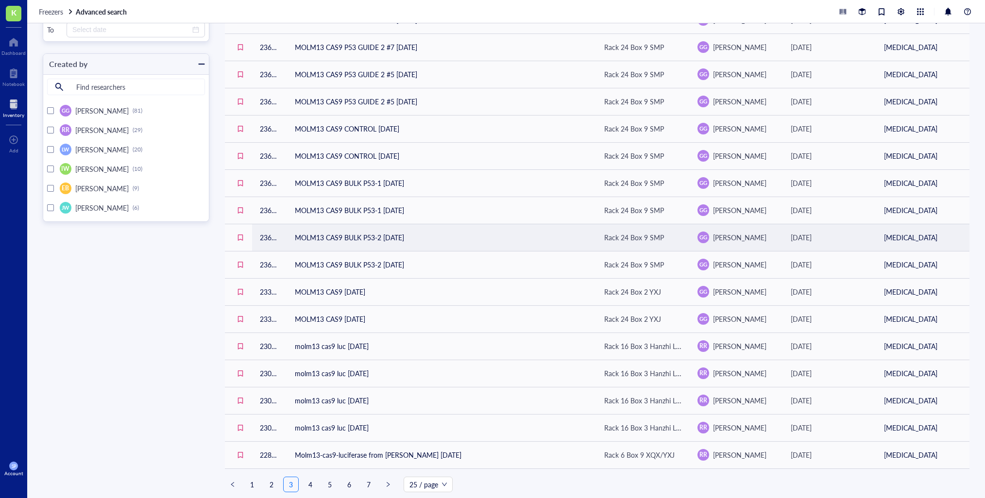
scroll to position [302, 0]
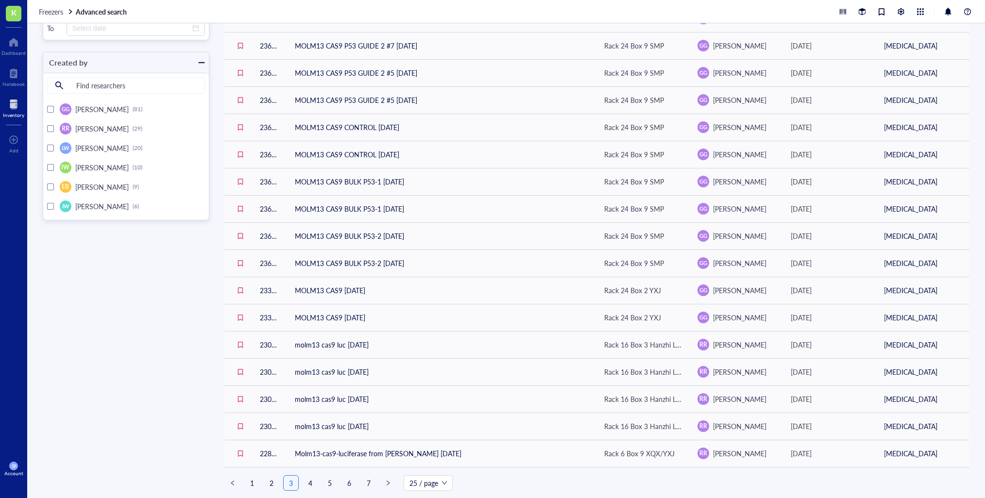
drag, startPoint x: 309, startPoint y: 481, endPoint x: 340, endPoint y: 465, distance: 34.5
click at [309, 481] on link "4" at bounding box center [310, 483] width 15 height 15
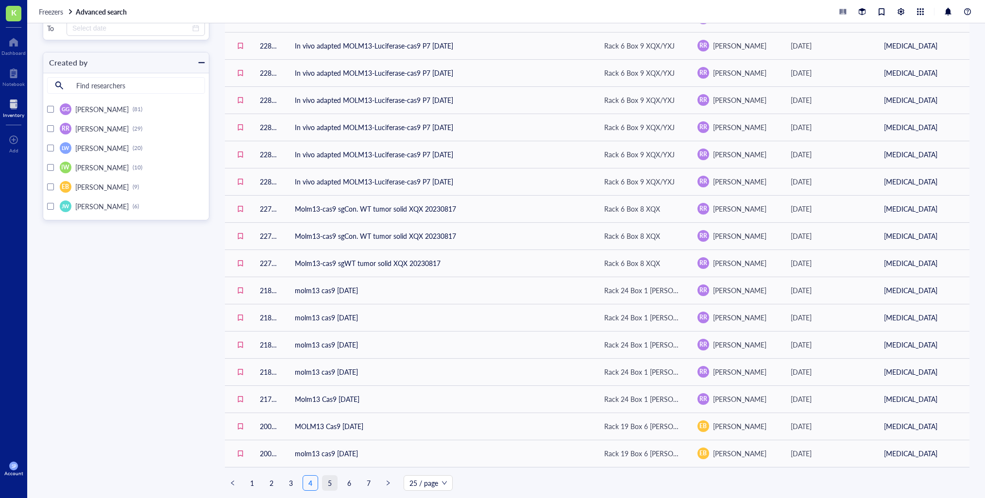
scroll to position [298, 0]
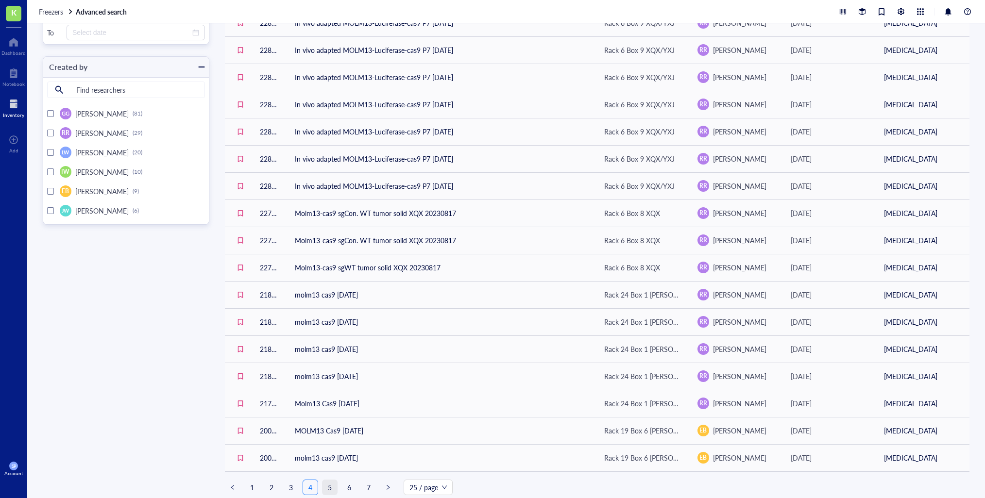
click at [331, 480] on link "5" at bounding box center [329, 487] width 15 height 15
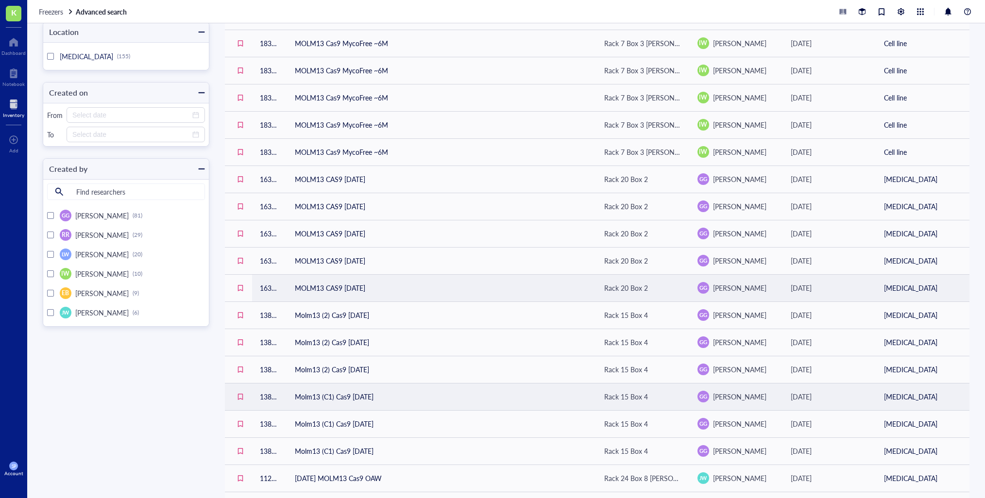
scroll to position [302, 0]
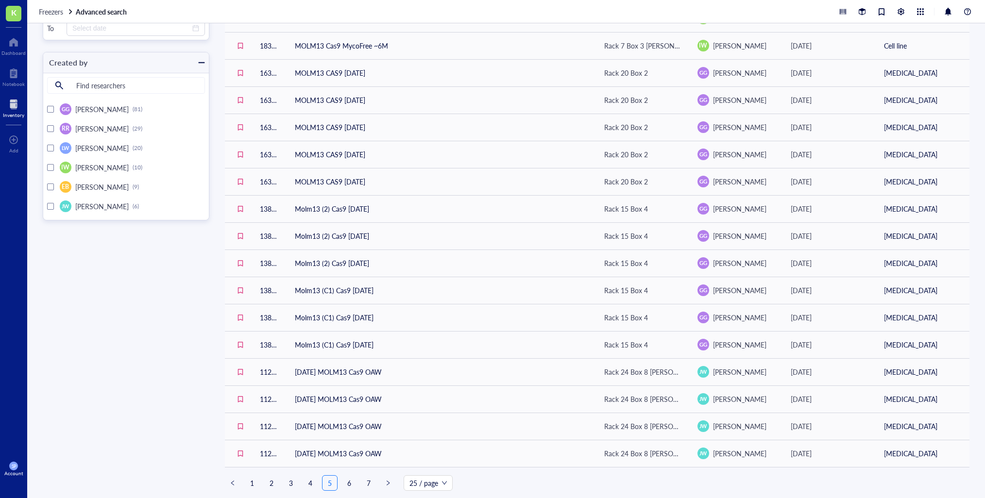
drag, startPoint x: 350, startPoint y: 482, endPoint x: 375, endPoint y: 483, distance: 25.3
click at [350, 482] on link "6" at bounding box center [349, 483] width 15 height 15
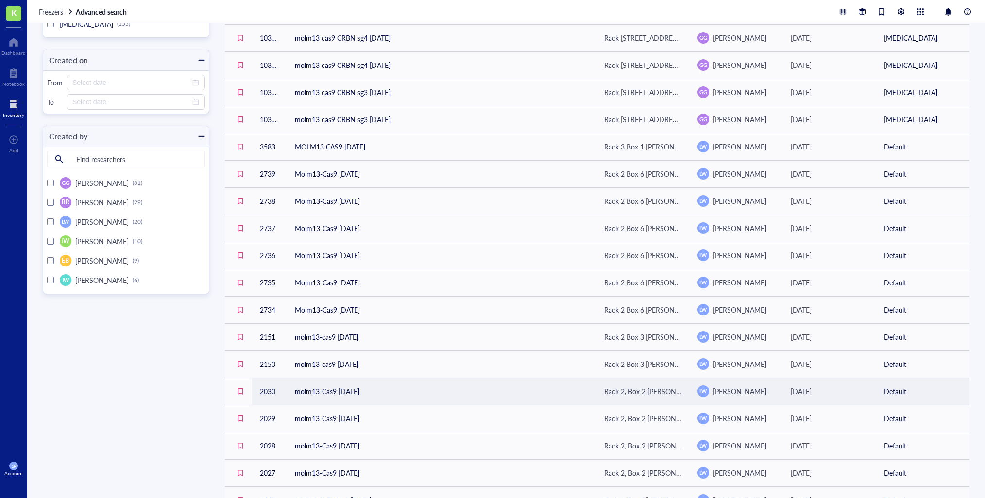
scroll to position [302, 0]
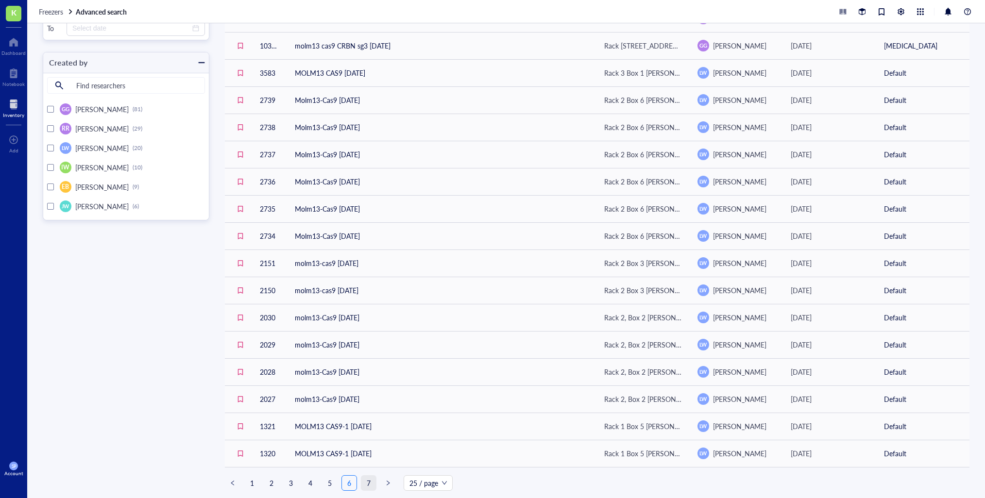
click at [372, 482] on link "7" at bounding box center [368, 483] width 15 height 15
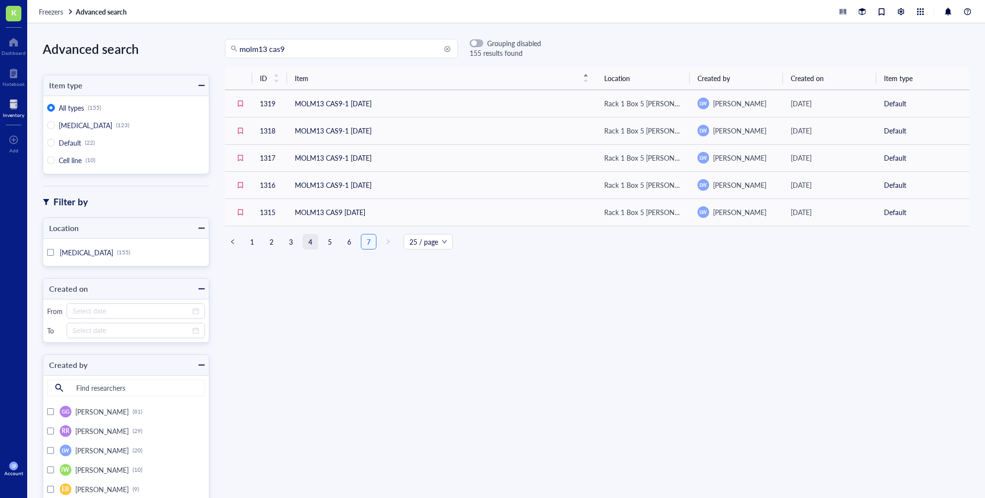
click at [308, 240] on link "4" at bounding box center [310, 241] width 15 height 15
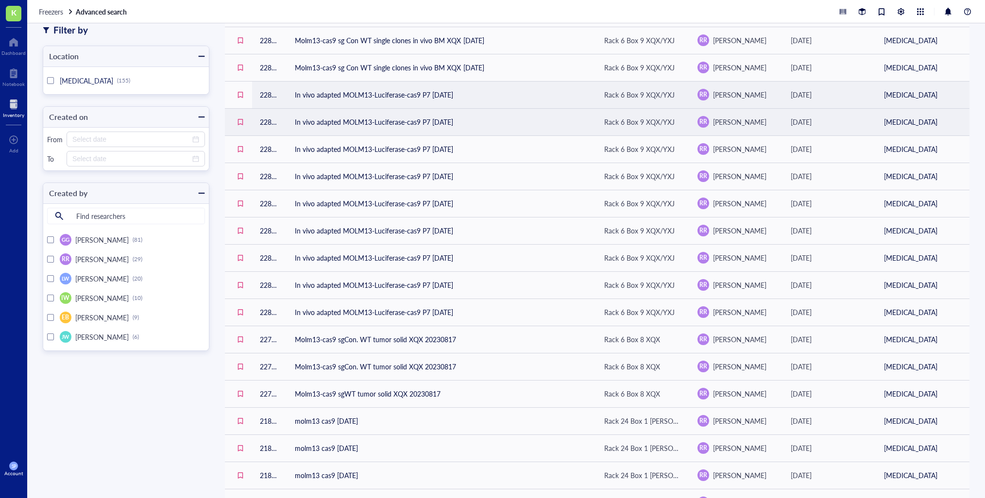
scroll to position [302, 0]
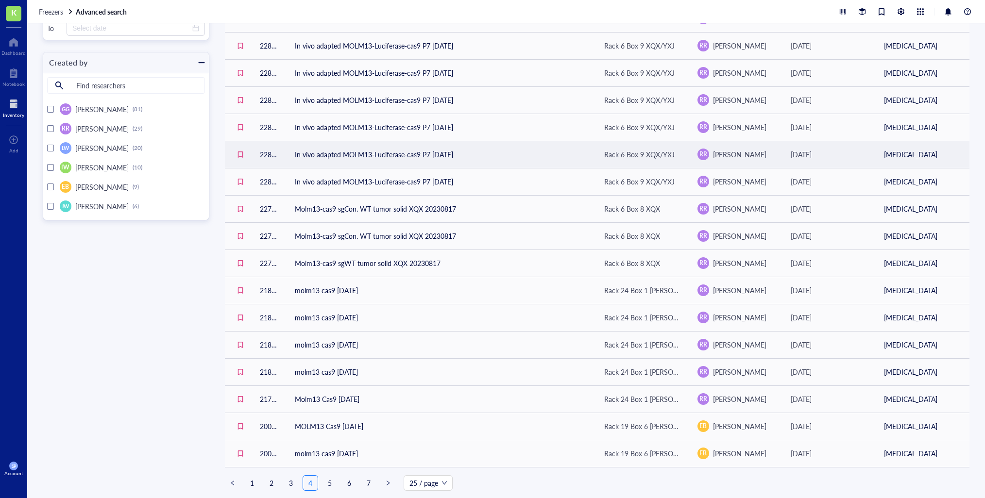
drag, startPoint x: 292, startPoint y: 482, endPoint x: 302, endPoint y: 467, distance: 18.1
click at [292, 482] on link "3" at bounding box center [291, 483] width 15 height 15
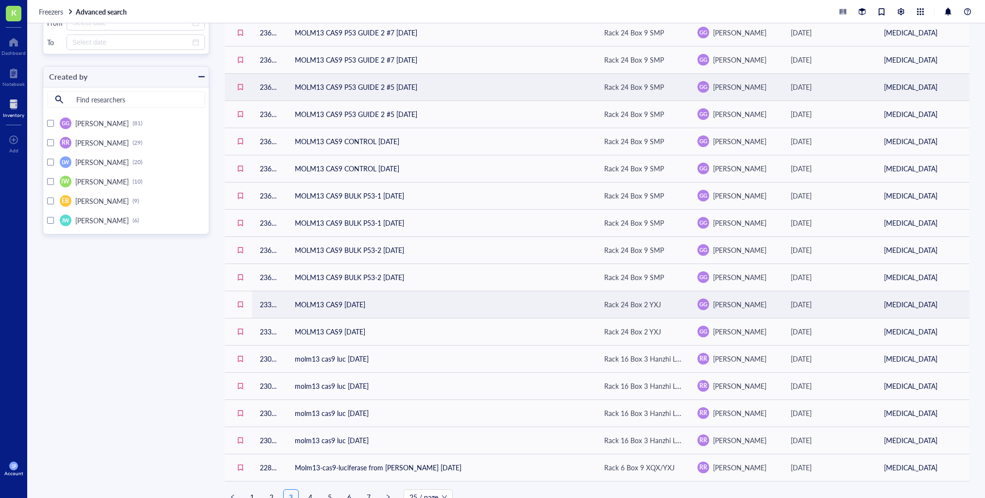
scroll to position [302, 0]
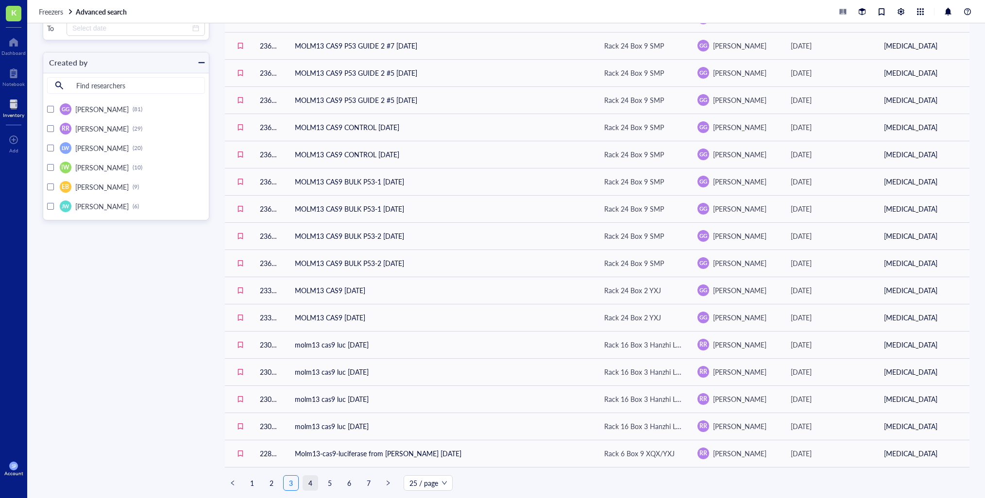
click at [311, 483] on link "4" at bounding box center [310, 483] width 15 height 15
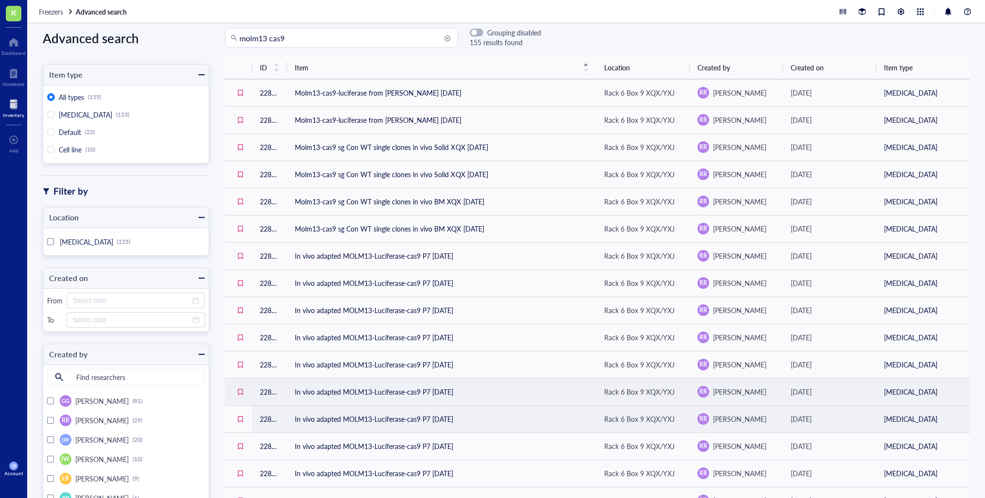
scroll to position [21, 0]
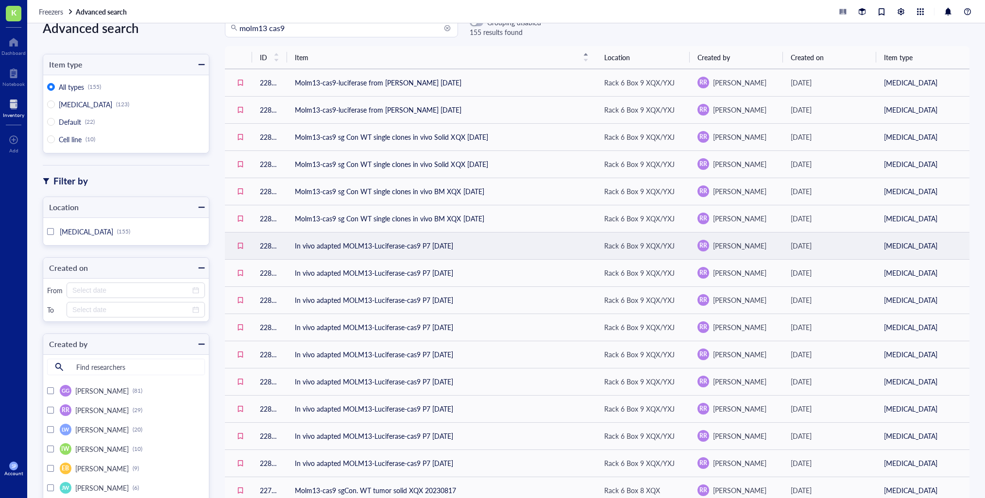
click at [421, 246] on td "In vivo adapted MOLM13-Luciferase-cas9 P7 [DATE]" at bounding box center [441, 245] width 309 height 27
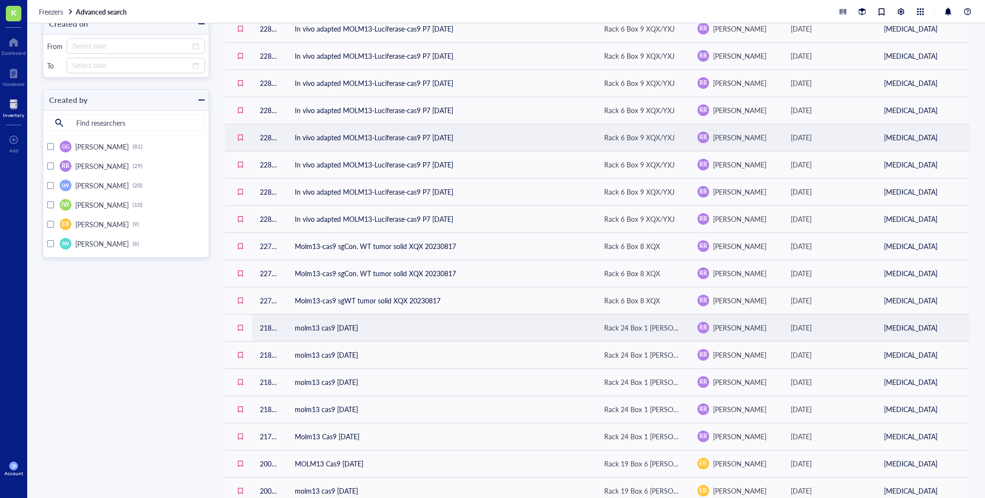
scroll to position [302, 0]
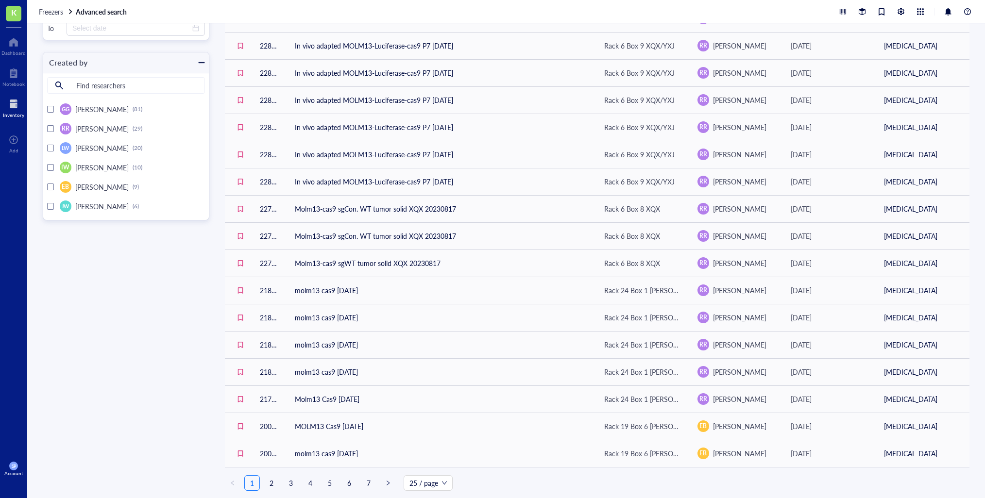
drag, startPoint x: 269, startPoint y: 481, endPoint x: 280, endPoint y: 480, distance: 10.7
click at [269, 481] on link "2" at bounding box center [271, 483] width 15 height 15
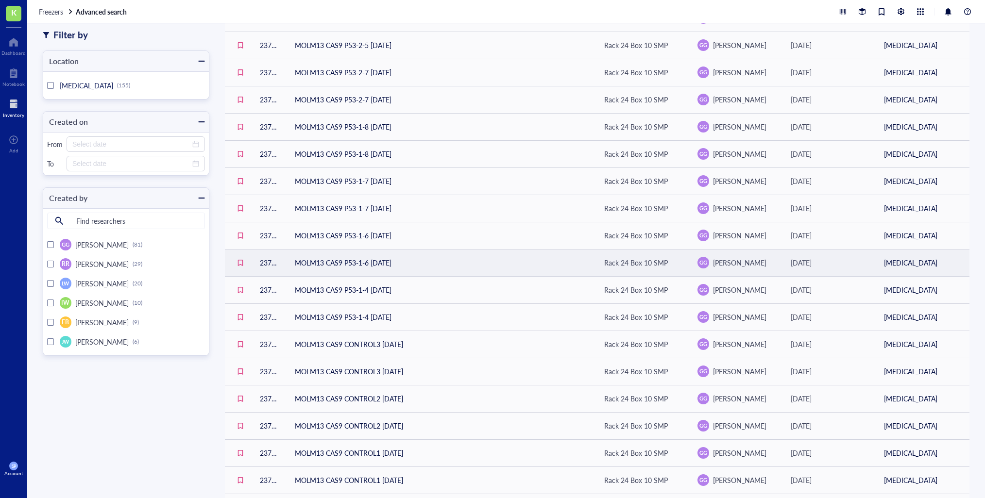
scroll to position [302, 0]
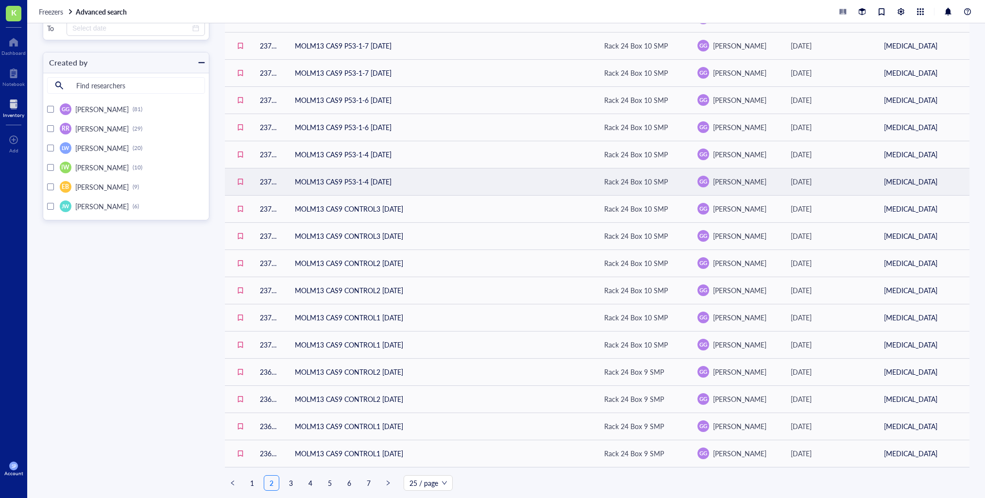
click at [252, 481] on link "1" at bounding box center [252, 483] width 15 height 15
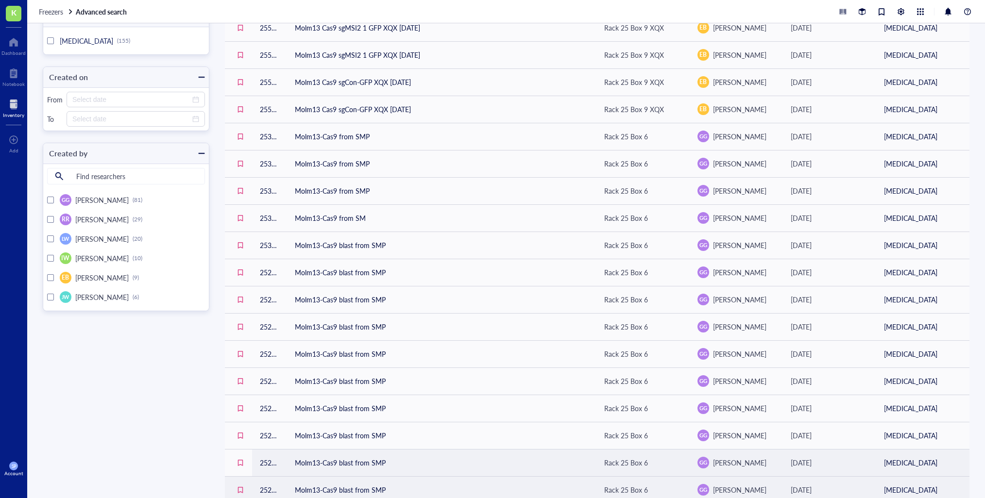
scroll to position [302, 0]
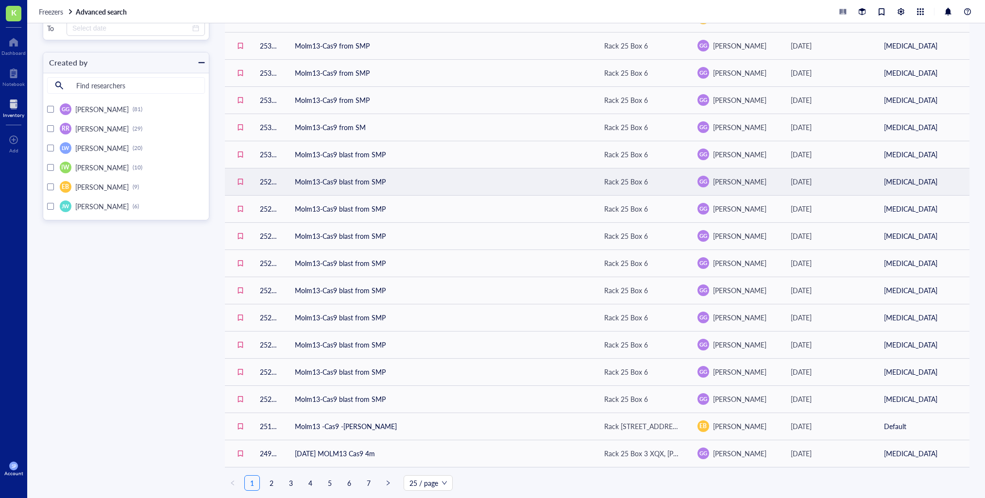
click at [368, 482] on link "7" at bounding box center [368, 483] width 15 height 15
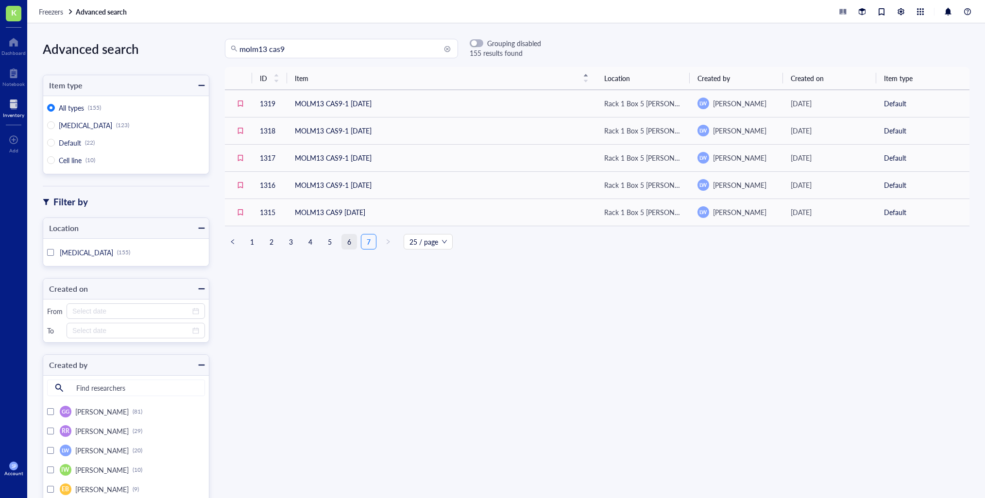
click at [346, 242] on link "6" at bounding box center [349, 241] width 15 height 15
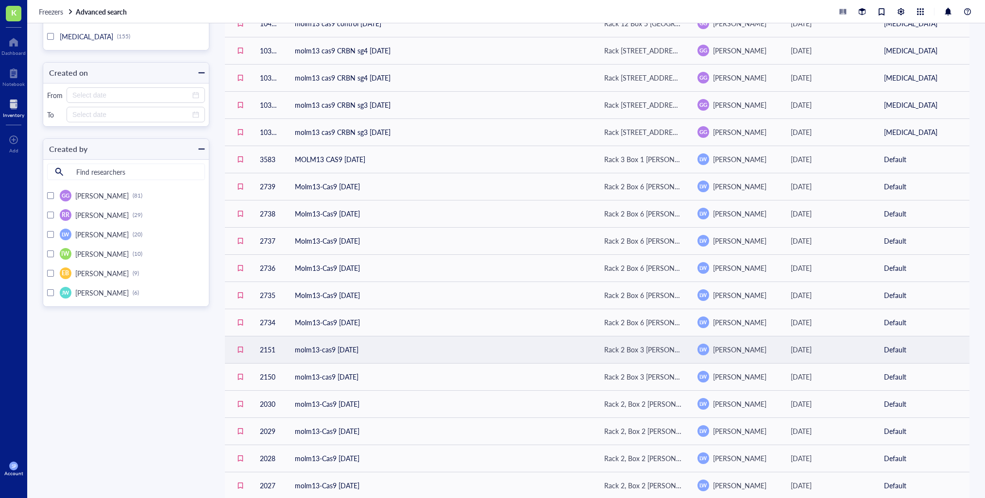
scroll to position [302, 0]
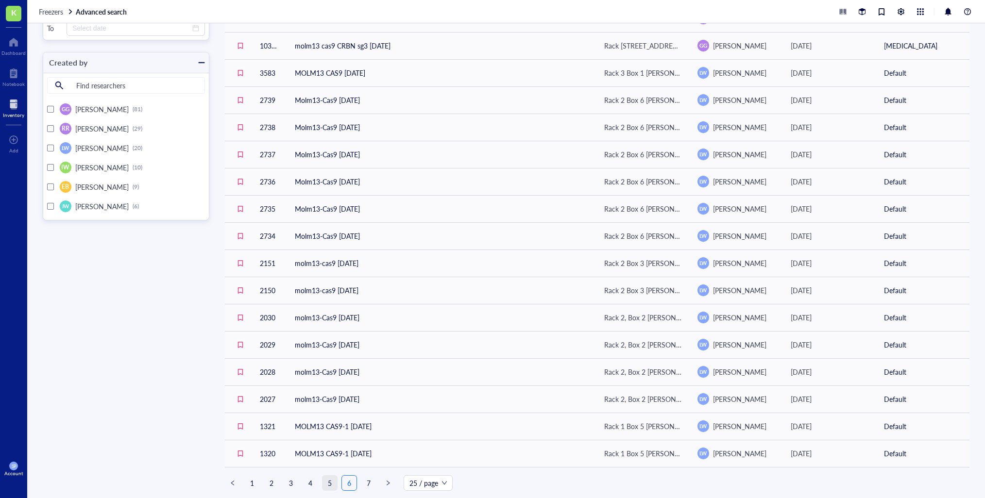
click at [328, 484] on link "5" at bounding box center [329, 483] width 15 height 15
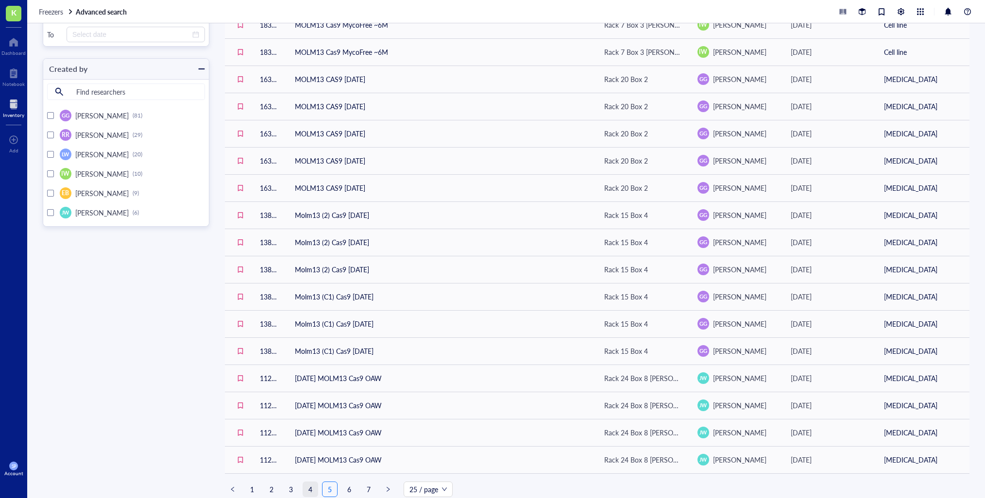
scroll to position [295, 0]
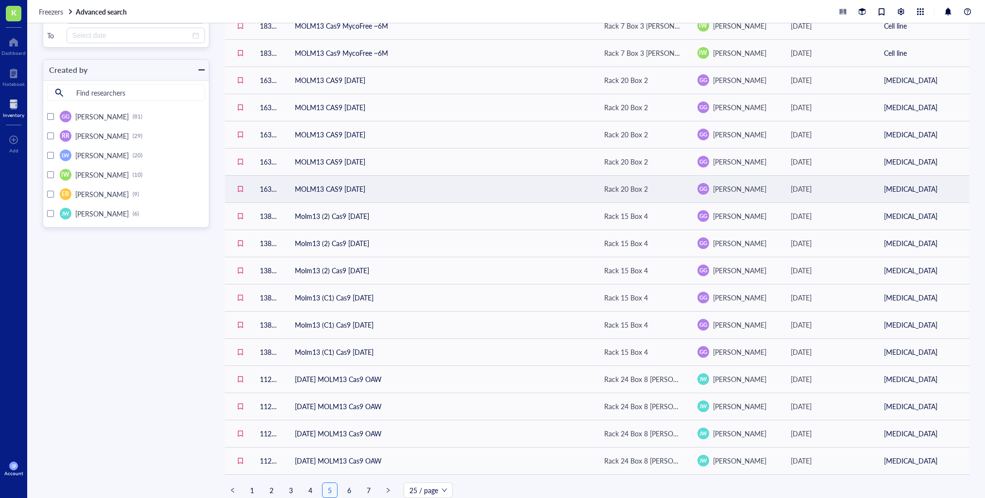
drag, startPoint x: 293, startPoint y: 486, endPoint x: 311, endPoint y: 489, distance: 18.6
click at [293, 486] on link "3" at bounding box center [291, 490] width 15 height 15
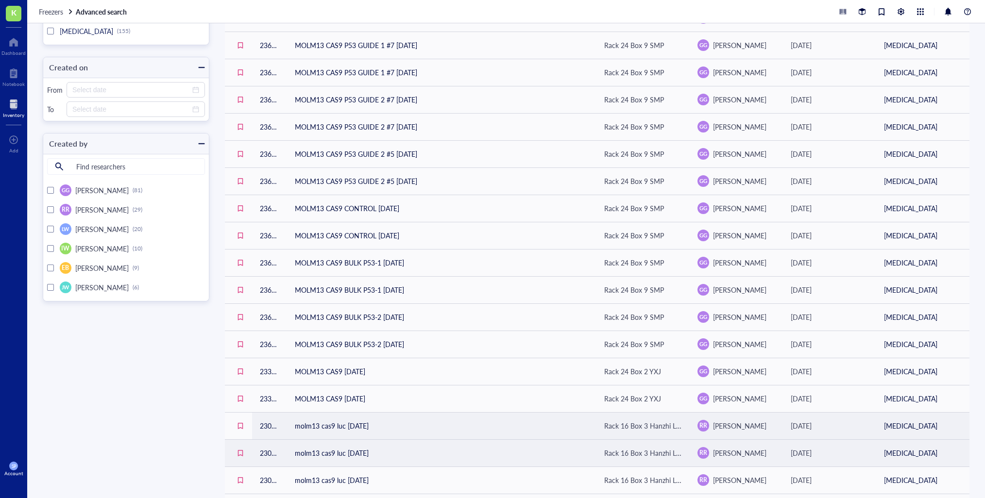
scroll to position [302, 0]
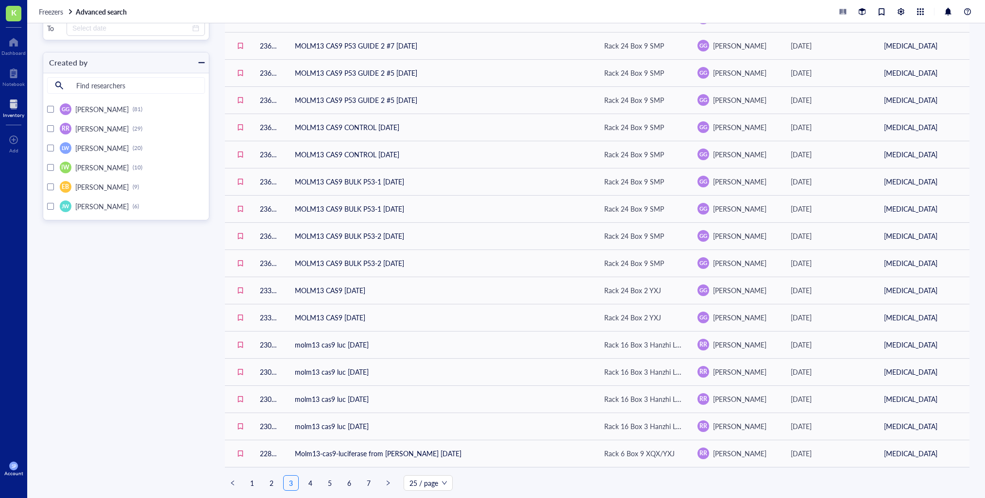
click at [327, 482] on link "5" at bounding box center [329, 483] width 15 height 15
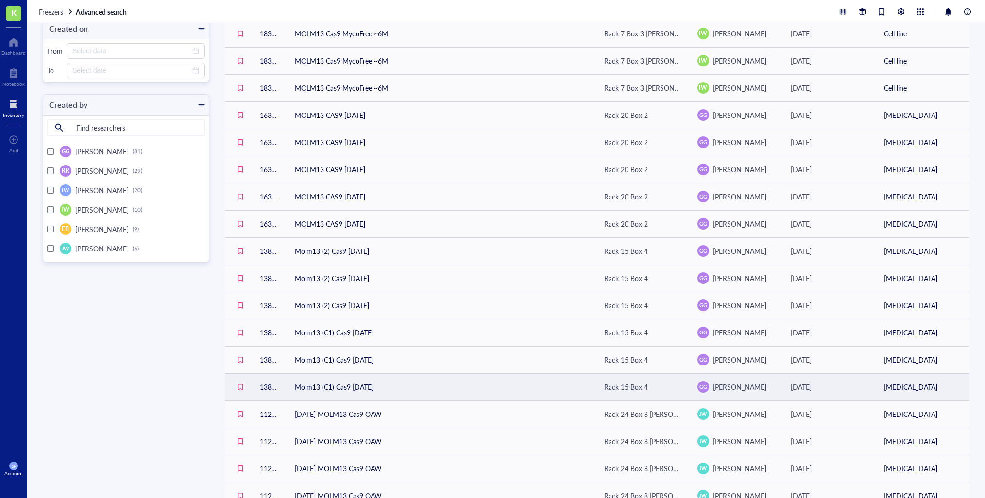
scroll to position [302, 0]
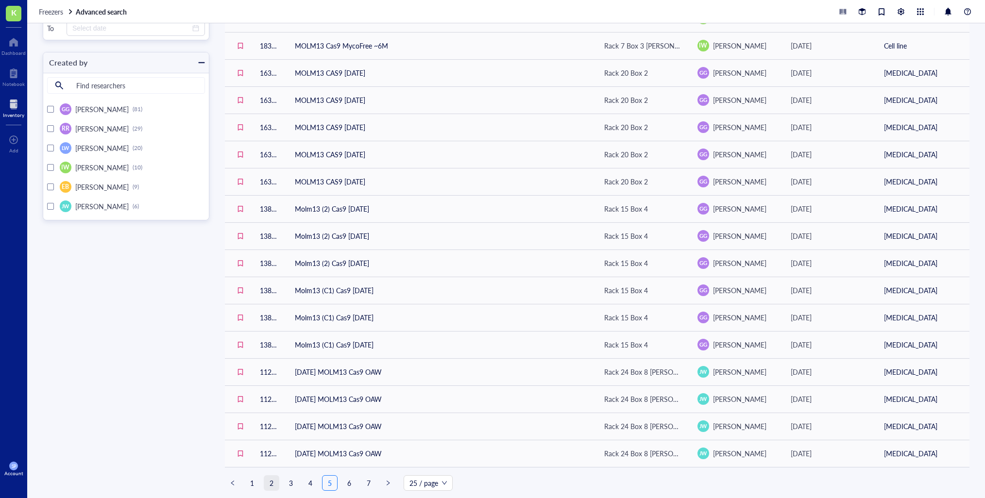
click at [268, 481] on link "2" at bounding box center [271, 483] width 15 height 15
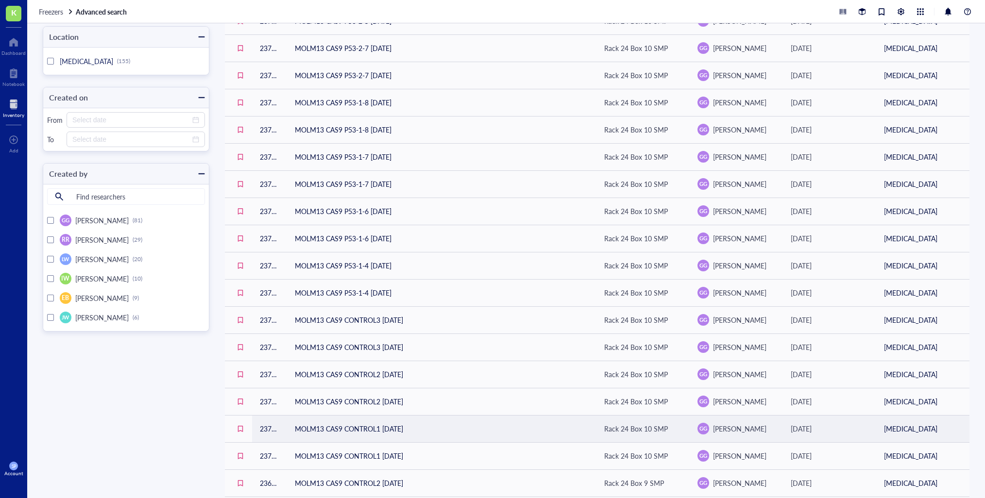
scroll to position [302, 0]
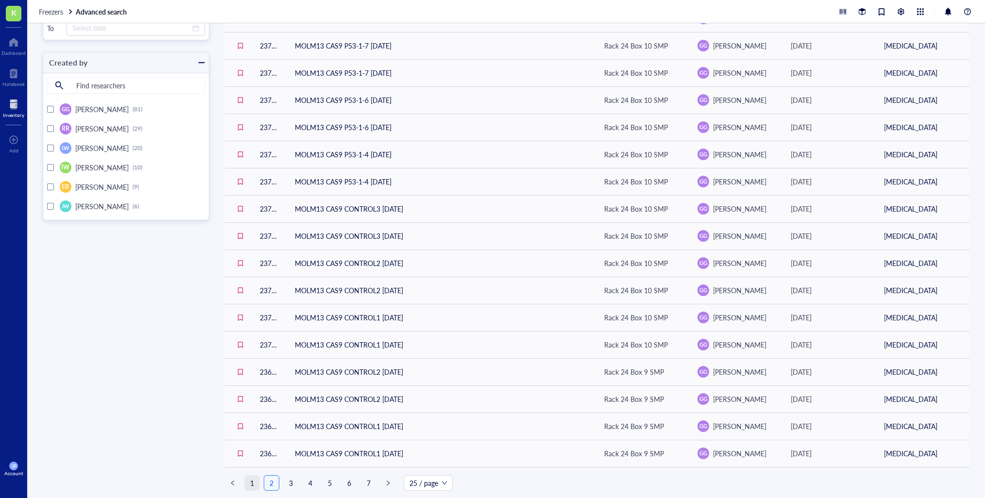
click at [253, 484] on link "1" at bounding box center [252, 483] width 15 height 15
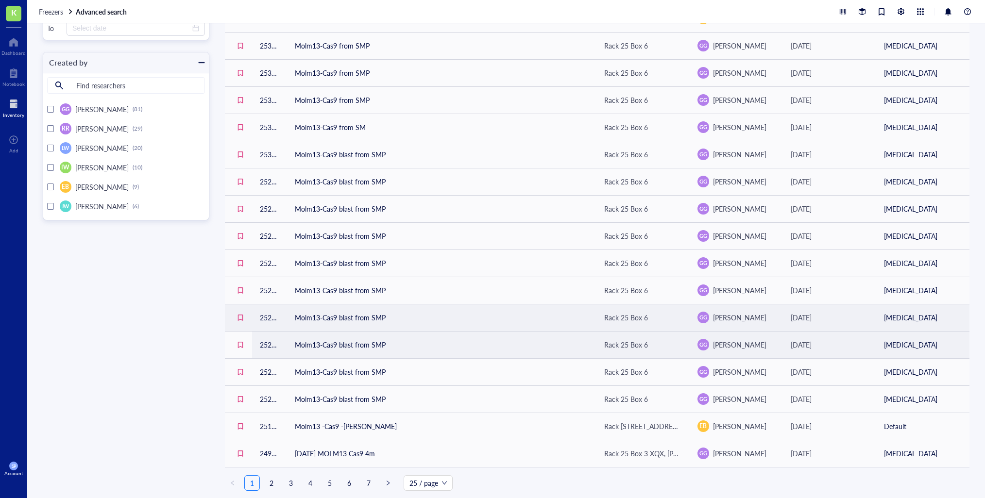
scroll to position [302, 0]
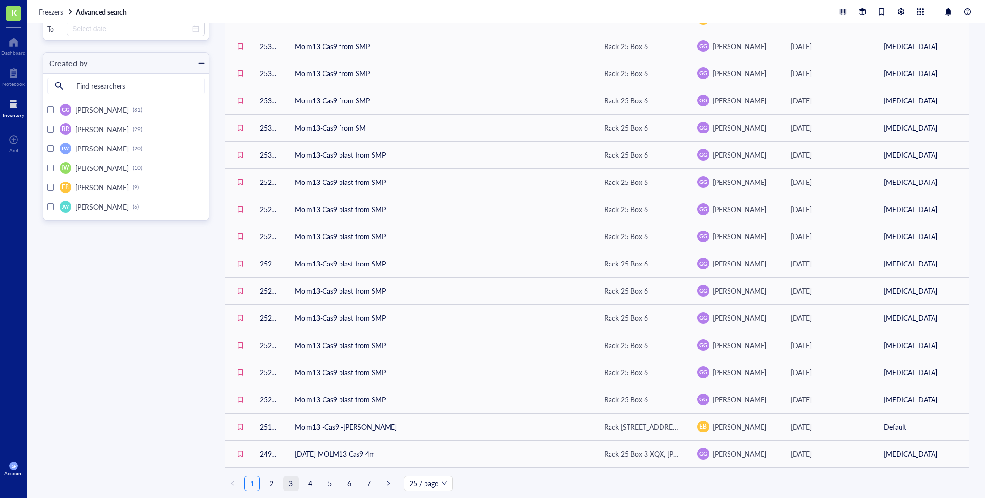
click at [289, 481] on link "3" at bounding box center [291, 483] width 15 height 15
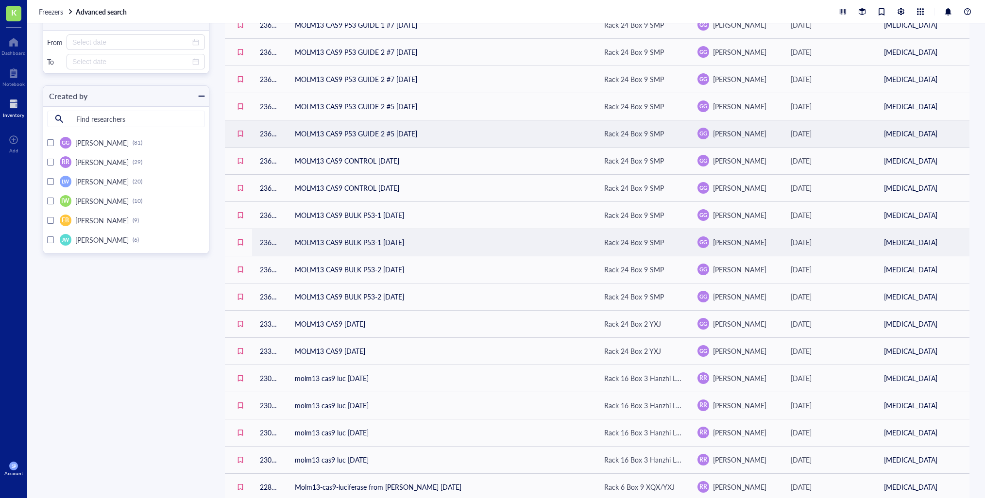
scroll to position [302, 0]
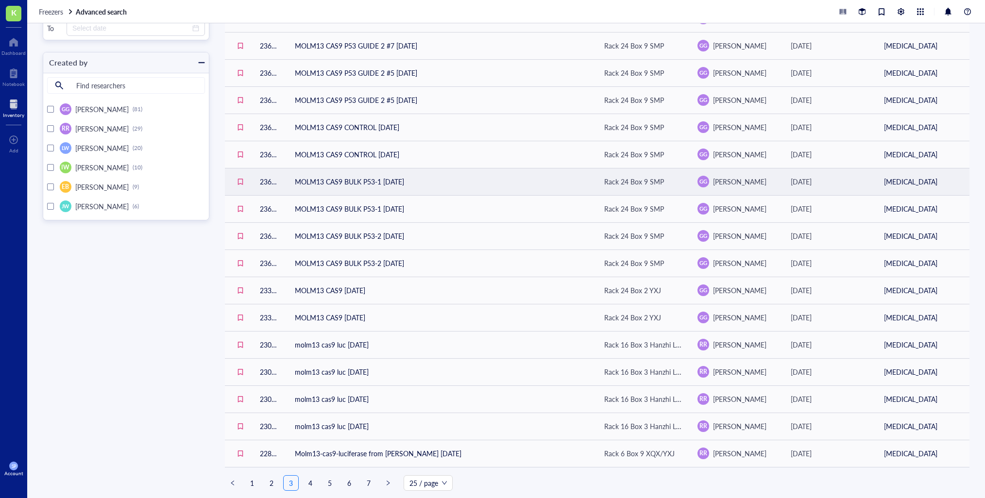
click at [270, 480] on link "2" at bounding box center [271, 483] width 15 height 15
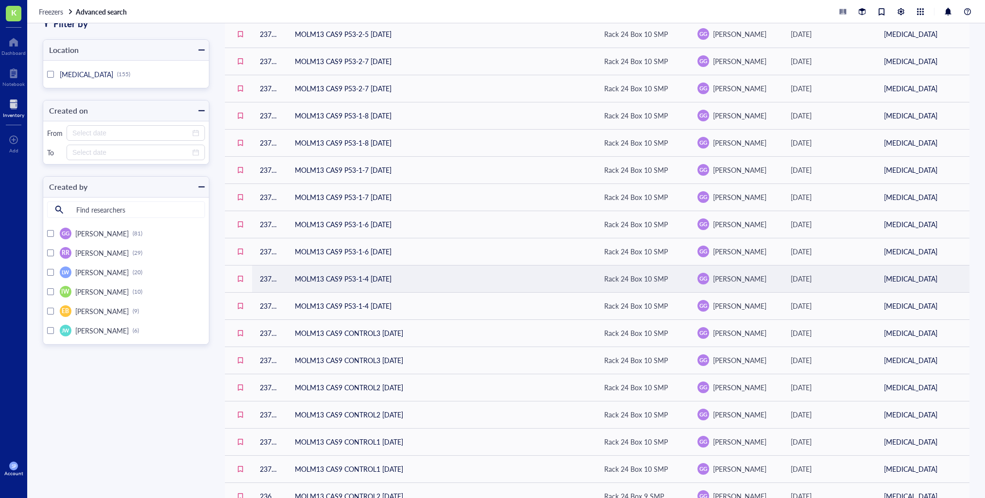
scroll to position [302, 0]
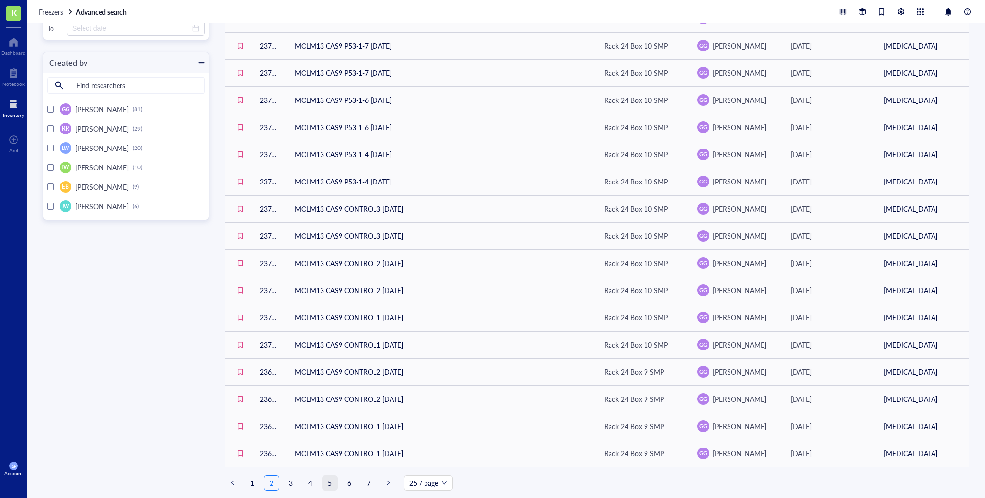
click at [327, 484] on link "5" at bounding box center [329, 483] width 15 height 15
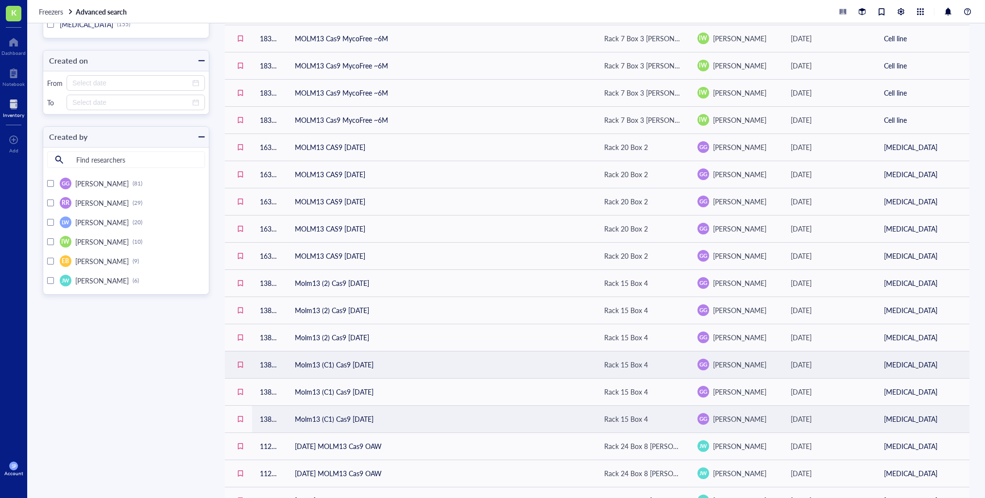
scroll to position [302, 0]
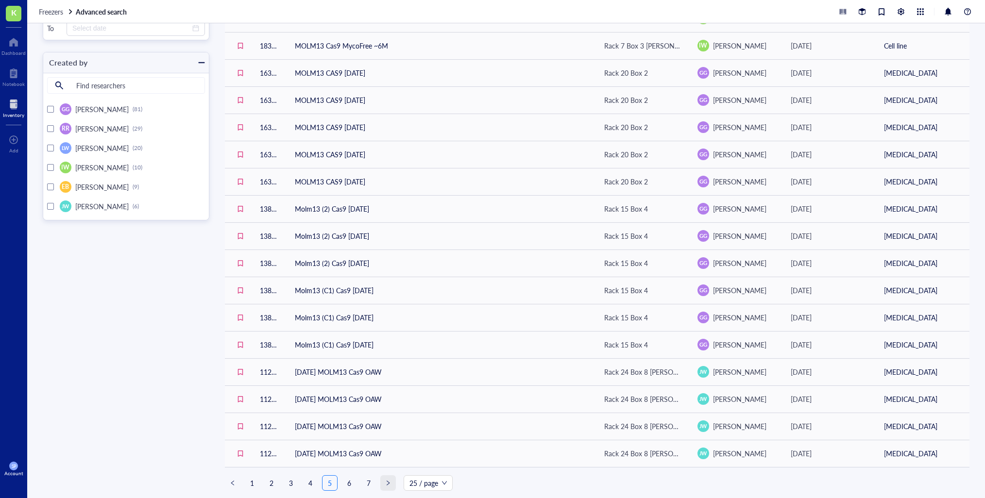
click at [387, 481] on span "right" at bounding box center [388, 483] width 6 height 6
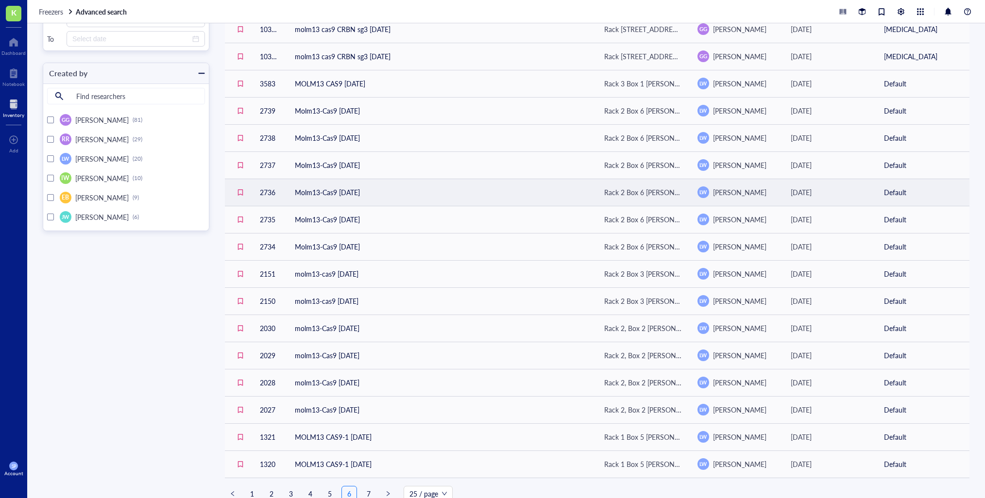
scroll to position [302, 0]
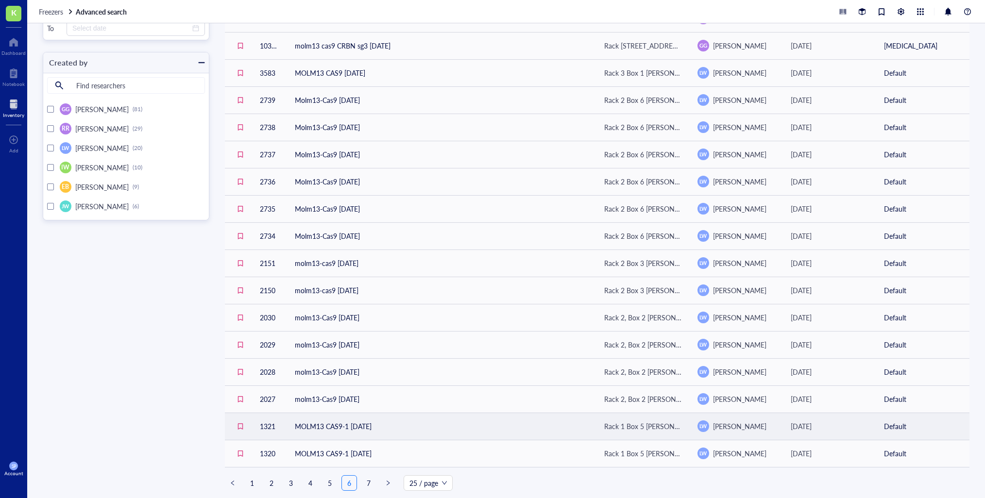
click at [604, 424] on div "Rack 1 Box 5 [PERSON_NAME]" at bounding box center [643, 426] width 78 height 11
click at [621, 428] on div "Rack 1 Box 5 [PERSON_NAME]" at bounding box center [643, 426] width 78 height 11
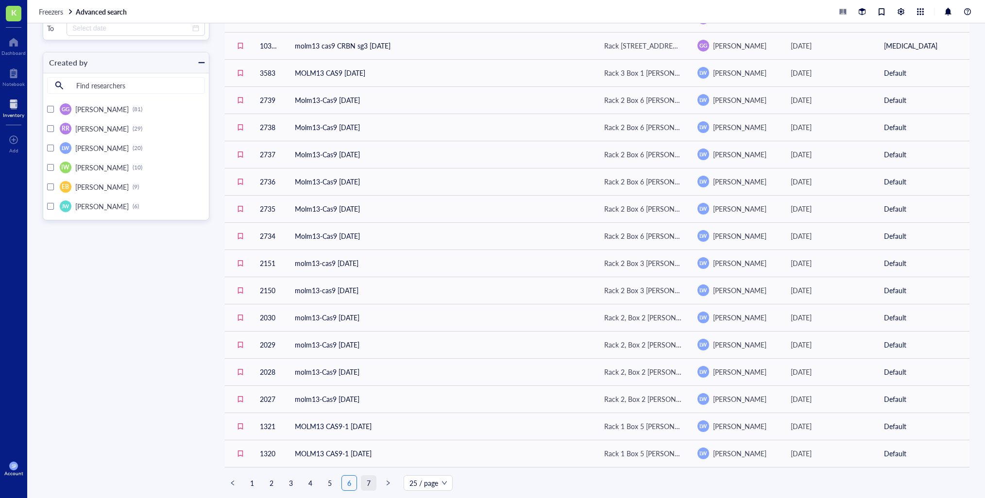
click at [368, 485] on link "7" at bounding box center [368, 483] width 15 height 15
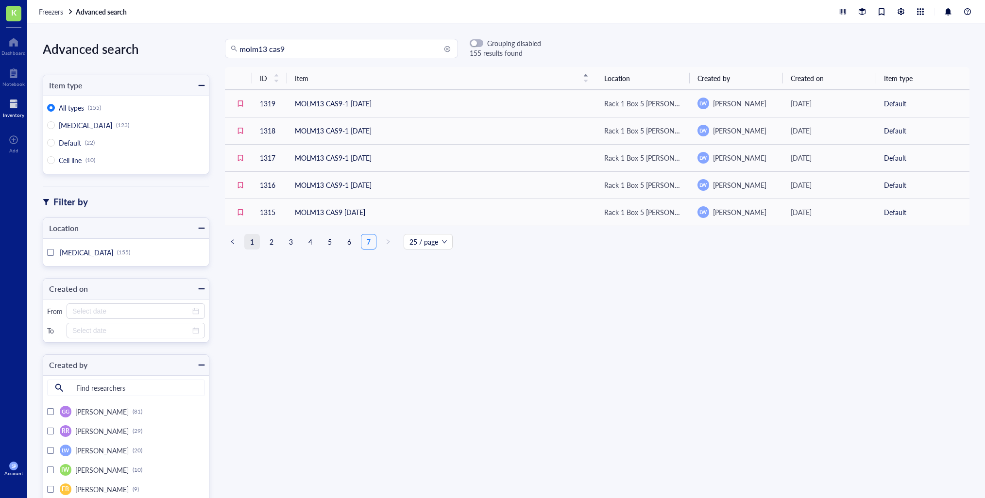
click at [252, 242] on link "1" at bounding box center [252, 241] width 15 height 15
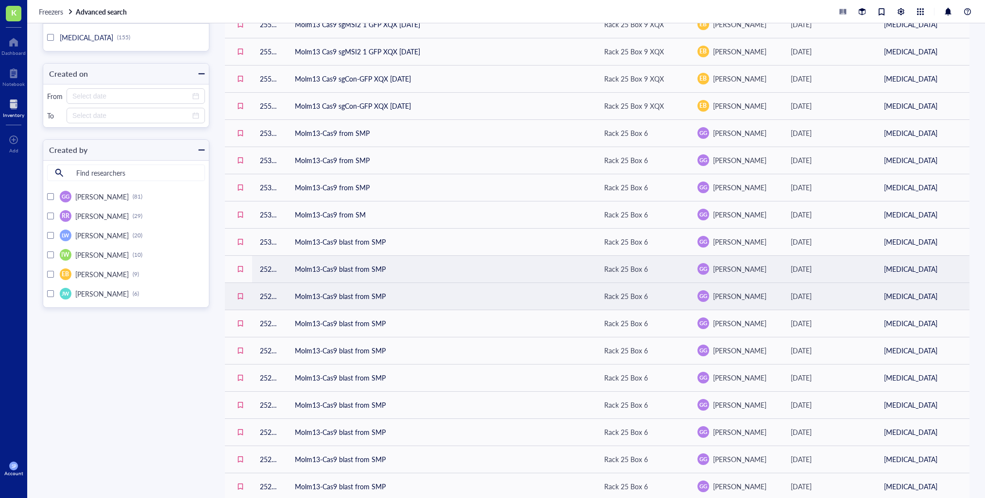
scroll to position [302, 0]
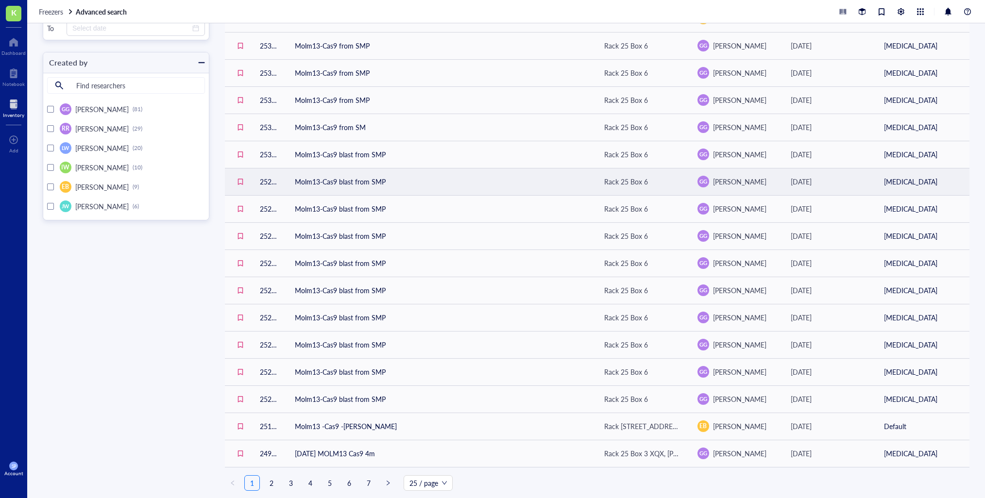
click at [273, 484] on link "2" at bounding box center [271, 483] width 15 height 15
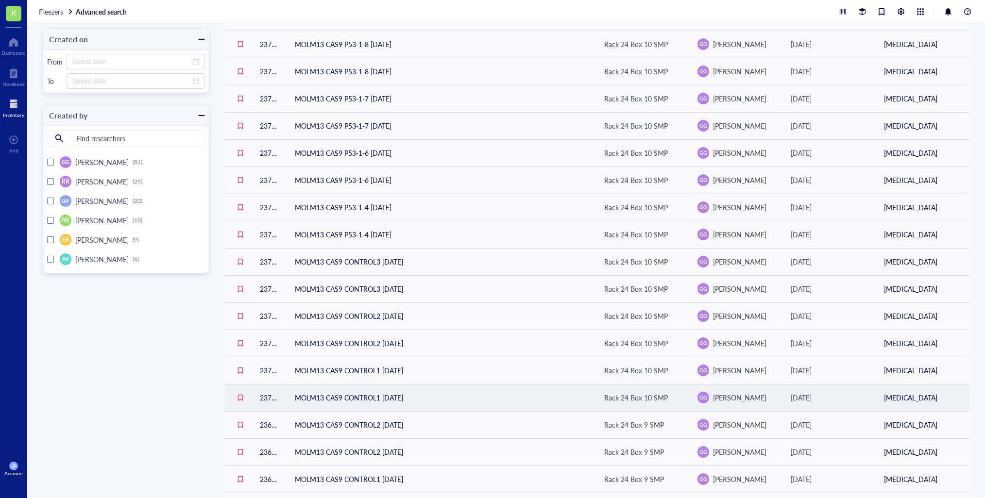
scroll to position [302, 0]
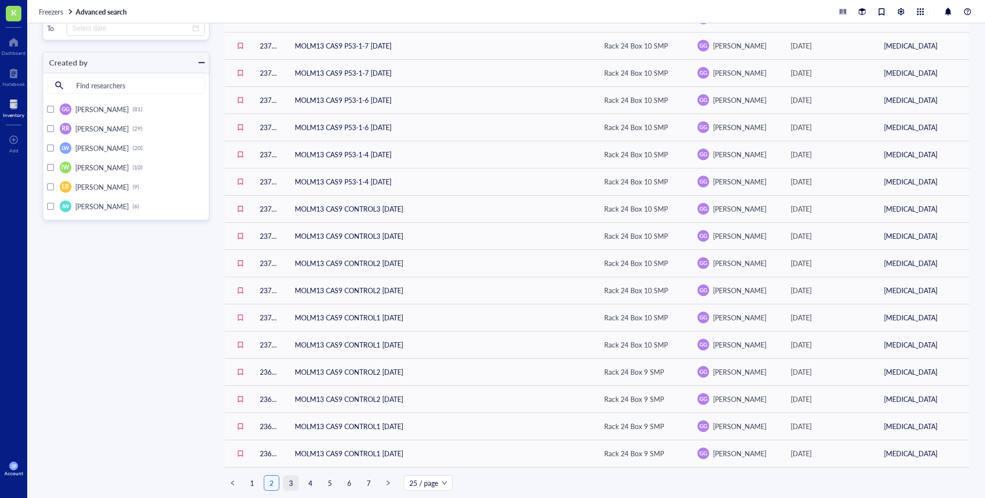
click at [291, 479] on link "3" at bounding box center [291, 483] width 15 height 15
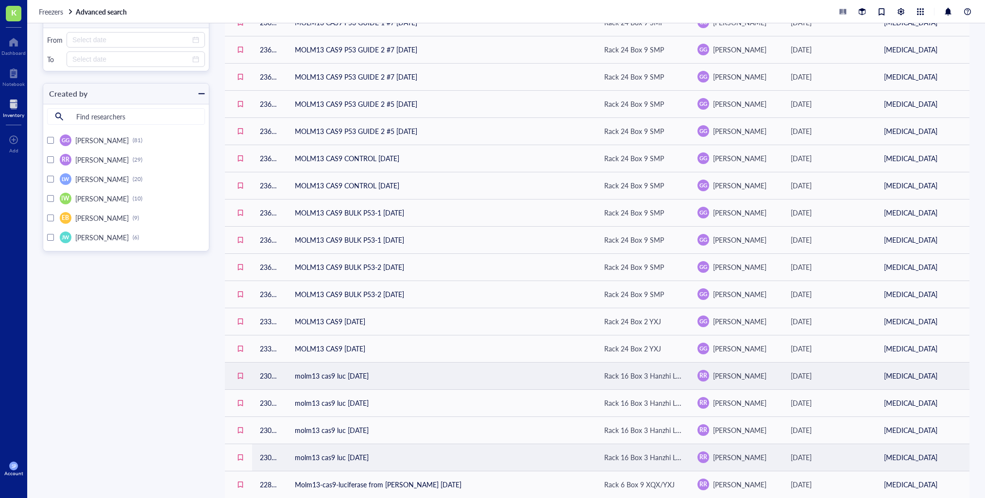
scroll to position [302, 0]
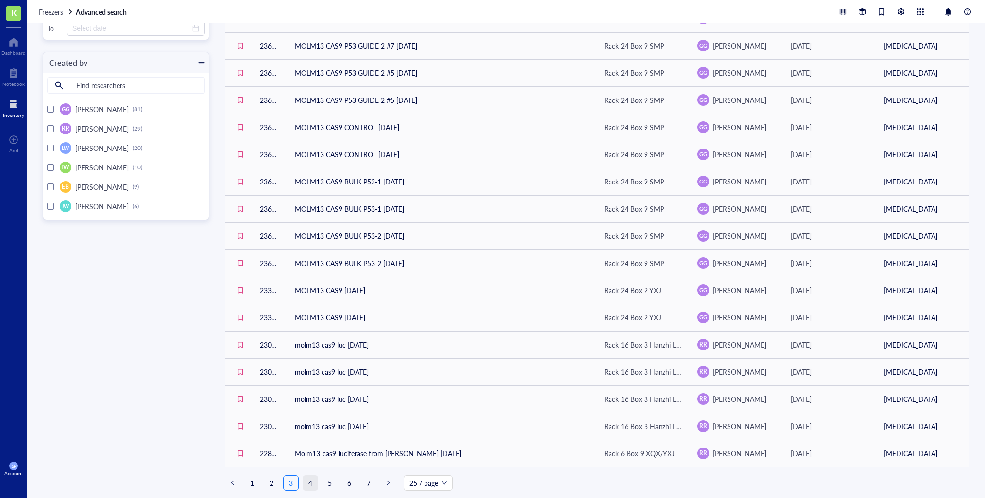
click at [311, 479] on link "4" at bounding box center [310, 483] width 15 height 15
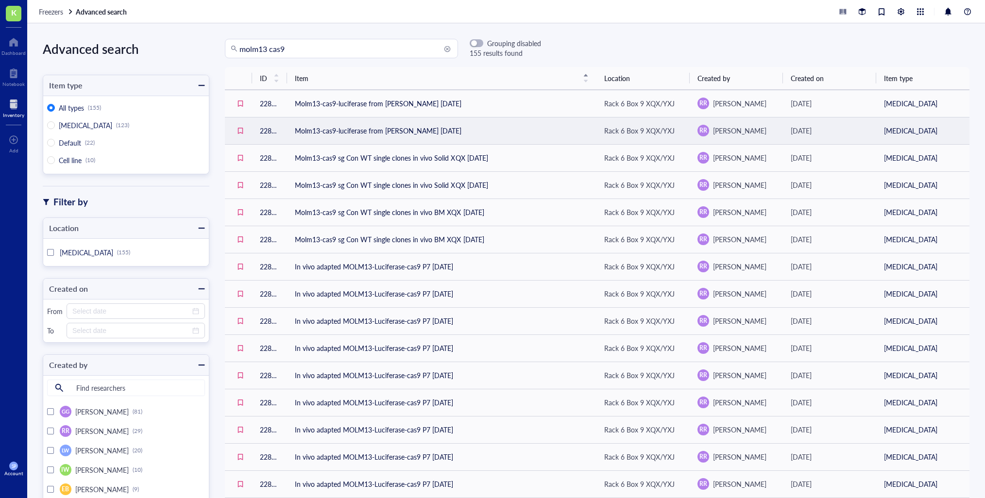
click at [431, 132] on td "Molm13-cas9-luciferase from [PERSON_NAME] [DATE]" at bounding box center [441, 130] width 309 height 27
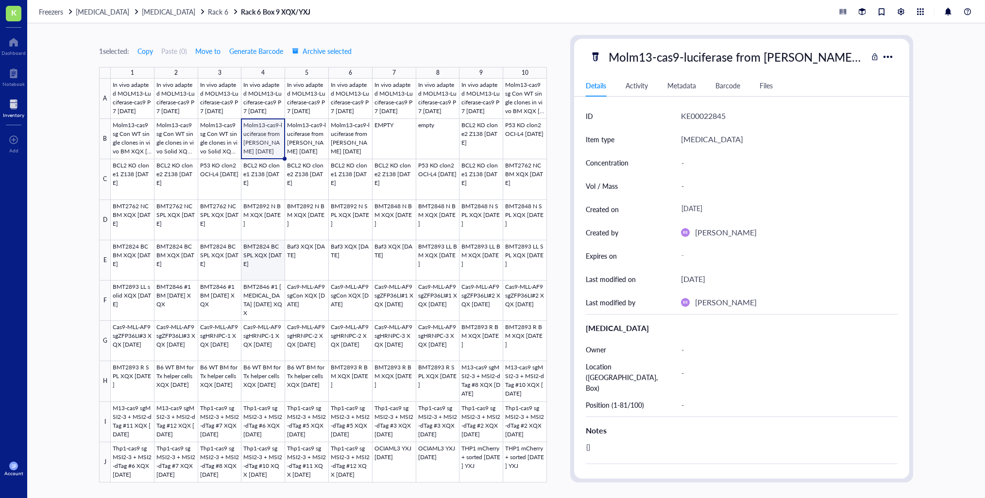
click at [347, 187] on div at bounding box center [329, 281] width 436 height 404
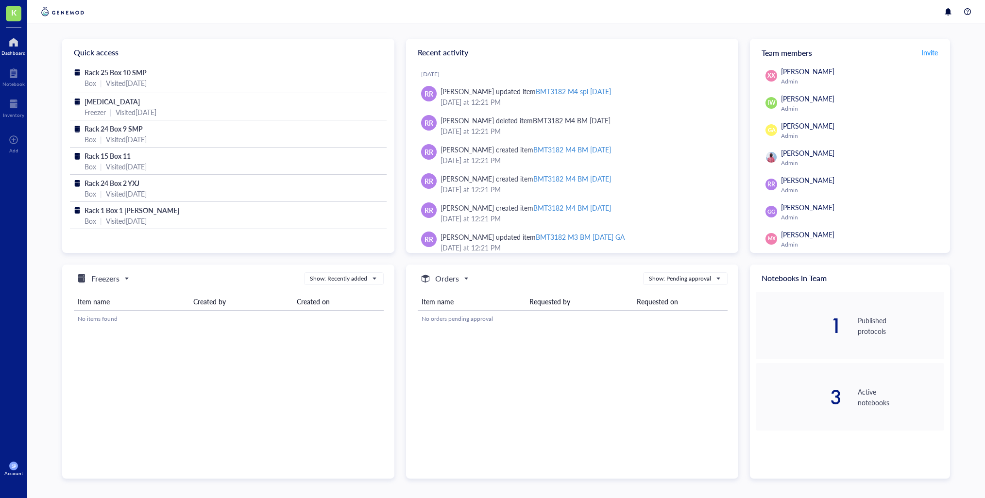
click at [14, 45] on div at bounding box center [13, 42] width 24 height 16
click at [17, 109] on div at bounding box center [13, 105] width 21 height 16
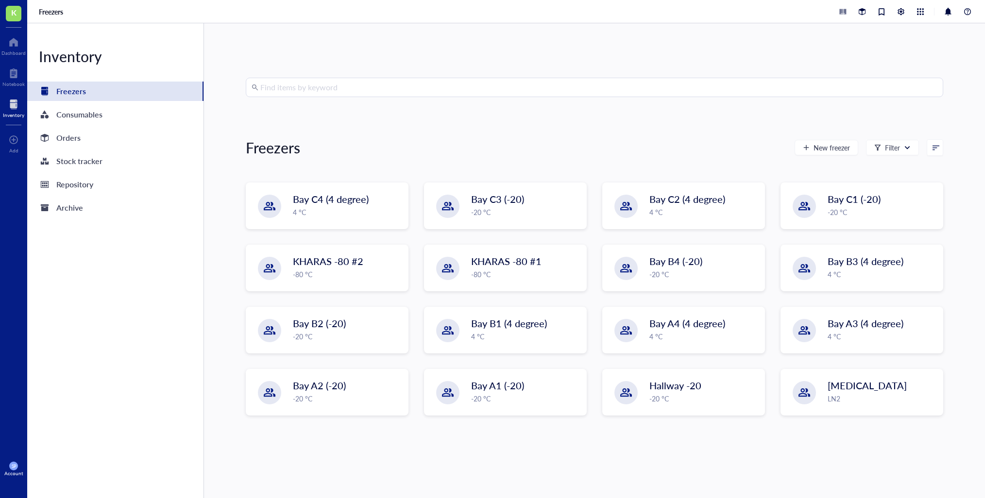
click at [306, 88] on input "search" at bounding box center [598, 87] width 677 height 18
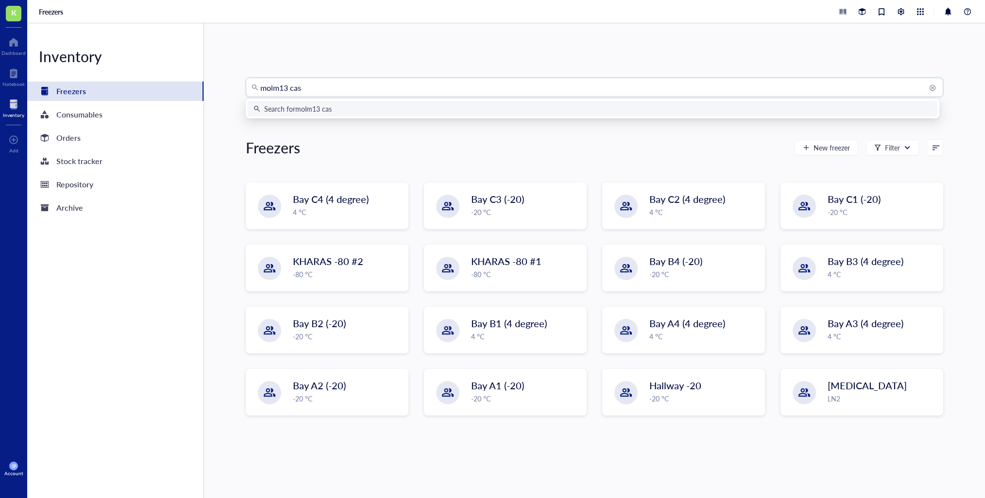
type input "molm13 cas9"
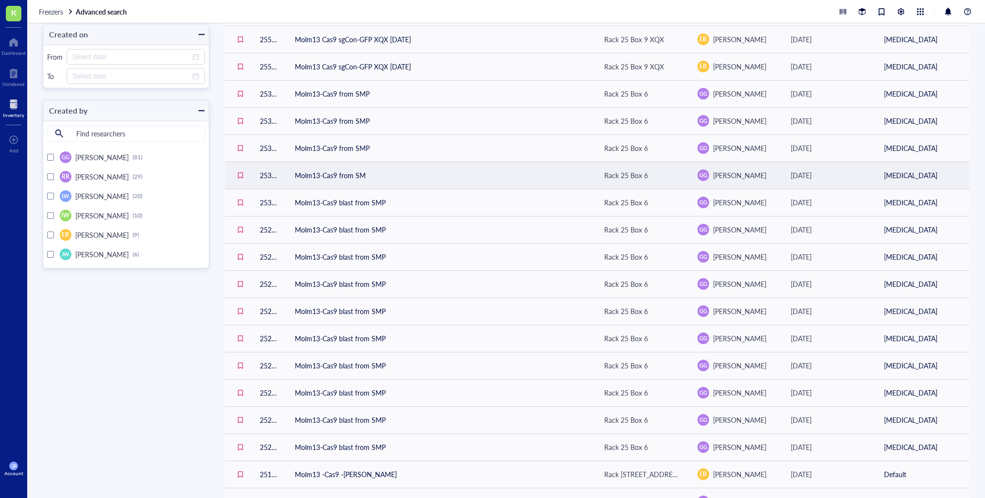
scroll to position [302, 0]
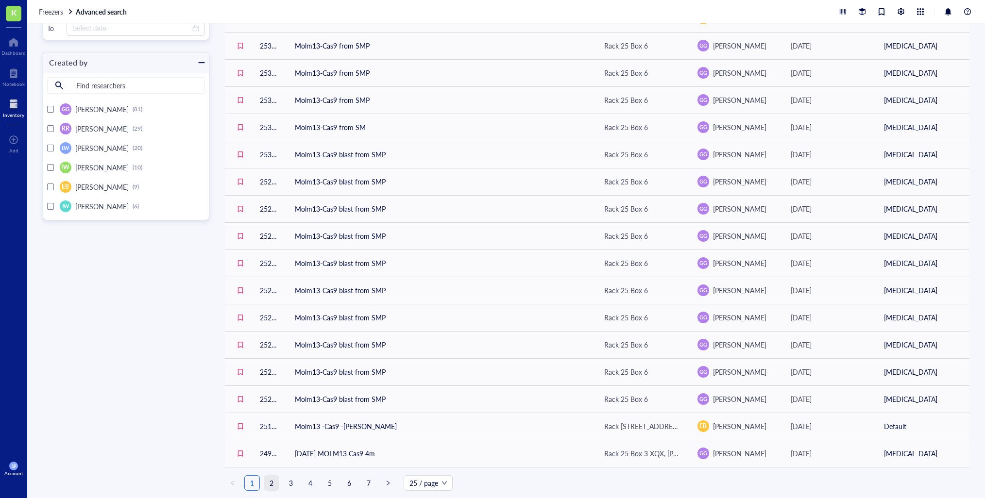
click at [273, 483] on link "2" at bounding box center [271, 483] width 15 height 15
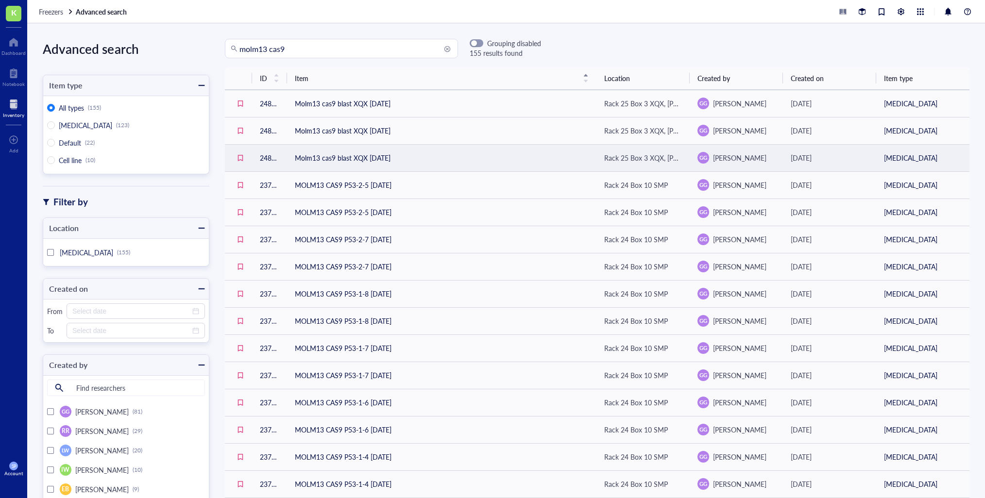
click at [391, 156] on td "Molm13 cas9 blast XQX [DATE]" at bounding box center [441, 157] width 309 height 27
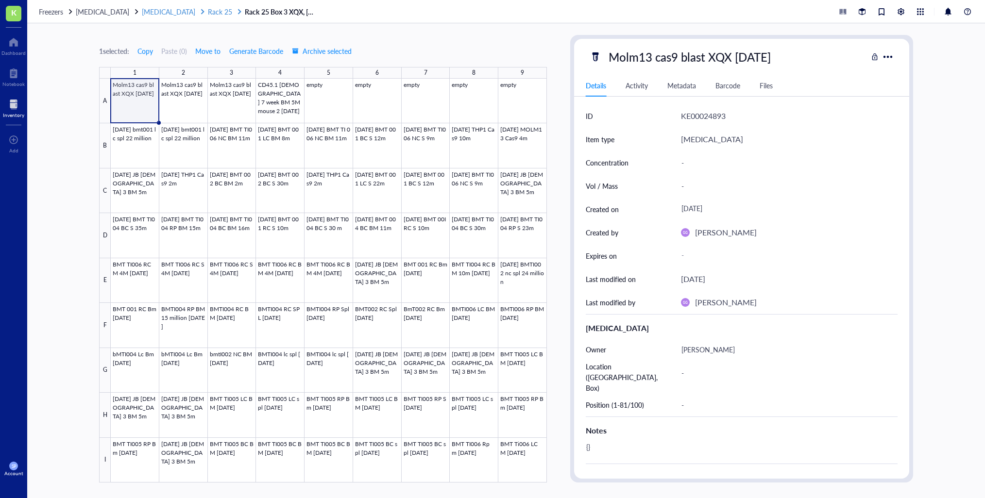
click at [154, 13] on span "[MEDICAL_DATA]" at bounding box center [168, 12] width 53 height 10
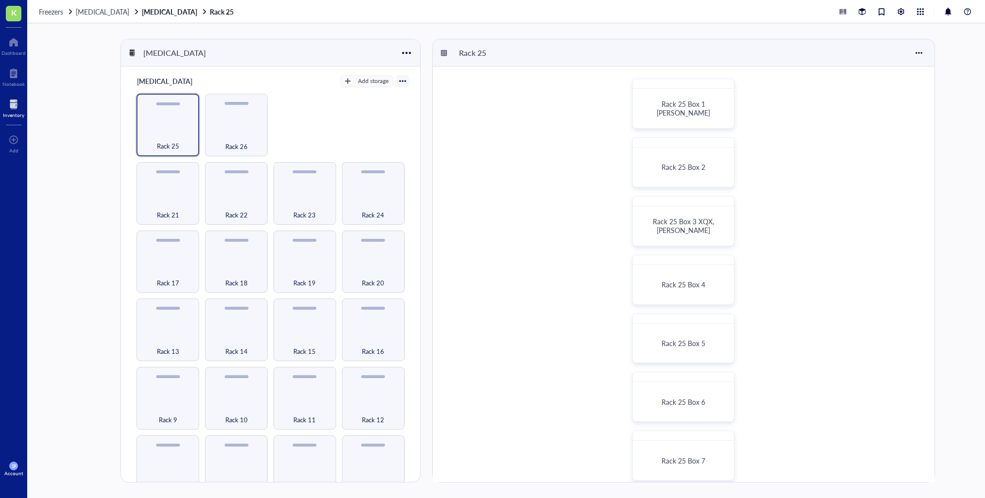
drag, startPoint x: 50, startPoint y: 10, endPoint x: 84, endPoint y: 22, distance: 35.8
click at [50, 10] on span "Freezers" at bounding box center [51, 12] width 24 height 10
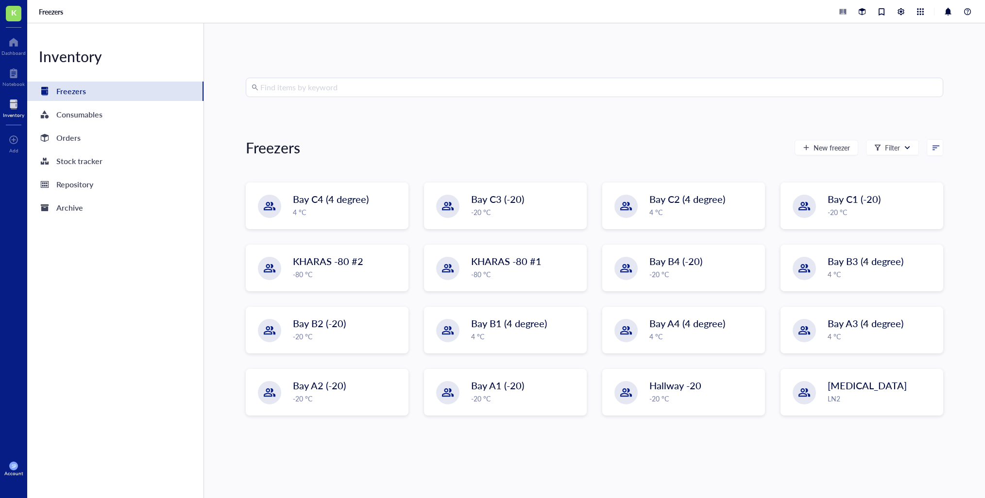
click at [279, 89] on input "search" at bounding box center [598, 87] width 677 height 18
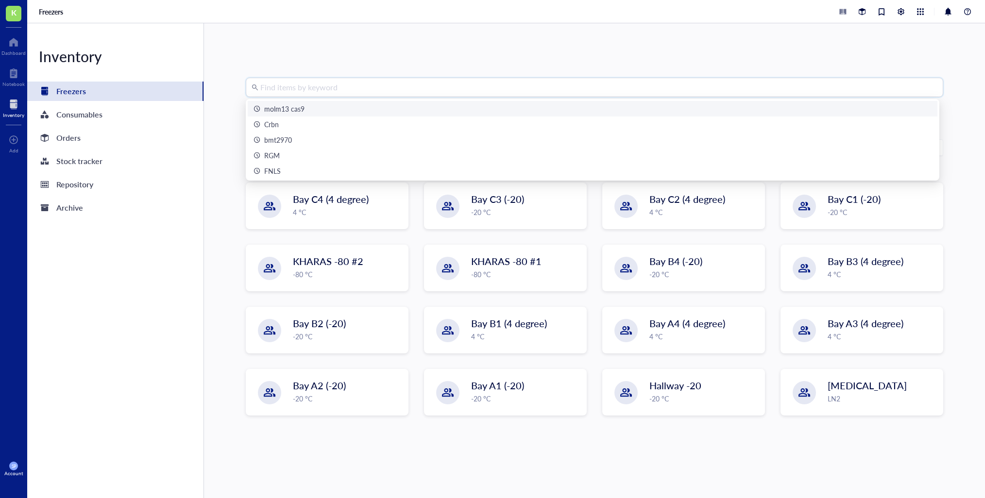
click at [295, 109] on div "molm13 cas9" at bounding box center [284, 108] width 40 height 11
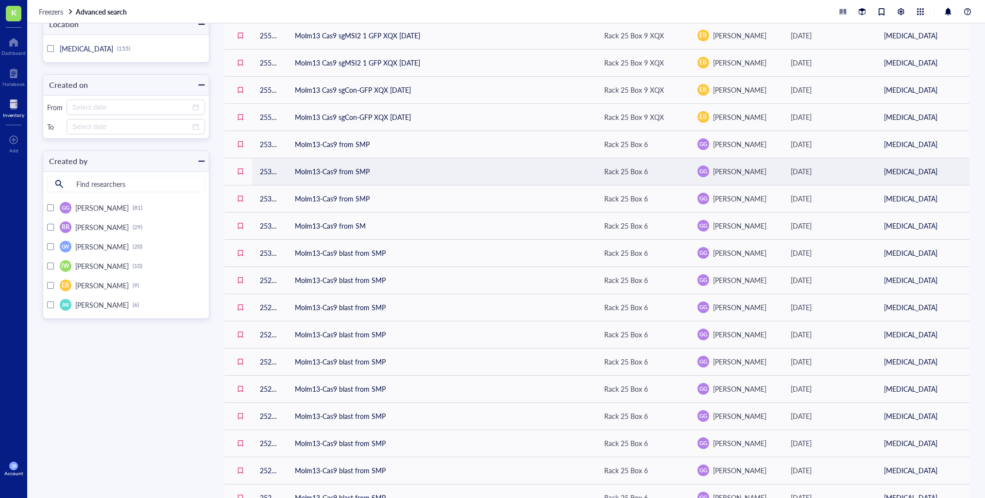
scroll to position [302, 0]
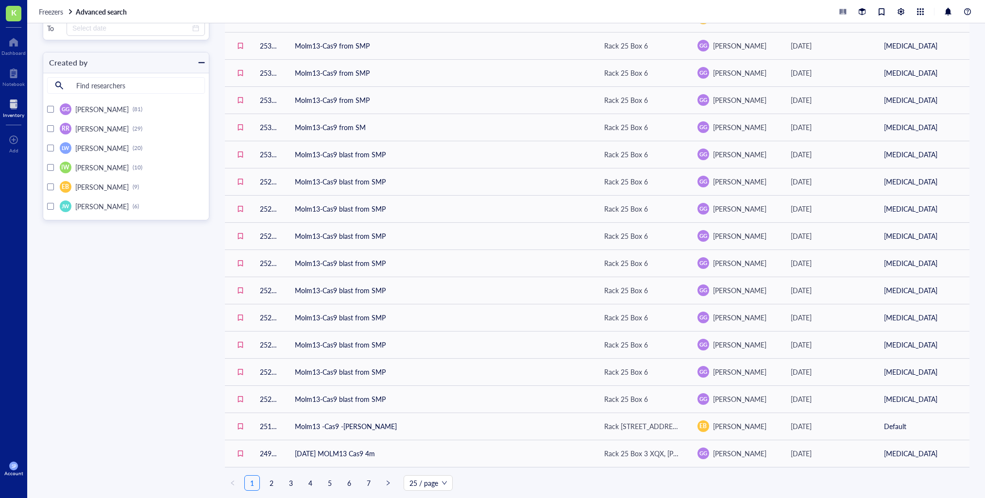
drag, startPoint x: 272, startPoint y: 482, endPoint x: 292, endPoint y: 478, distance: 20.4
click at [272, 482] on link "2" at bounding box center [271, 483] width 15 height 15
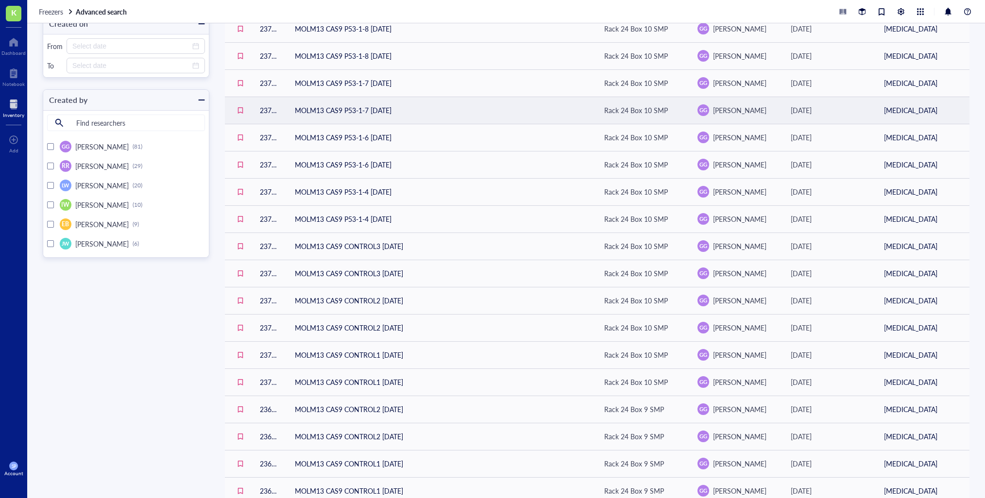
scroll to position [302, 0]
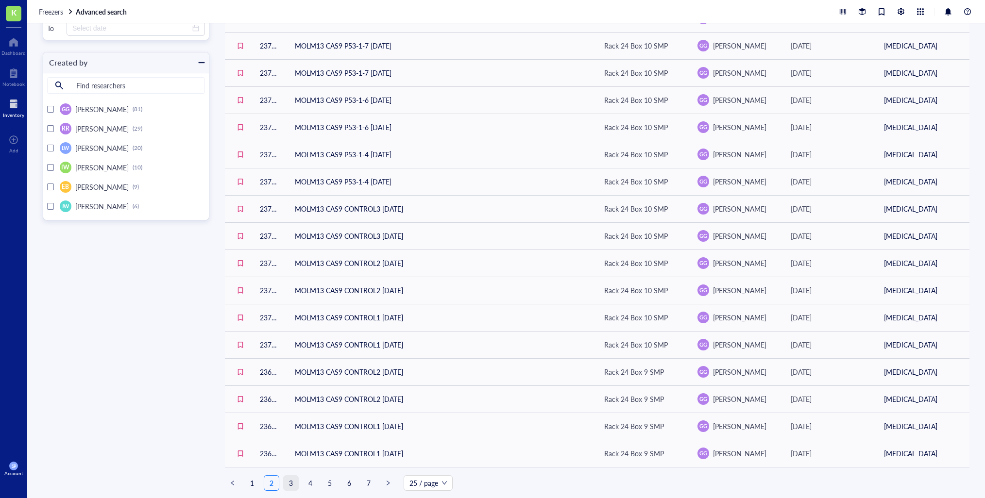
click at [293, 483] on link "3" at bounding box center [291, 483] width 15 height 15
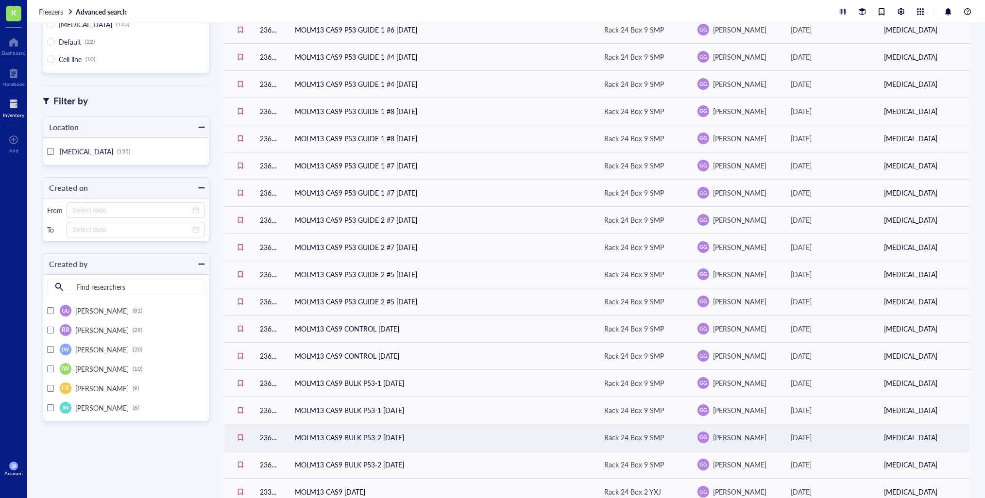
scroll to position [302, 0]
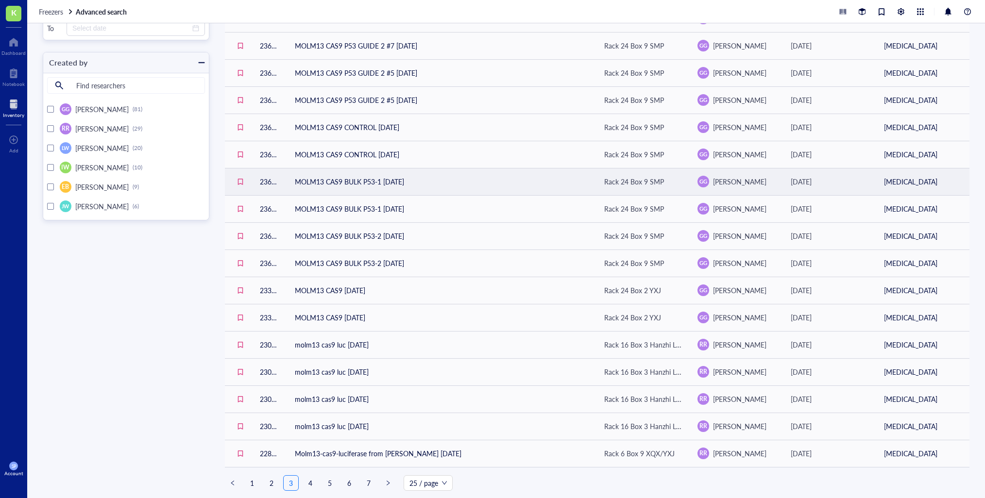
drag, startPoint x: 311, startPoint y: 485, endPoint x: 324, endPoint y: 479, distance: 13.9
click at [311, 485] on link "4" at bounding box center [310, 483] width 15 height 15
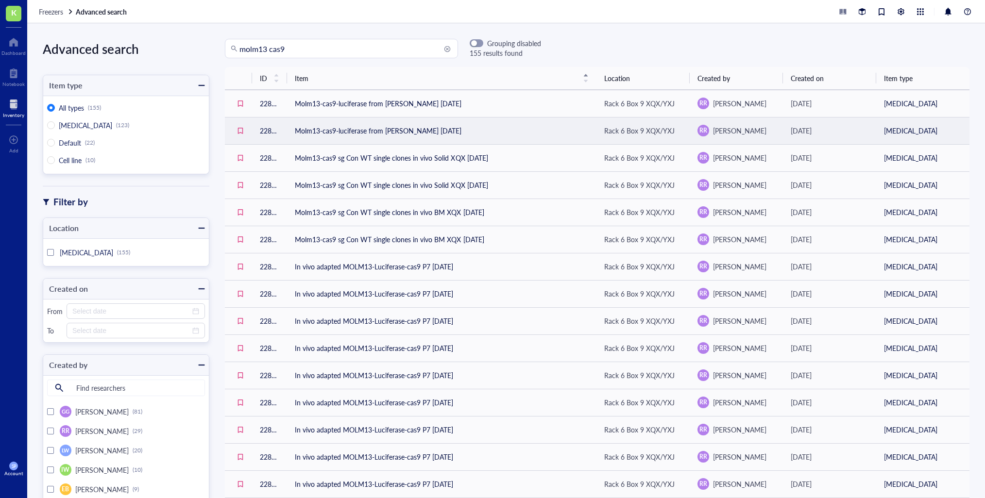
click at [410, 131] on td "Molm13-cas9-luciferase from [PERSON_NAME] [DATE]" at bounding box center [441, 130] width 309 height 27
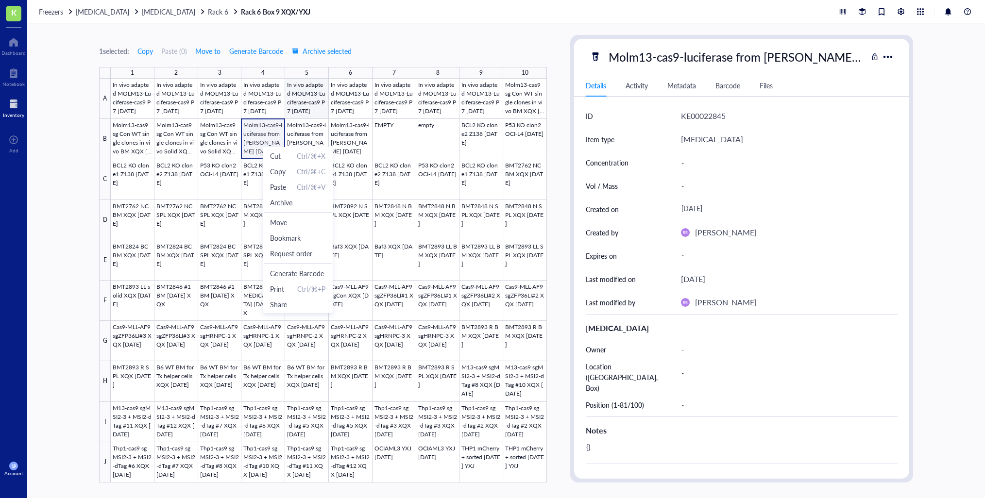
click at [316, 110] on div at bounding box center [329, 281] width 436 height 404
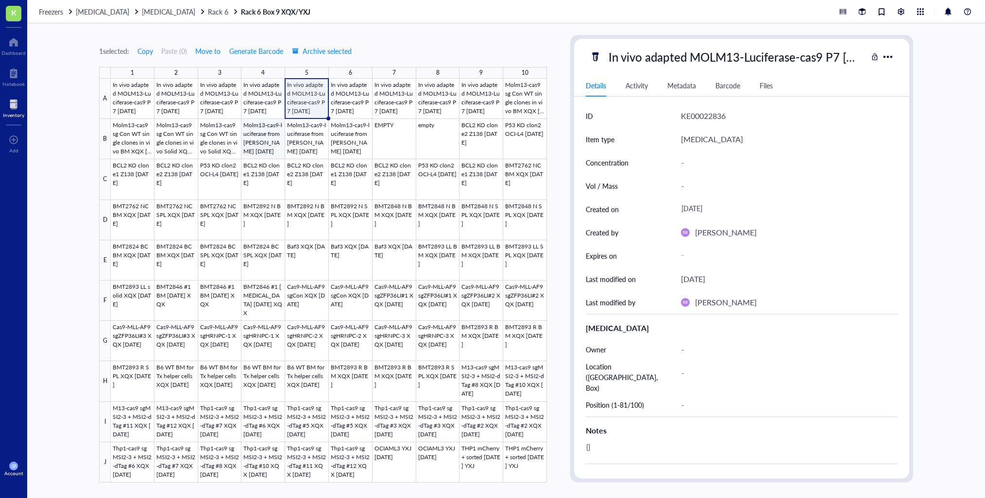
click at [267, 135] on div at bounding box center [329, 281] width 436 height 404
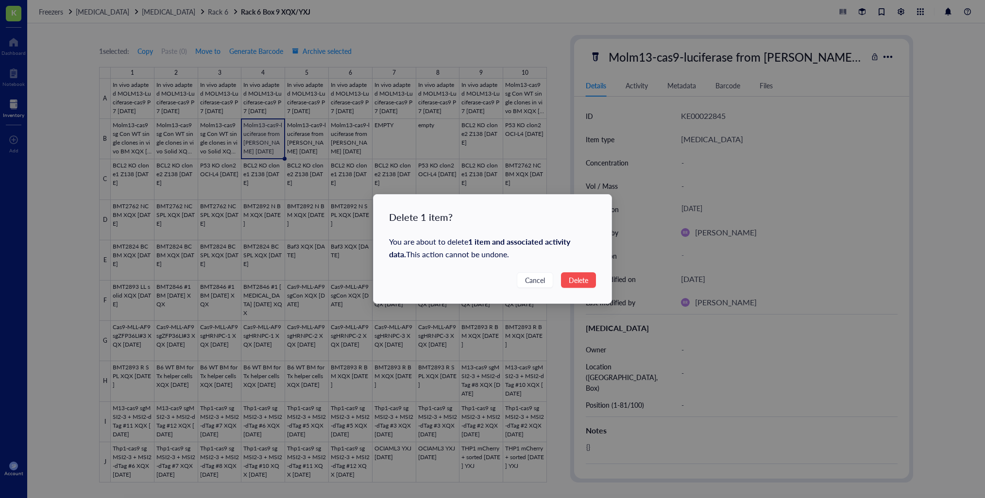
drag, startPoint x: 580, startPoint y: 282, endPoint x: 551, endPoint y: 261, distance: 36.0
click at [580, 282] on span "Delete" at bounding box center [578, 280] width 19 height 11
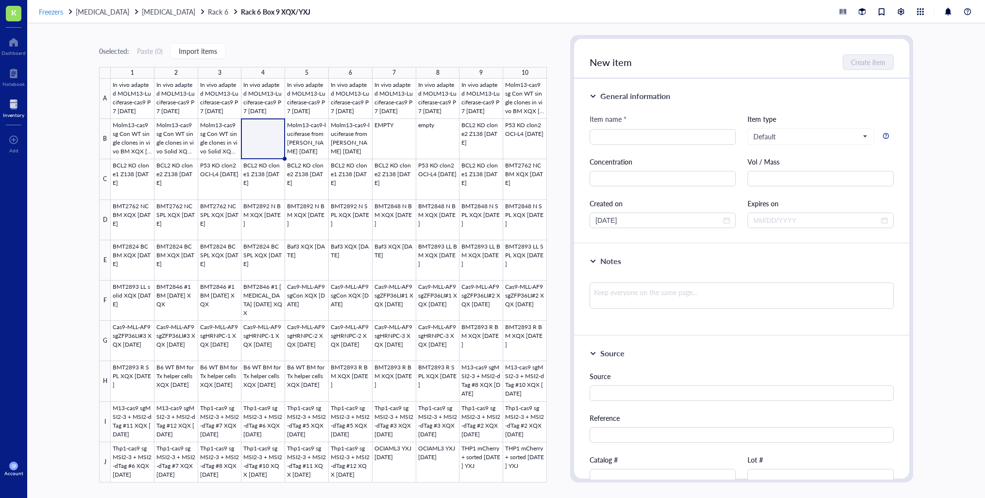
click at [57, 15] on span "Freezers" at bounding box center [51, 12] width 24 height 10
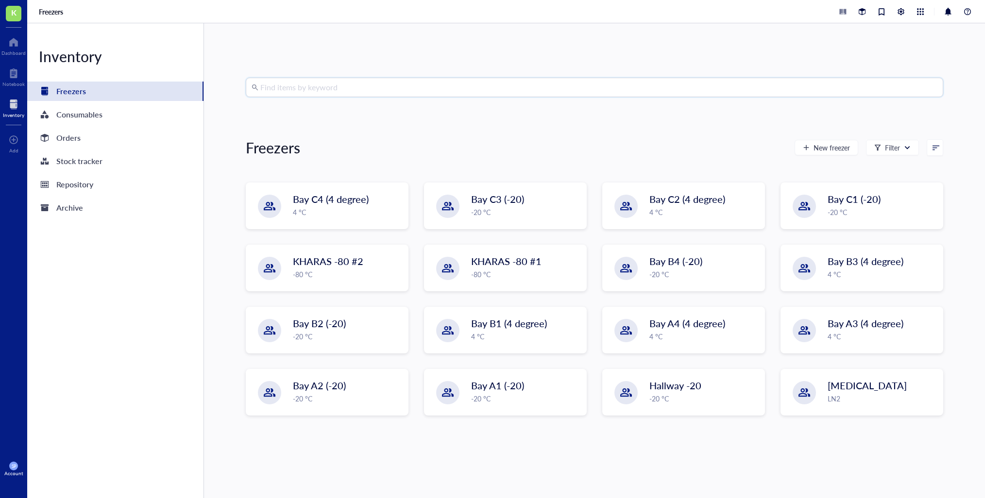
click at [276, 87] on input "search" at bounding box center [598, 87] width 677 height 18
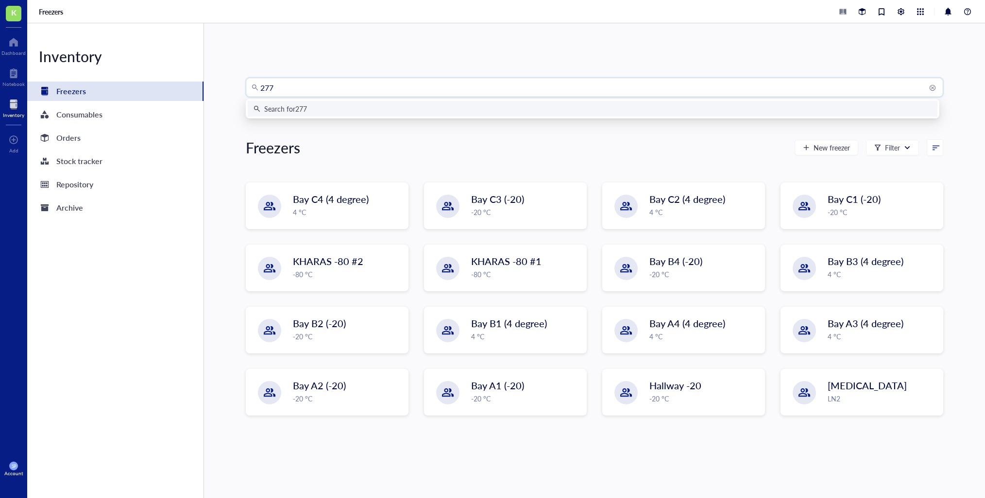
type input "2779"
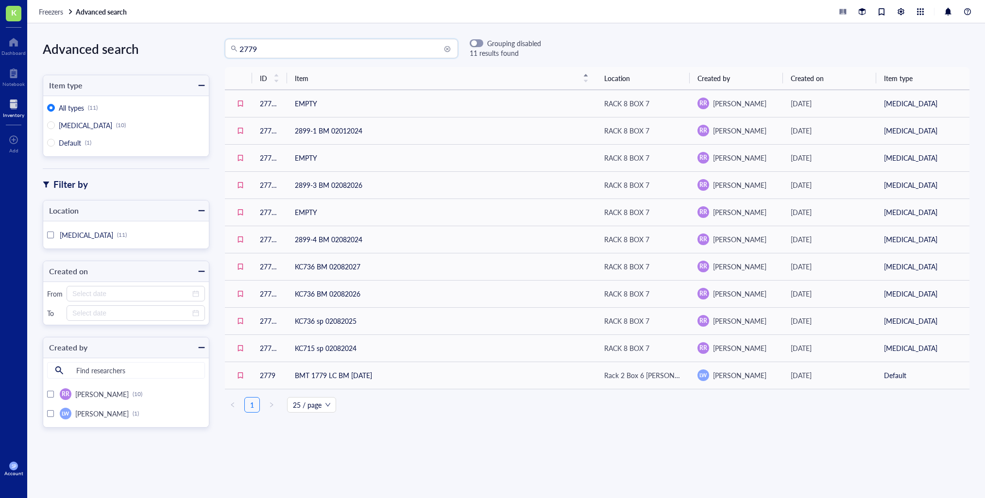
drag, startPoint x: 241, startPoint y: 46, endPoint x: 269, endPoint y: 53, distance: 29.1
click at [241, 46] on input "2779" at bounding box center [345, 48] width 213 height 18
type input "bmt 2779"
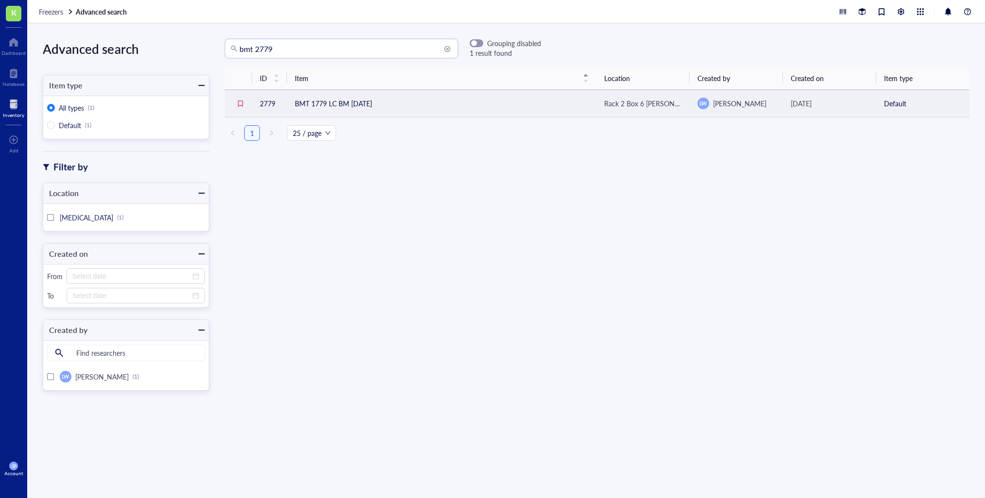
click at [343, 102] on td "BMT 1779 LC BM 3/13/20" at bounding box center [441, 103] width 309 height 27
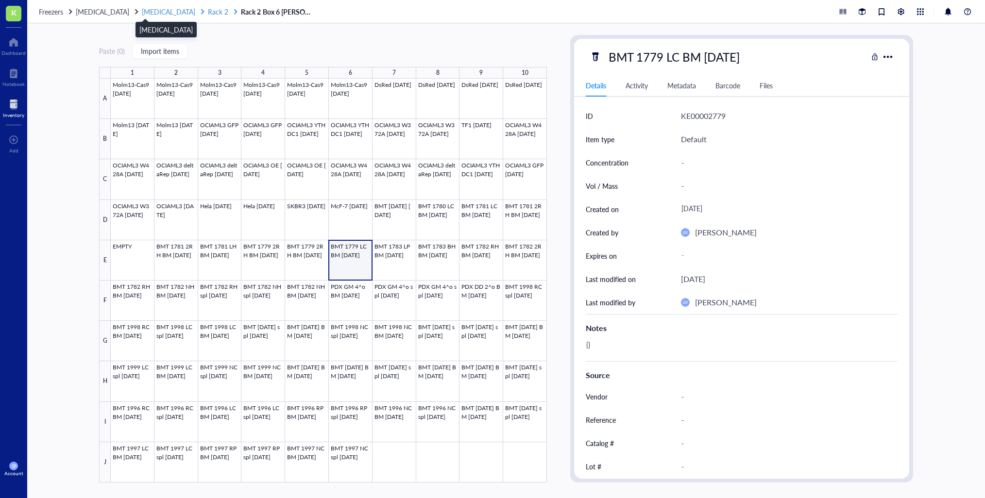
click at [157, 13] on span "[MEDICAL_DATA]" at bounding box center [168, 12] width 53 height 10
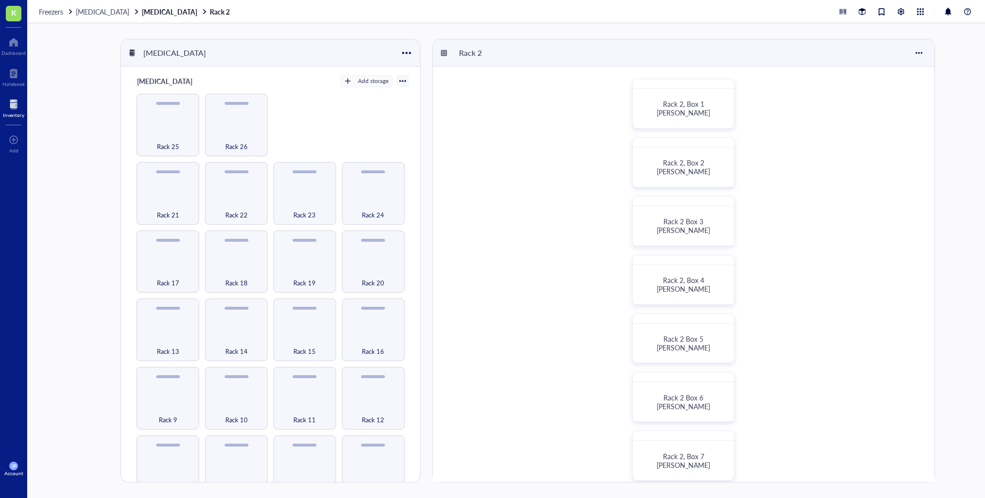
click at [97, 11] on span "[MEDICAL_DATA]" at bounding box center [102, 12] width 53 height 10
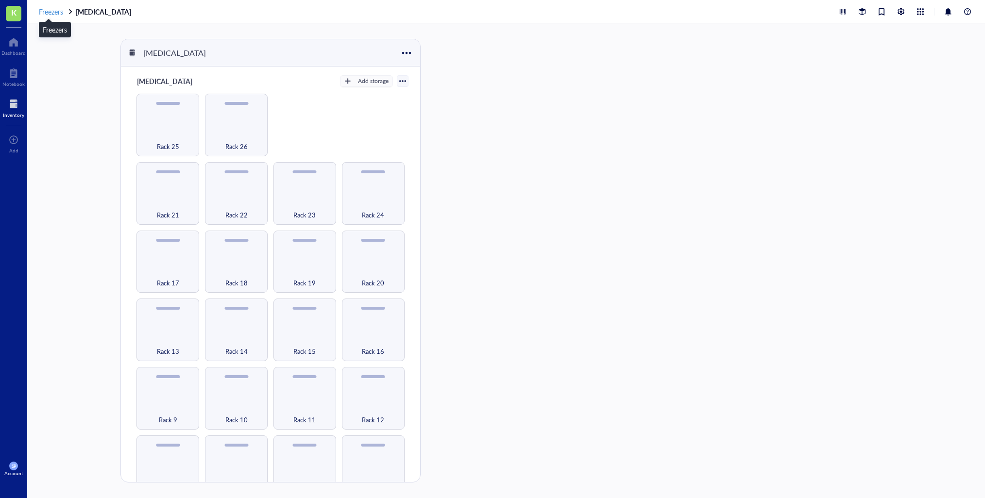
click at [53, 12] on span "Freezers" at bounding box center [51, 12] width 24 height 10
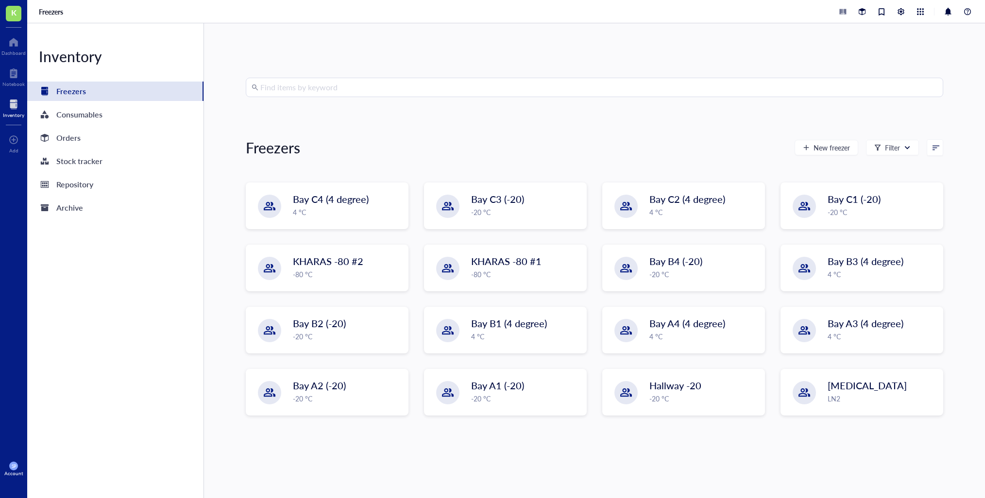
click at [284, 86] on input "search" at bounding box center [598, 87] width 677 height 18
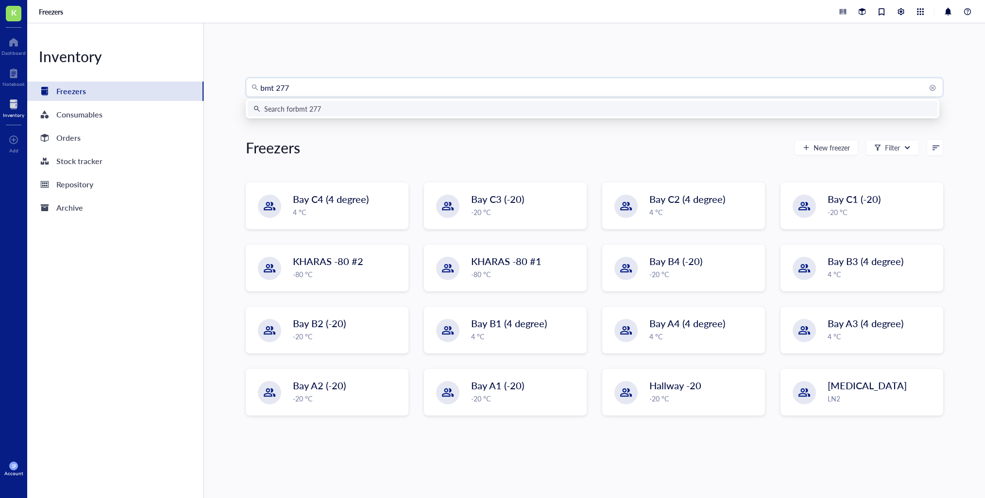
type input "bmt 2779"
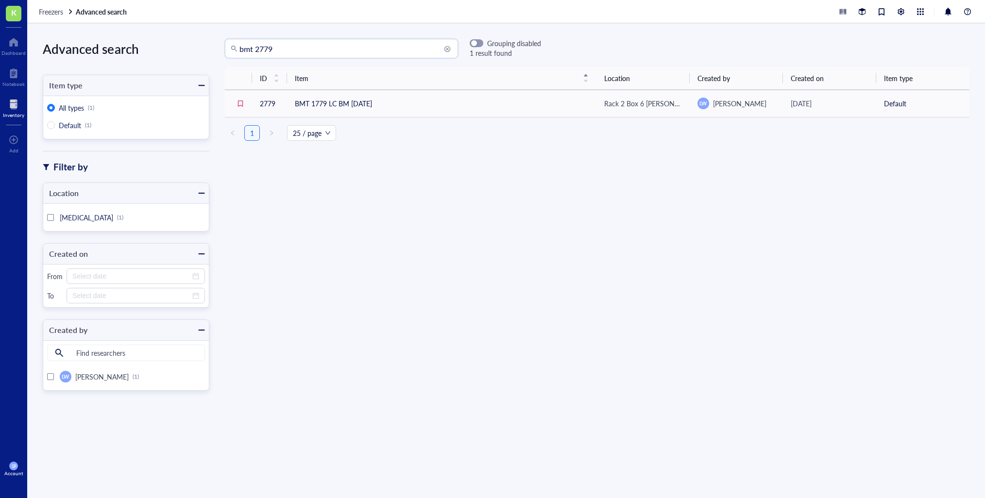
drag, startPoint x: 259, startPoint y: 49, endPoint x: 311, endPoint y: 48, distance: 52.0
click at [311, 48] on input "bmt 2779" at bounding box center [345, 48] width 213 height 18
drag, startPoint x: 291, startPoint y: 50, endPoint x: 283, endPoint y: 50, distance: 8.3
click at [283, 50] on input "bmt 2970" at bounding box center [345, 48] width 213 height 18
click at [297, 50] on input "bmt 2970" at bounding box center [345, 48] width 213 height 18
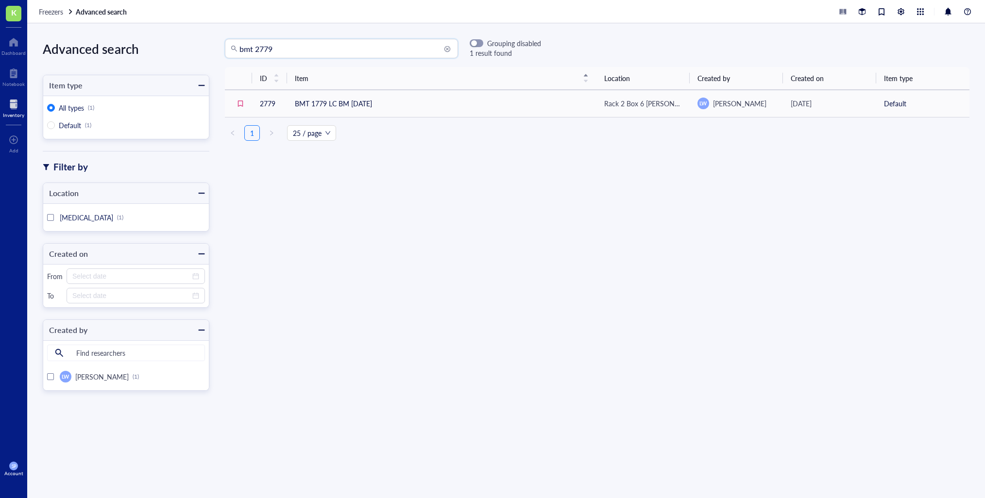
drag, startPoint x: 301, startPoint y: 52, endPoint x: 134, endPoint y: 41, distance: 167.4
click at [134, 41] on div "Advanced search Item type All types (1) Default (1) Filter by Location Liquid N…" at bounding box center [505, 260] width 957 height 475
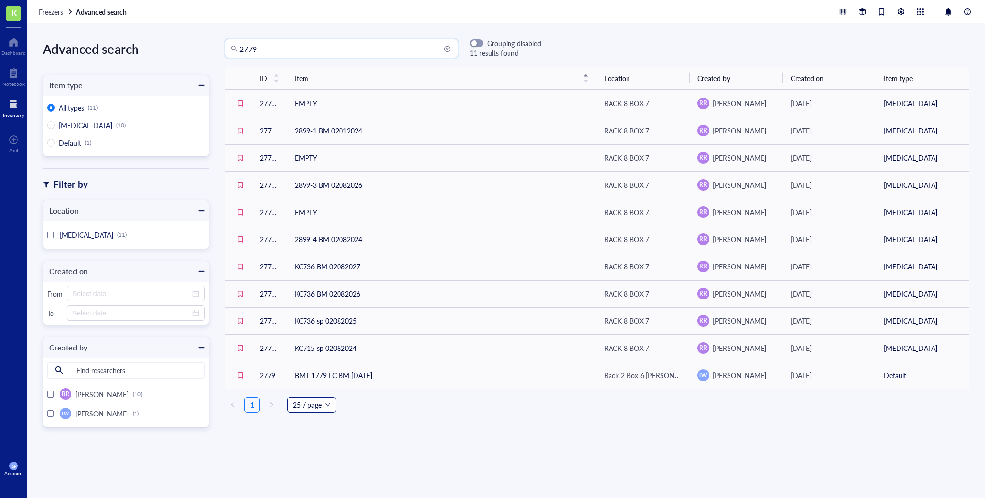
click at [325, 404] on span "25 / page" at bounding box center [311, 405] width 37 height 15
click at [410, 417] on div "ID Item Location Created by Created on Item type 27799 EMPTY RACK 8 BOX 7 RR Rh…" at bounding box center [597, 243] width 744 height 353
drag, startPoint x: 229, startPoint y: 45, endPoint x: 211, endPoint y: 45, distance: 18.0
click at [211, 45] on div "2779 2779 Grouping disabled 11 results found" at bounding box center [375, 48] width 332 height 19
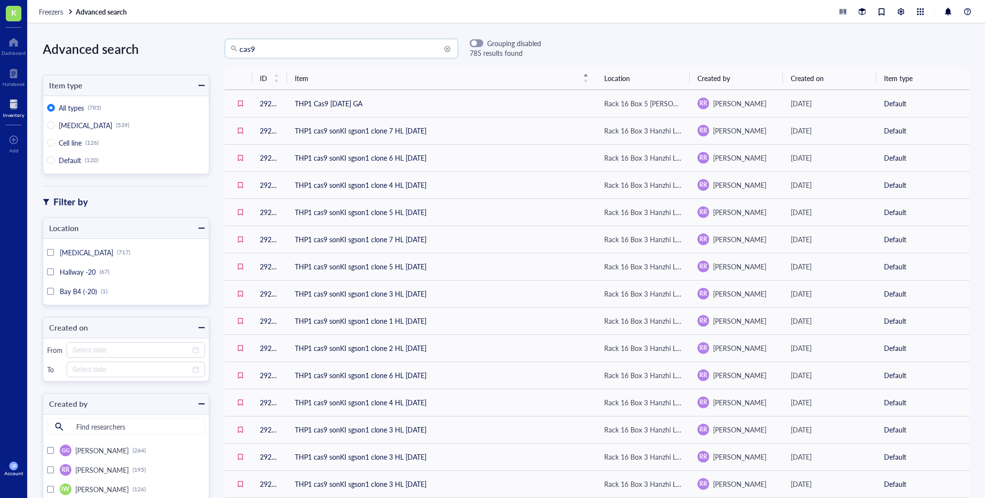
click at [239, 50] on div "cas9" at bounding box center [341, 48] width 233 height 19
type input "cas9 mll-af9"
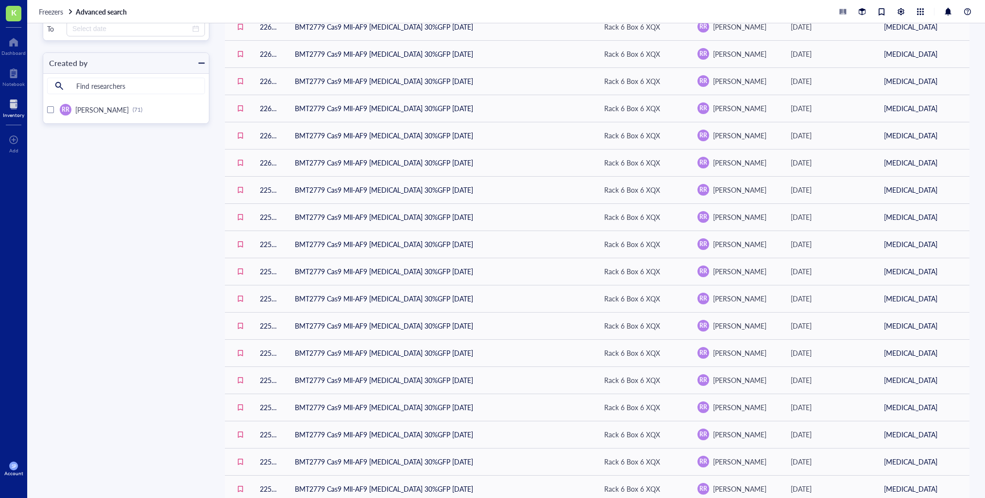
scroll to position [302, 0]
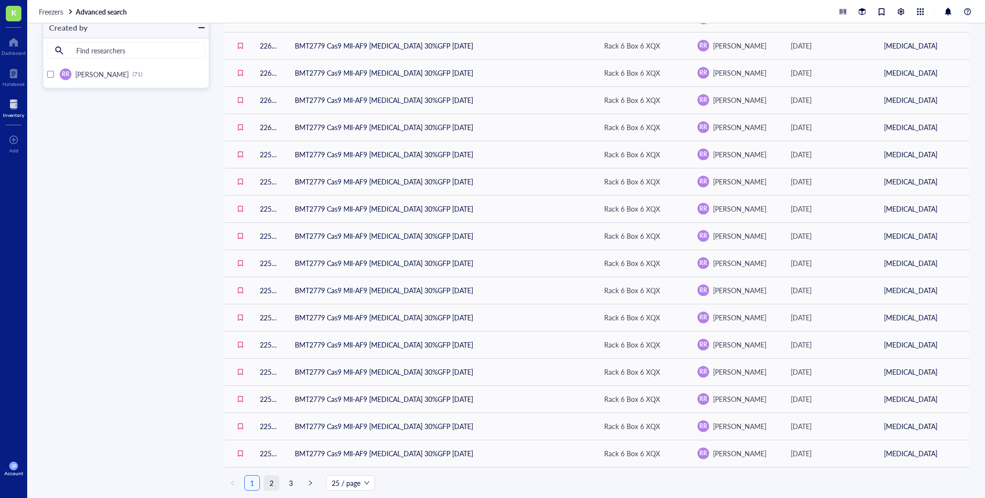
click at [270, 484] on link "2" at bounding box center [271, 483] width 15 height 15
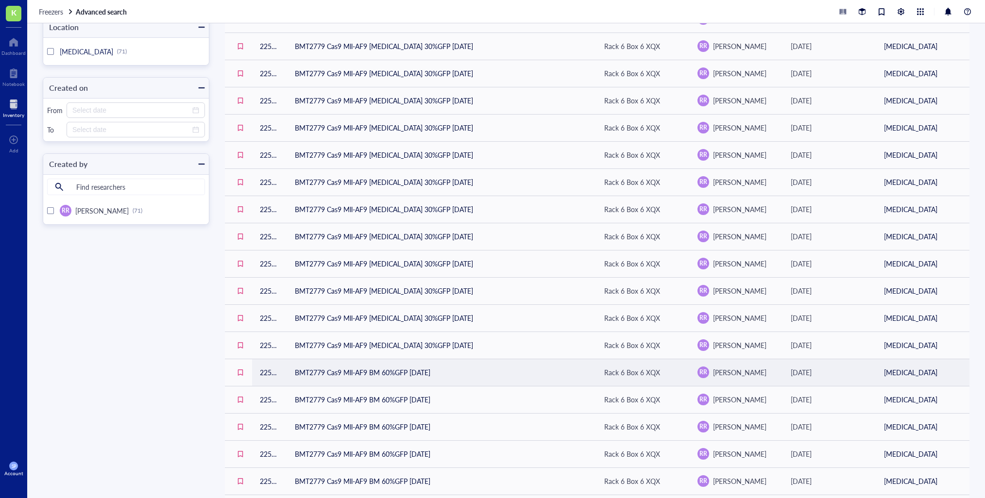
scroll to position [302, 0]
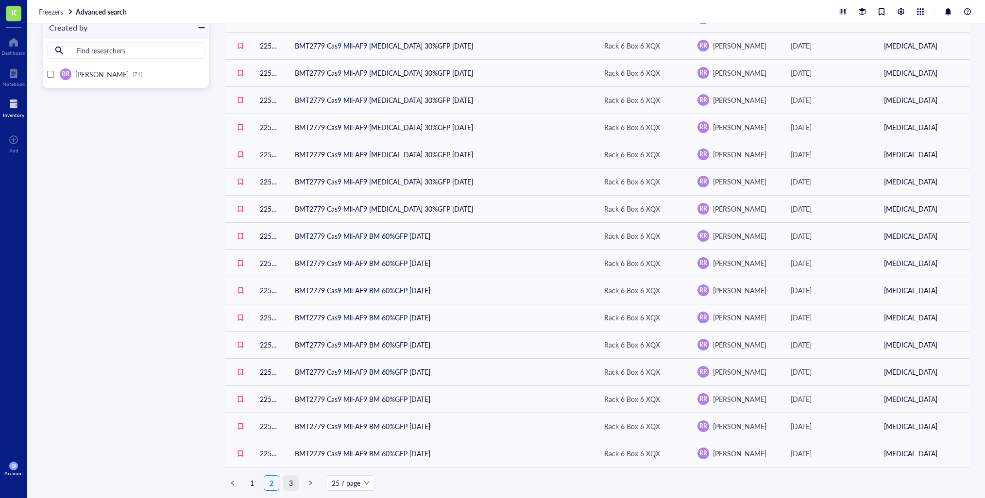
click at [293, 484] on link "3" at bounding box center [291, 483] width 15 height 15
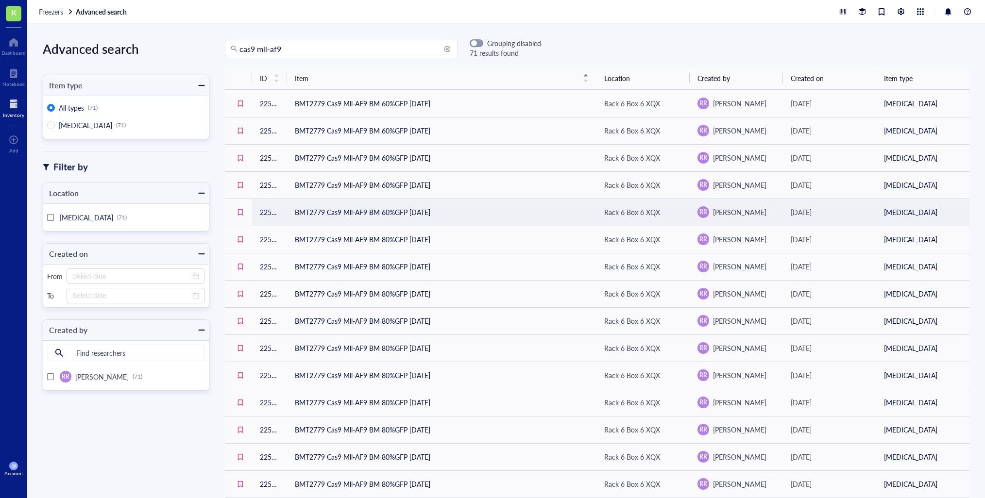
scroll to position [194, 0]
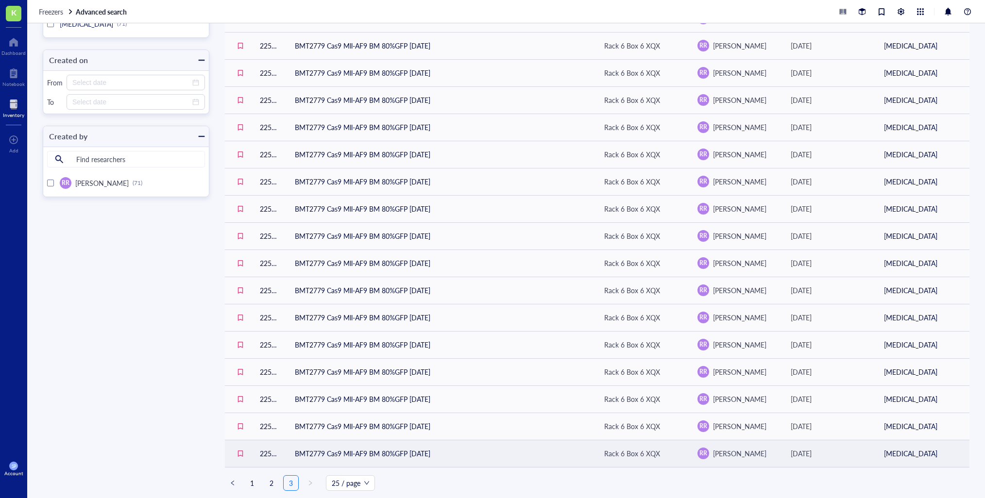
click at [425, 452] on td "BMT2779 Cas9 Mll-AF9 BM 80%GFP [DATE]" at bounding box center [441, 453] width 309 height 27
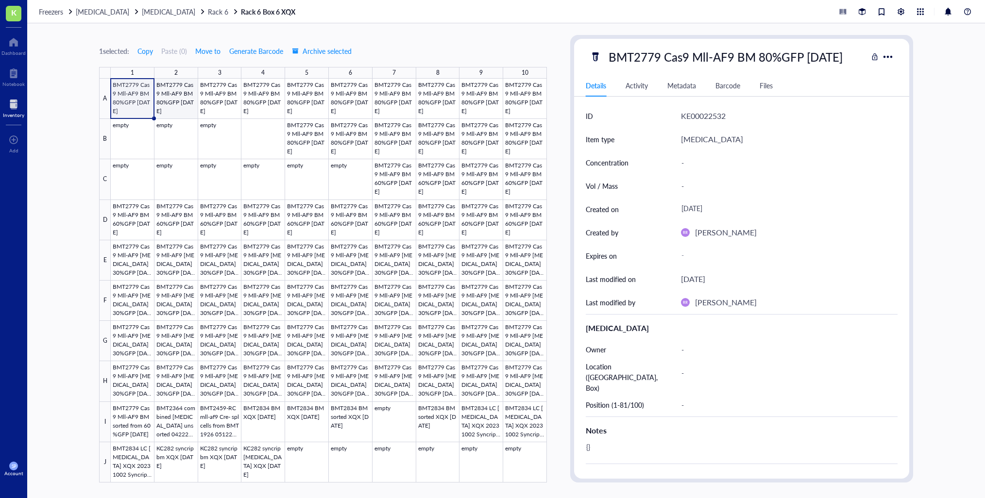
click at [185, 100] on div at bounding box center [329, 281] width 436 height 404
click at [134, 104] on div at bounding box center [329, 281] width 436 height 404
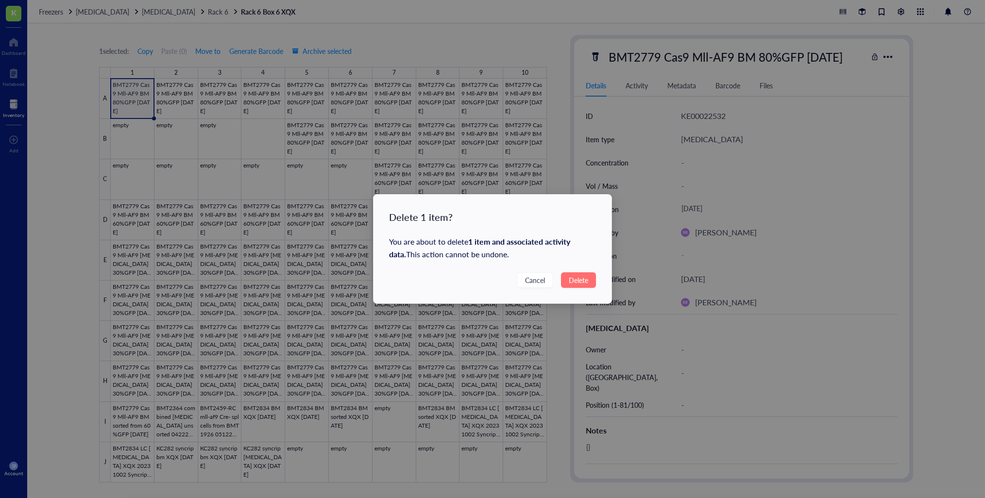
click at [571, 275] on span "Delete" at bounding box center [578, 280] width 19 height 11
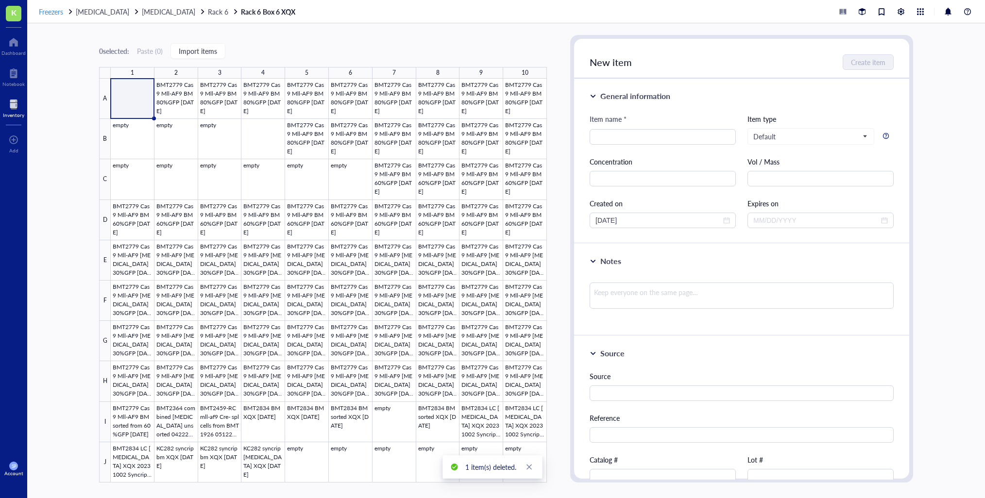
click at [50, 12] on span "Freezers" at bounding box center [51, 12] width 24 height 10
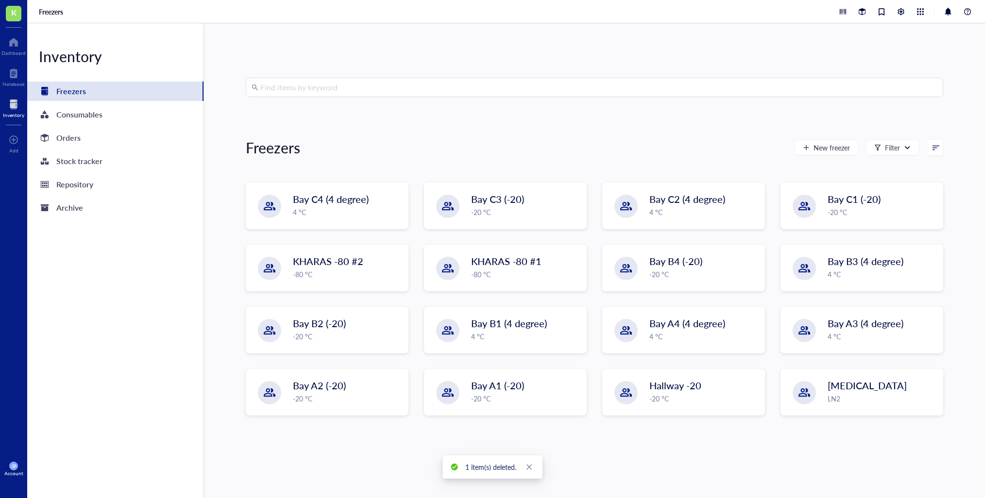
click at [314, 84] on input "search" at bounding box center [598, 87] width 677 height 18
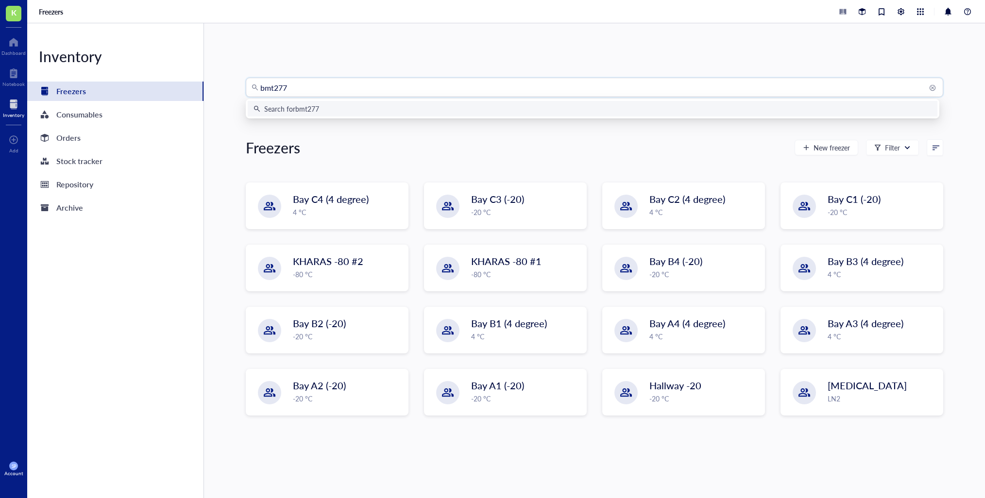
type input "bmt2779"
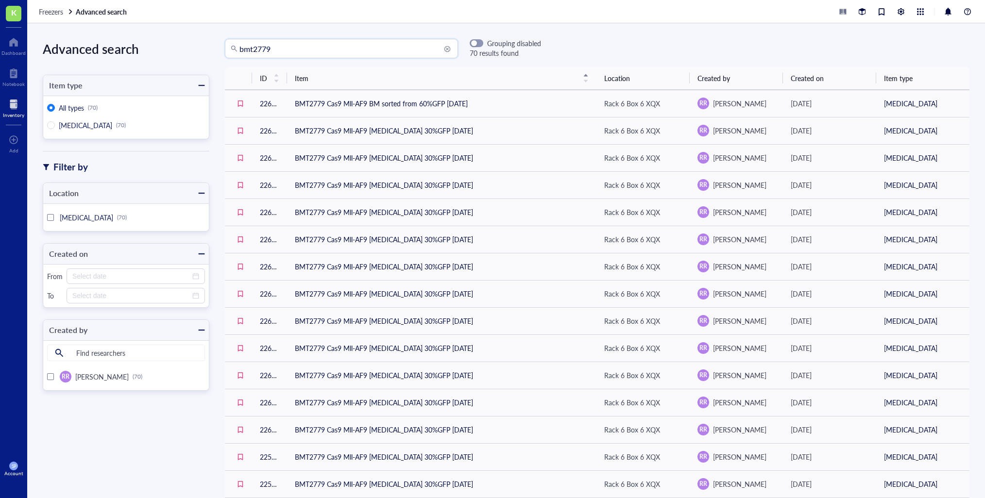
drag, startPoint x: 262, startPoint y: 48, endPoint x: 308, endPoint y: 50, distance: 45.7
click at [308, 50] on input "bmt2779" at bounding box center [345, 48] width 213 height 18
type input "bmt2970"
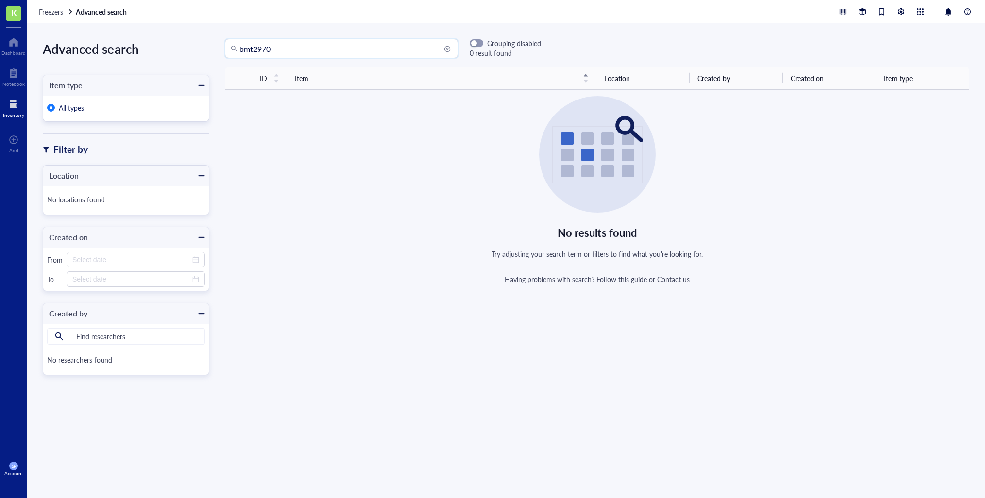
click at [588, 50] on div "bmt2970 bmt2970 Grouping disabled 0 result found" at bounding box center [596, 48] width 775 height 19
